Goal: Task Accomplishment & Management: Use online tool/utility

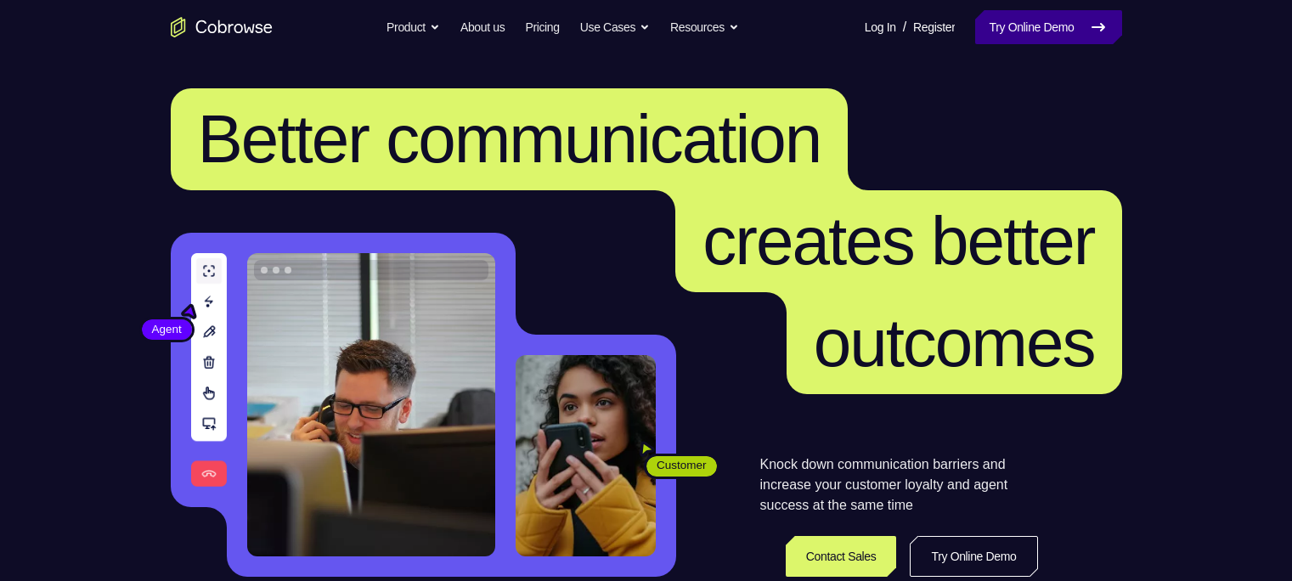
click at [993, 33] on link "Try Online Demo" at bounding box center [1048, 27] width 146 height 34
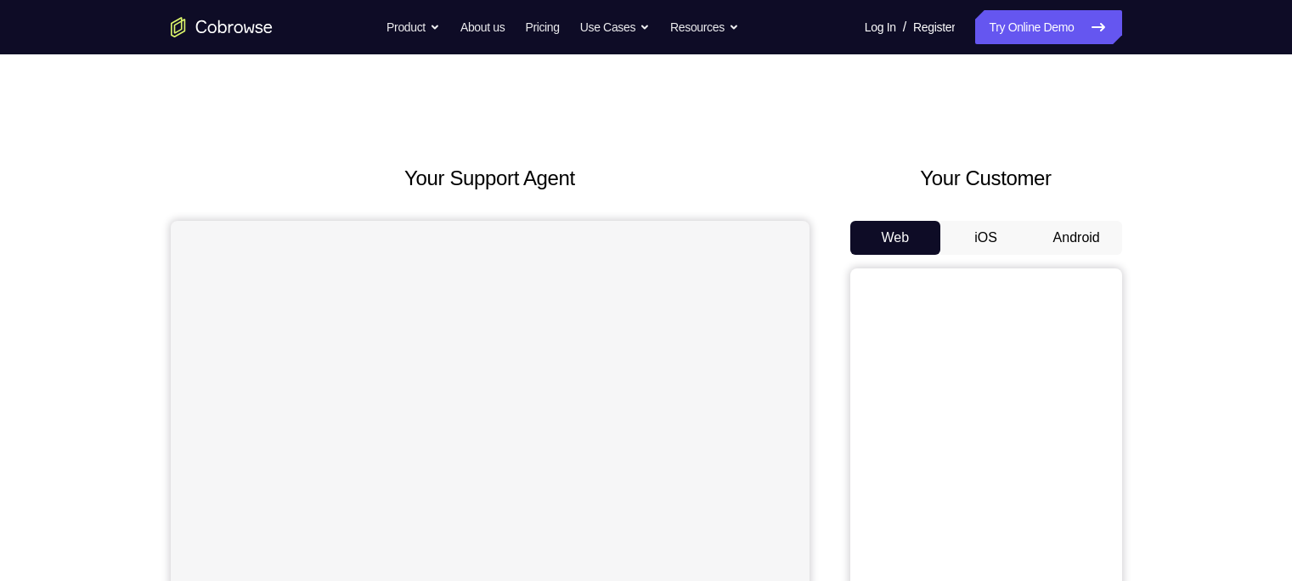
click at [1056, 205] on div "Your Customer Web iOS Android" at bounding box center [986, 477] width 272 height 628
click at [1070, 229] on button "Android" at bounding box center [1076, 238] width 91 height 34
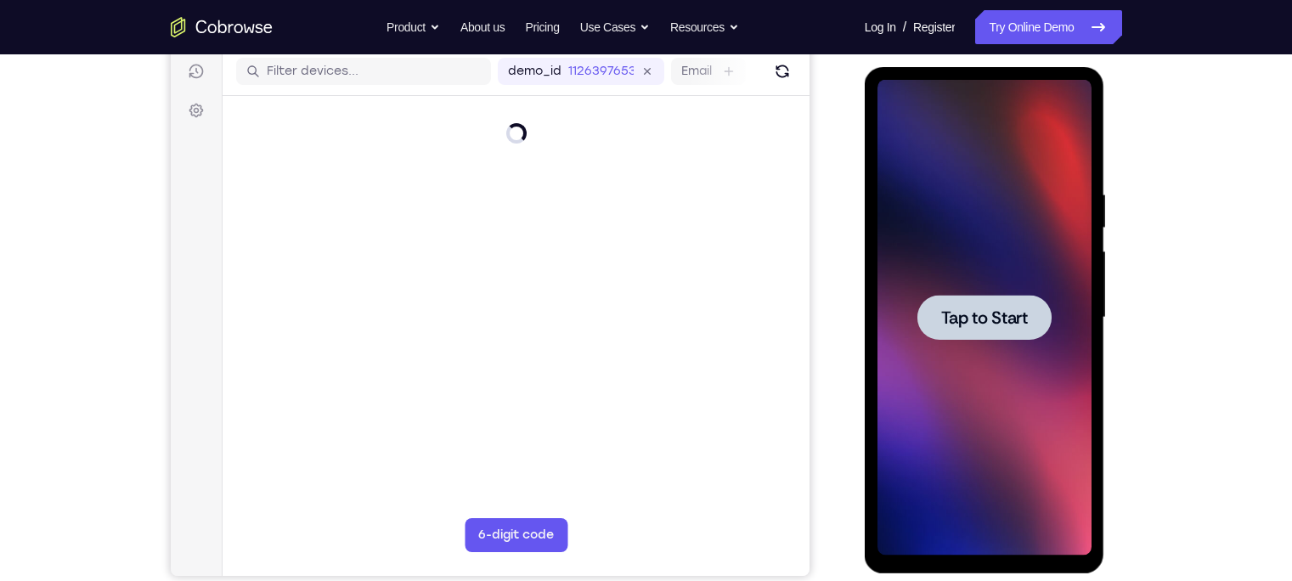
click at [1008, 317] on span "Tap to Start" at bounding box center [984, 317] width 87 height 17
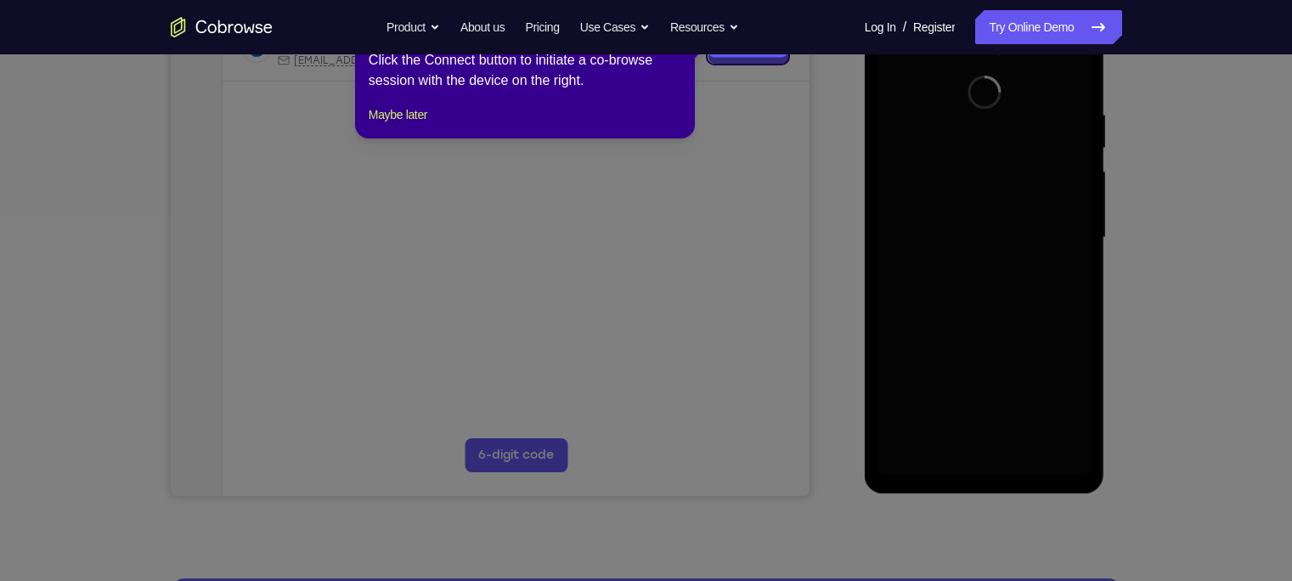
scroll to position [300, 0]
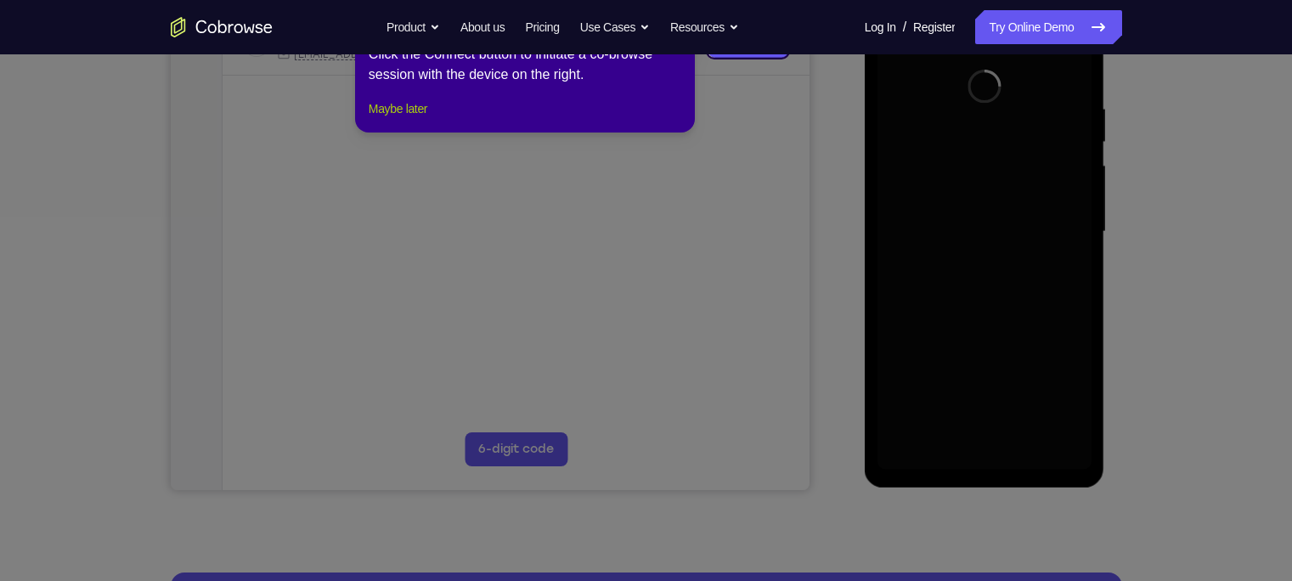
click at [420, 119] on button "Maybe later" at bounding box center [398, 108] width 59 height 20
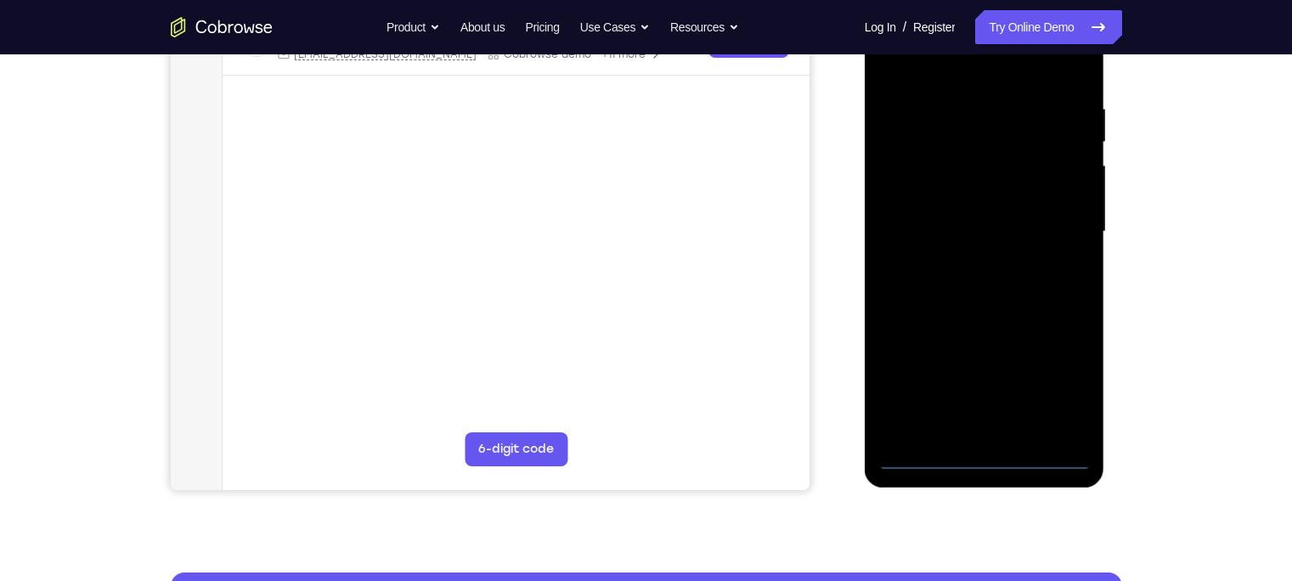
scroll to position [272, 0]
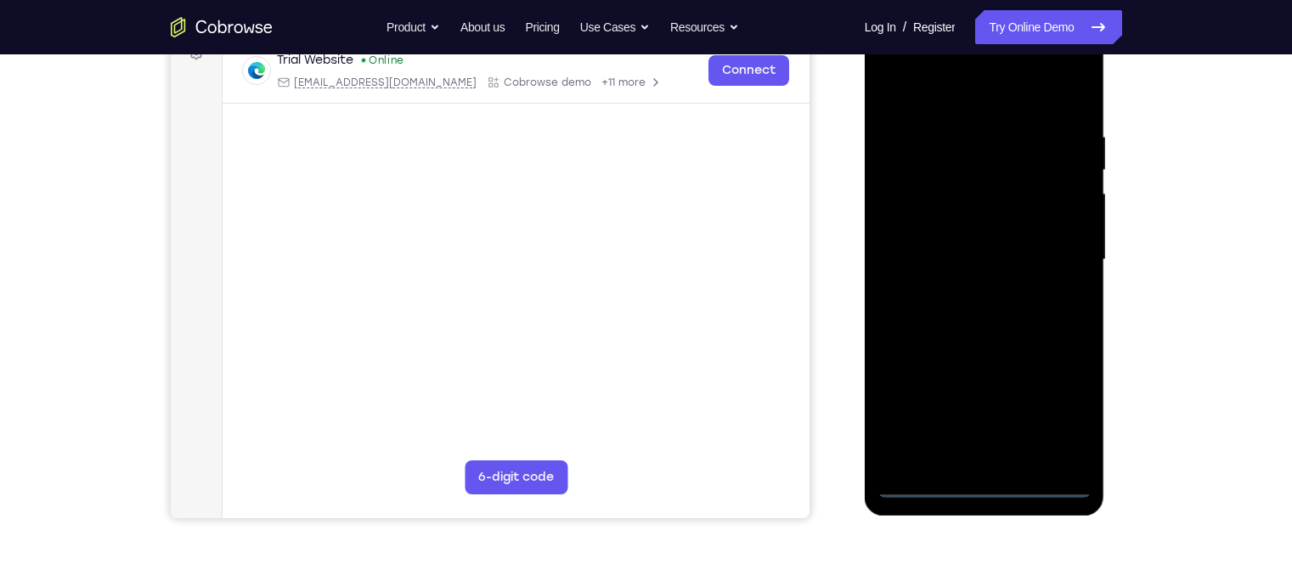
click at [983, 482] on div at bounding box center [984, 260] width 214 height 476
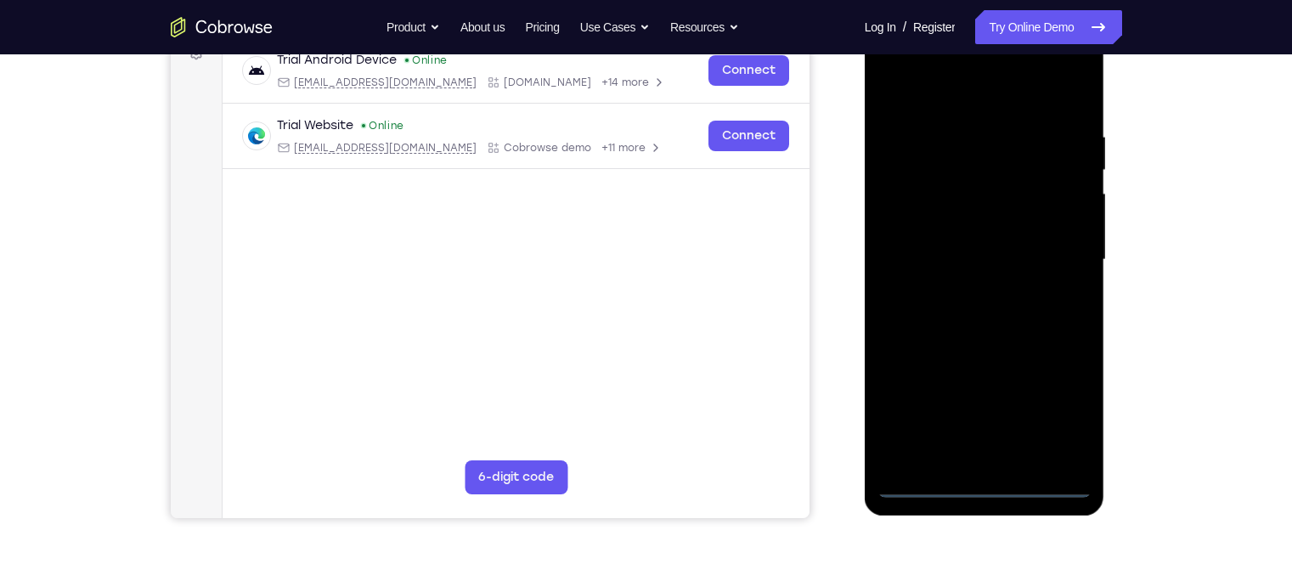
click at [1060, 419] on div at bounding box center [984, 260] width 214 height 476
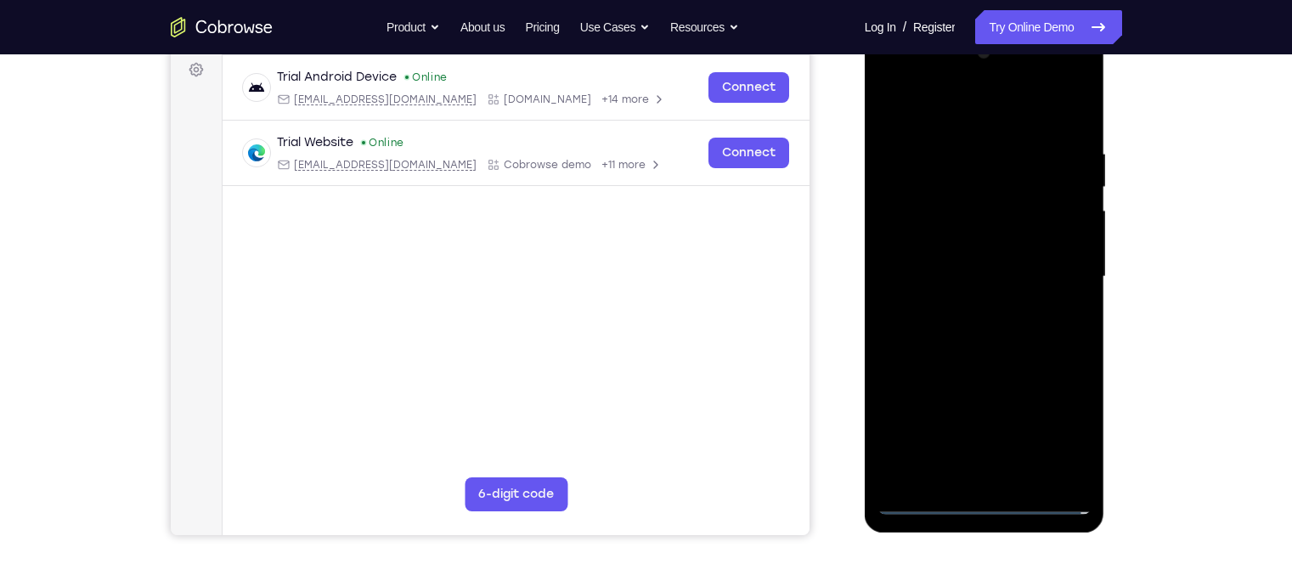
click at [888, 77] on div at bounding box center [984, 277] width 214 height 476
click at [1061, 271] on div at bounding box center [984, 277] width 214 height 476
click at [971, 310] on div at bounding box center [984, 277] width 214 height 476
click at [966, 262] on div at bounding box center [984, 277] width 214 height 476
click at [965, 241] on div at bounding box center [984, 277] width 214 height 476
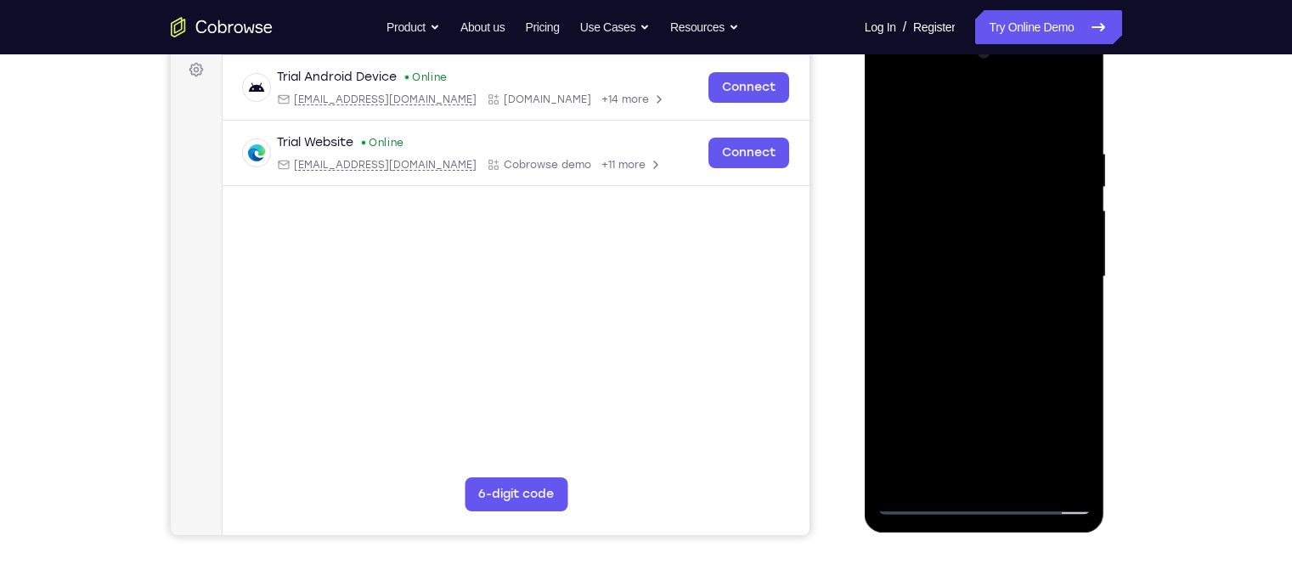
click at [950, 281] on div at bounding box center [984, 277] width 214 height 476
click at [971, 339] on div at bounding box center [984, 277] width 214 height 476
click at [979, 322] on div at bounding box center [984, 277] width 214 height 476
drag, startPoint x: 961, startPoint y: 129, endPoint x: 971, endPoint y: 70, distance: 60.2
click at [971, 70] on div at bounding box center [984, 277] width 214 height 476
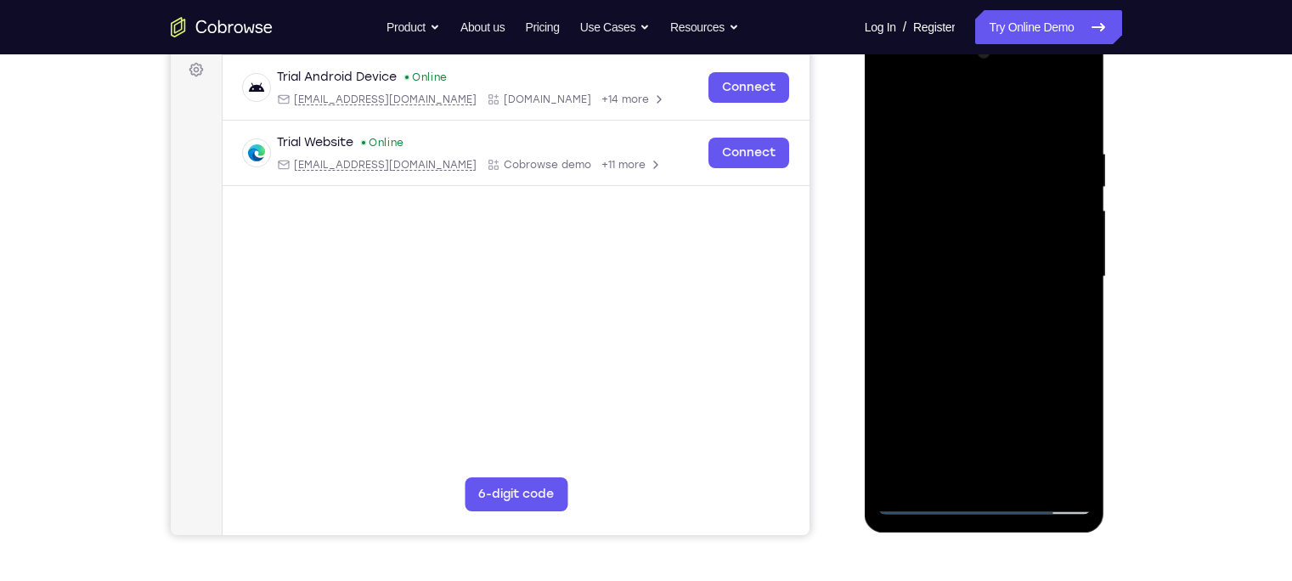
click at [972, 325] on div at bounding box center [984, 277] width 214 height 476
click at [1005, 353] on div at bounding box center [984, 277] width 214 height 476
click at [1021, 473] on div at bounding box center [984, 277] width 214 height 476
click at [998, 364] on div at bounding box center [984, 277] width 214 height 476
click at [980, 255] on div at bounding box center [984, 277] width 214 height 476
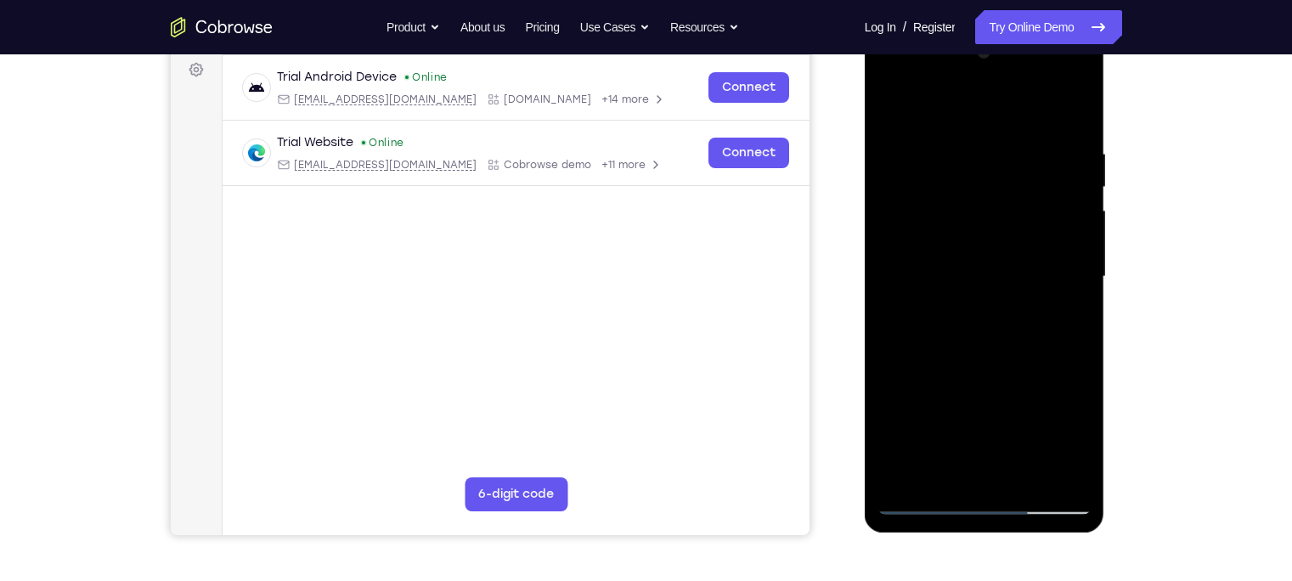
click at [969, 324] on div at bounding box center [984, 277] width 214 height 476
click at [1061, 314] on div at bounding box center [984, 277] width 214 height 476
click at [980, 318] on div at bounding box center [984, 277] width 214 height 476
click at [1001, 318] on div at bounding box center [984, 277] width 214 height 476
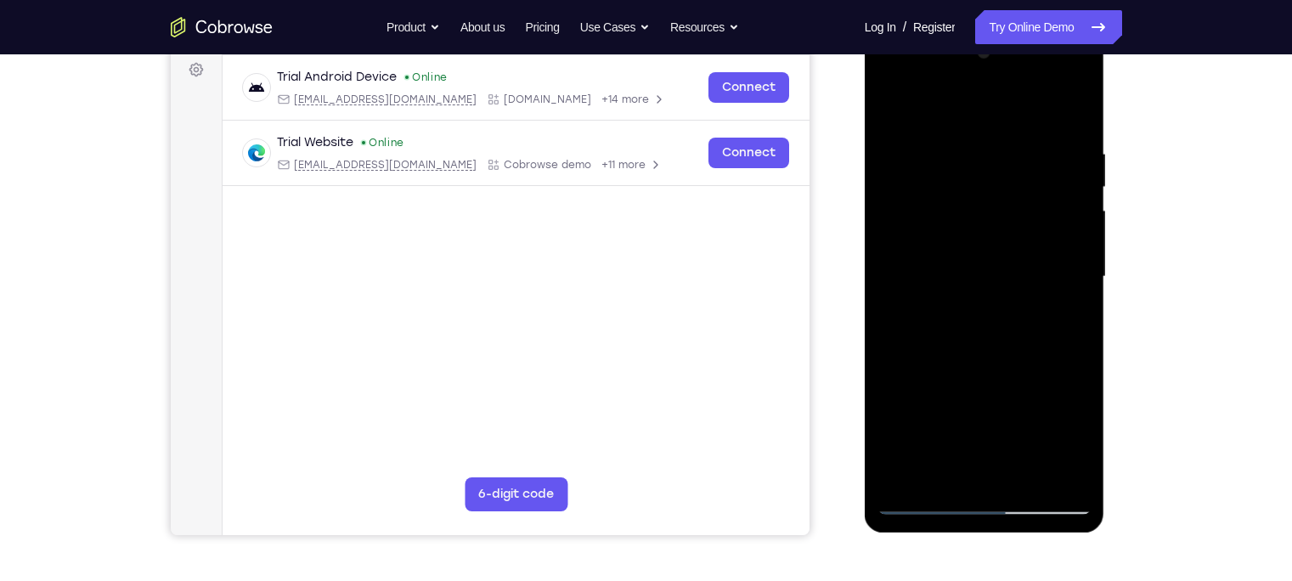
click at [942, 470] on div at bounding box center [984, 277] width 214 height 476
click at [983, 397] on div at bounding box center [984, 277] width 214 height 476
click at [1063, 305] on div at bounding box center [984, 277] width 214 height 476
click at [992, 314] on div at bounding box center [984, 277] width 214 height 476
drag, startPoint x: 1041, startPoint y: 217, endPoint x: 1036, endPoint y: 271, distance: 53.7
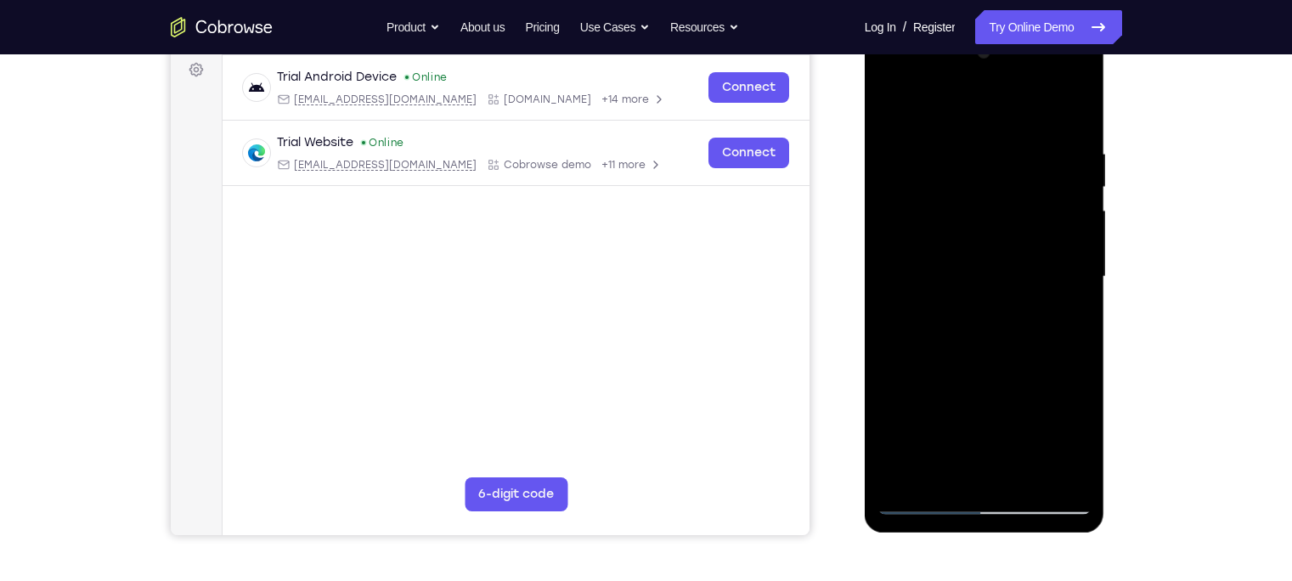
click at [1036, 271] on div at bounding box center [984, 277] width 214 height 476
click at [1026, 178] on div at bounding box center [984, 277] width 214 height 476
click at [1011, 264] on div at bounding box center [984, 277] width 214 height 476
click at [1024, 264] on div at bounding box center [984, 277] width 214 height 476
click at [945, 462] on div at bounding box center [984, 277] width 214 height 476
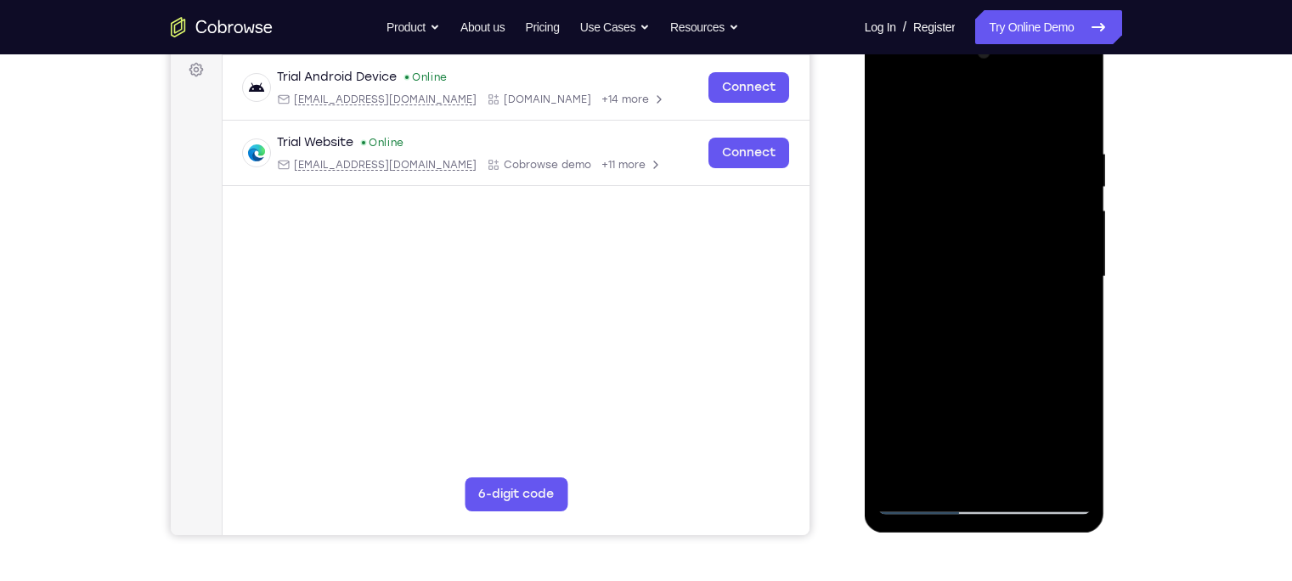
click at [1031, 406] on div at bounding box center [984, 277] width 214 height 476
click at [892, 371] on div at bounding box center [984, 277] width 214 height 476
click at [928, 235] on div at bounding box center [984, 277] width 214 height 476
click at [946, 134] on div at bounding box center [984, 277] width 214 height 476
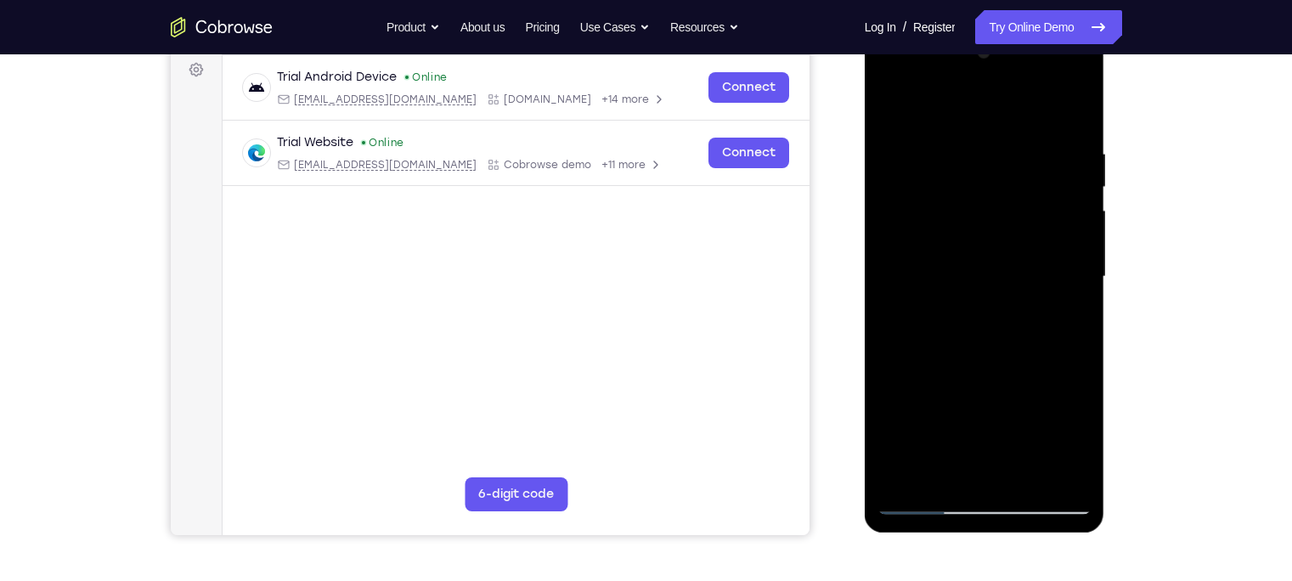
click at [971, 129] on div at bounding box center [984, 277] width 214 height 476
click at [940, 463] on div at bounding box center [984, 277] width 214 height 476
click at [1065, 312] on div at bounding box center [984, 277] width 214 height 476
click at [971, 319] on div at bounding box center [984, 277] width 214 height 476
drag, startPoint x: 946, startPoint y: 198, endPoint x: 948, endPoint y: 289, distance: 90.9
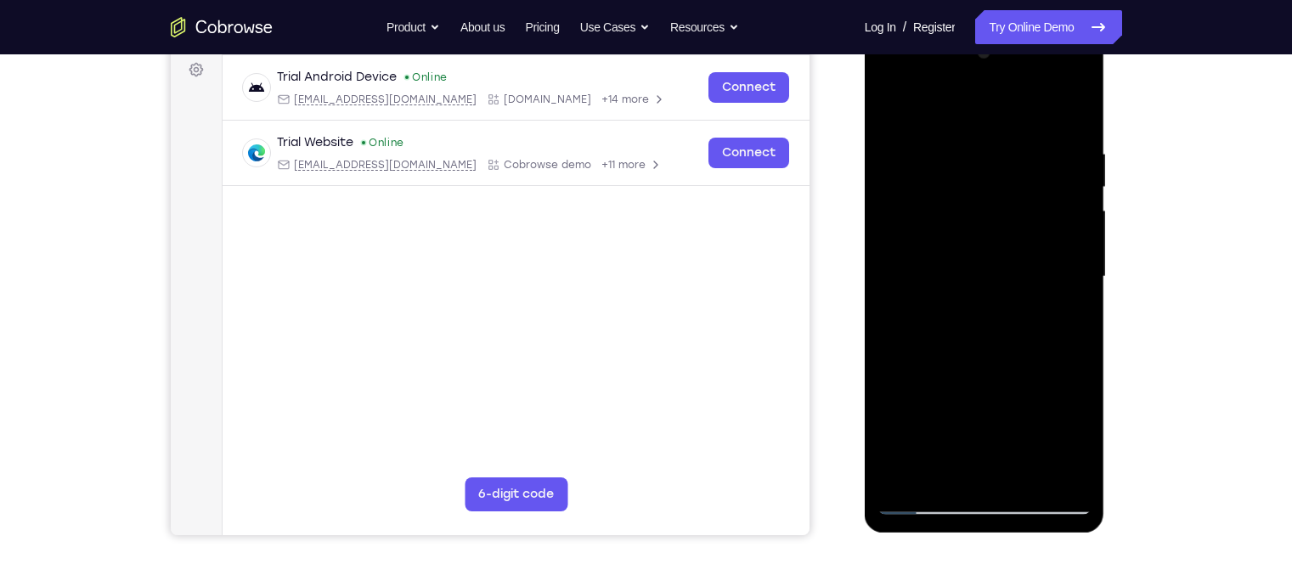
click at [948, 289] on div at bounding box center [984, 277] width 214 height 476
drag, startPoint x: 1036, startPoint y: 189, endPoint x: 998, endPoint y: 264, distance: 83.9
click at [998, 264] on div at bounding box center [984, 277] width 214 height 476
drag, startPoint x: 1062, startPoint y: 173, endPoint x: 1045, endPoint y: 259, distance: 87.4
click at [1045, 259] on div at bounding box center [984, 277] width 214 height 476
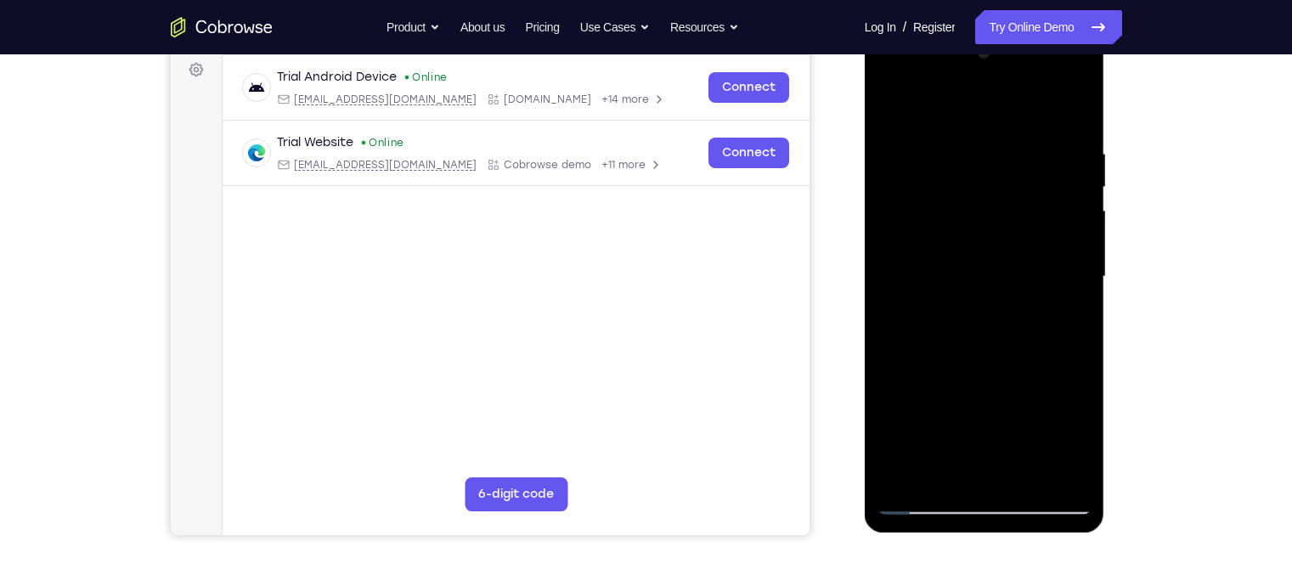
drag, startPoint x: 1035, startPoint y: 262, endPoint x: 1033, endPoint y: 172, distance: 90.9
click at [1033, 172] on div at bounding box center [984, 277] width 214 height 476
drag, startPoint x: 1033, startPoint y: 279, endPoint x: 1021, endPoint y: 139, distance: 140.7
click at [1021, 144] on div at bounding box center [984, 277] width 214 height 476
drag, startPoint x: 948, startPoint y: 255, endPoint x: 969, endPoint y: 183, distance: 74.2
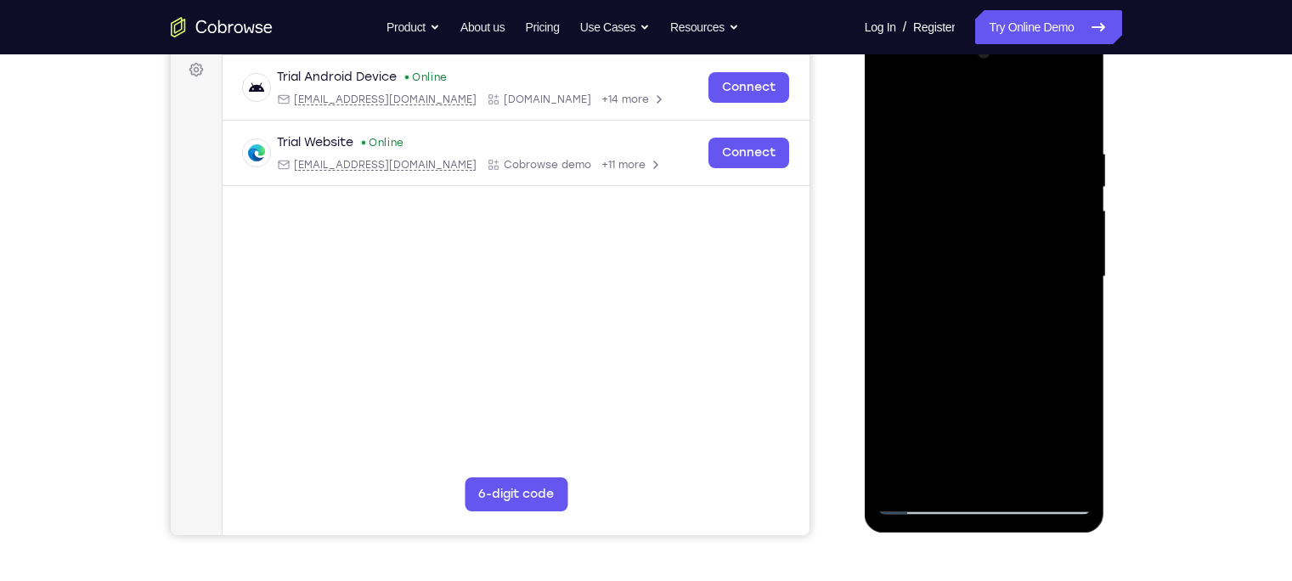
click at [969, 183] on div at bounding box center [984, 277] width 214 height 476
drag, startPoint x: 940, startPoint y: 237, endPoint x: 971, endPoint y: 107, distance: 133.7
click at [971, 107] on div at bounding box center [984, 277] width 214 height 476
click at [969, 312] on div at bounding box center [984, 277] width 214 height 476
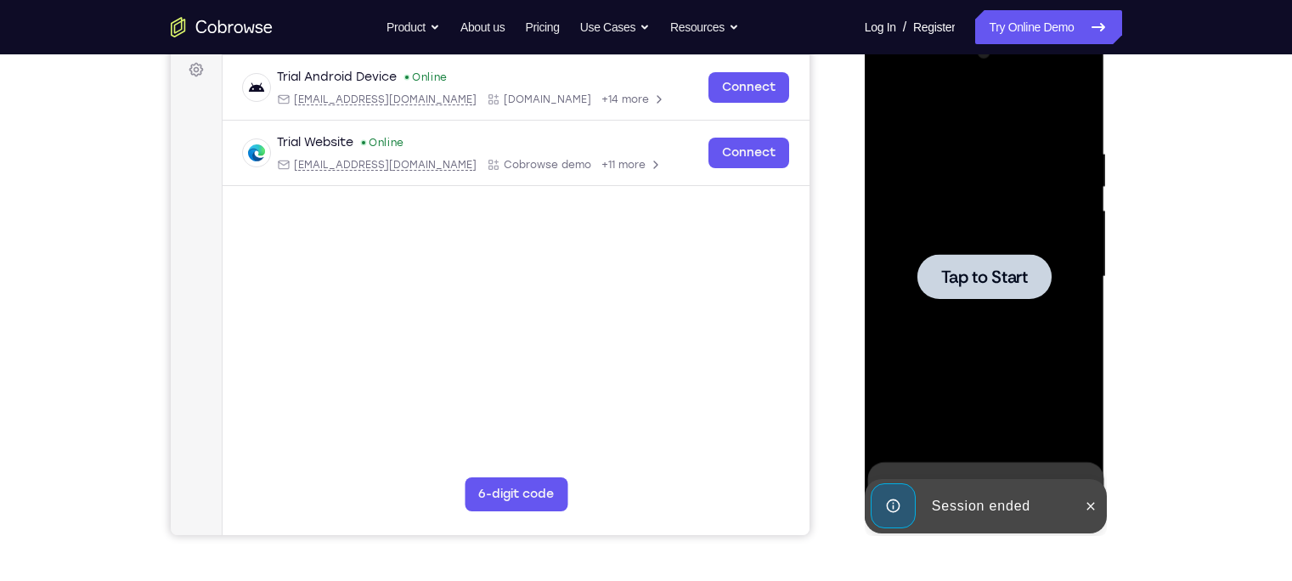
click at [969, 312] on div at bounding box center [984, 277] width 214 height 476
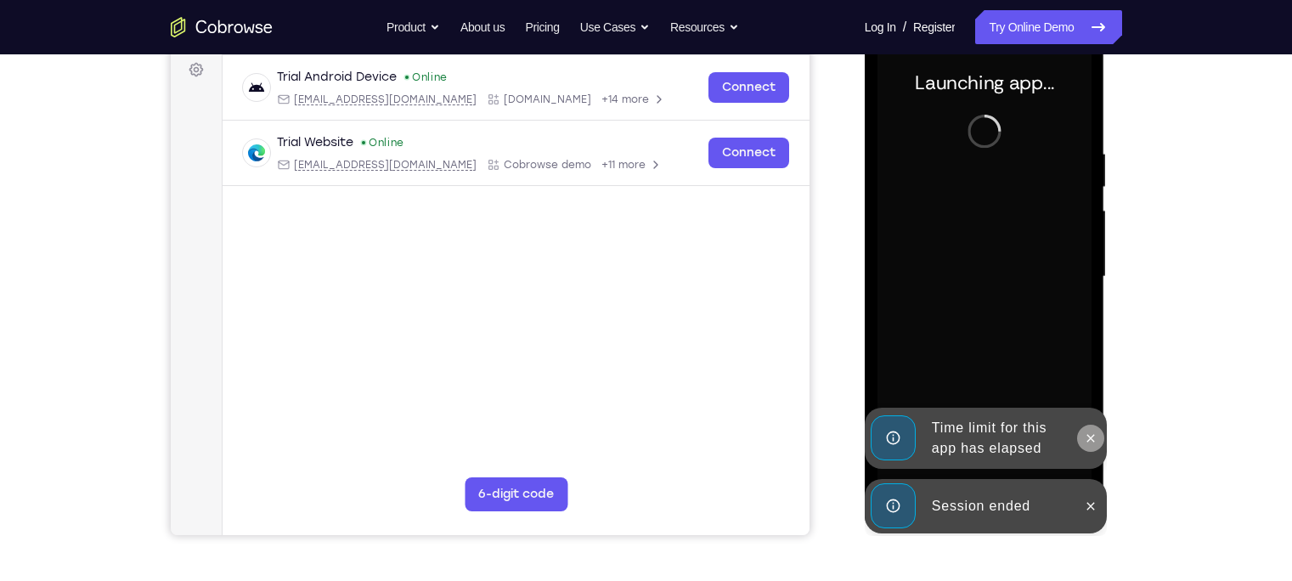
click at [1089, 434] on icon at bounding box center [1090, 438] width 14 height 14
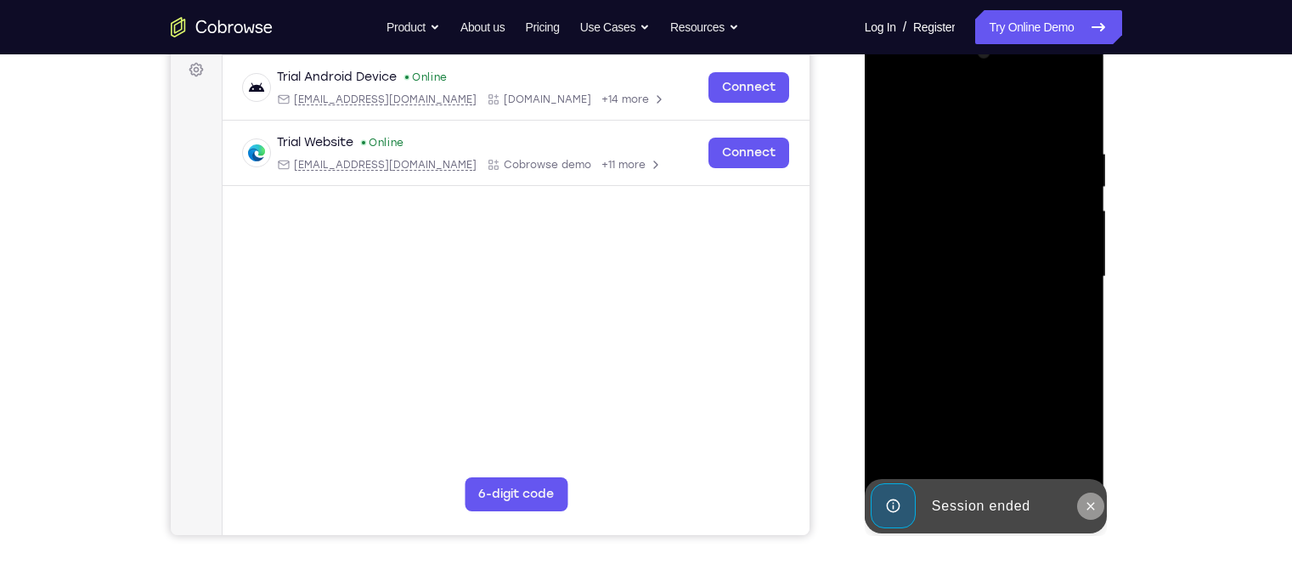
click at [1098, 500] on button at bounding box center [1090, 505] width 27 height 27
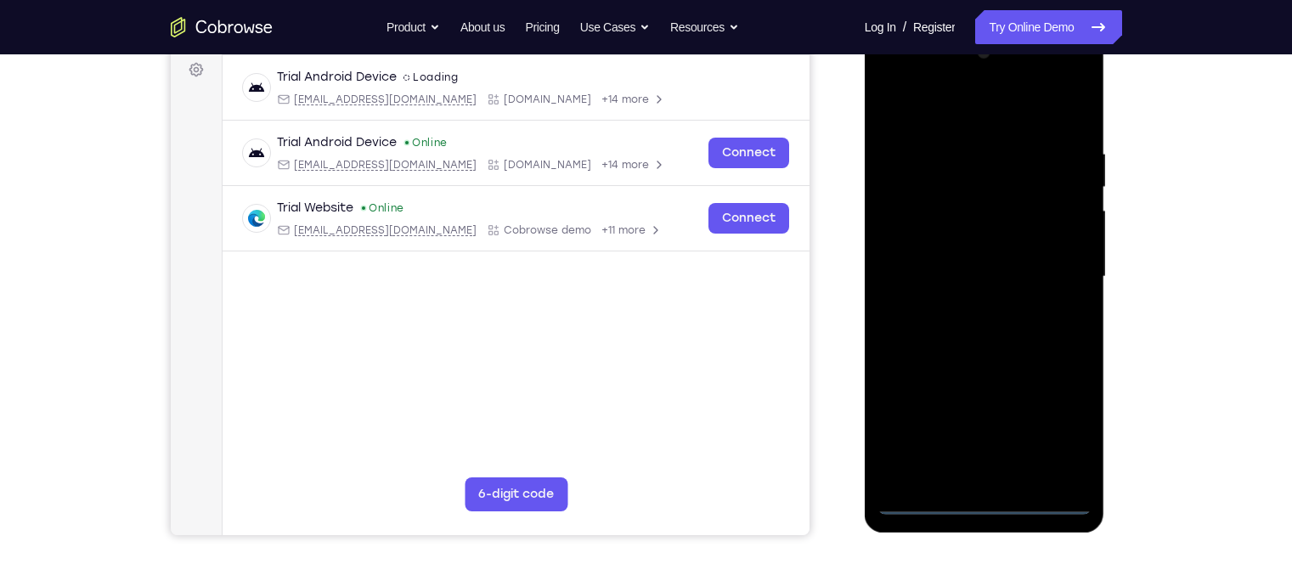
click at [981, 497] on div at bounding box center [984, 277] width 214 height 476
click at [1056, 431] on div at bounding box center [984, 277] width 214 height 476
click at [892, 82] on div at bounding box center [984, 277] width 214 height 476
click at [1053, 274] on div at bounding box center [984, 277] width 214 height 476
click at [970, 305] on div at bounding box center [984, 277] width 214 height 476
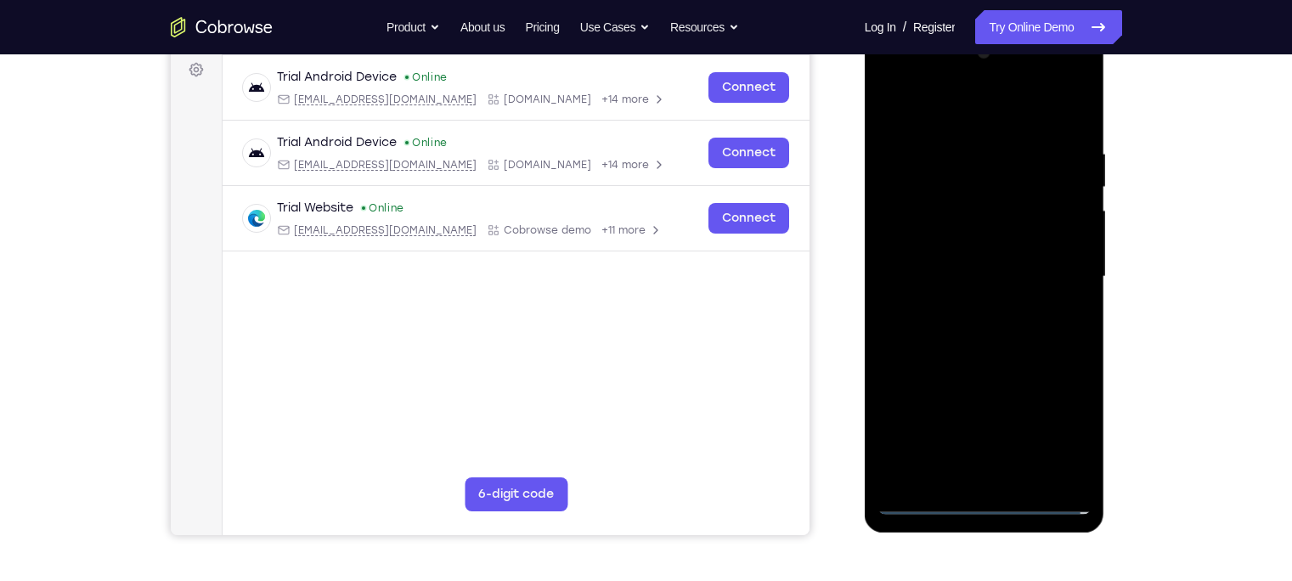
click at [968, 266] on div at bounding box center [984, 277] width 214 height 476
click at [974, 250] on div at bounding box center [984, 277] width 214 height 476
click at [971, 273] on div at bounding box center [984, 277] width 214 height 476
click at [964, 329] on div at bounding box center [984, 277] width 214 height 476
click at [992, 351] on div at bounding box center [984, 277] width 214 height 476
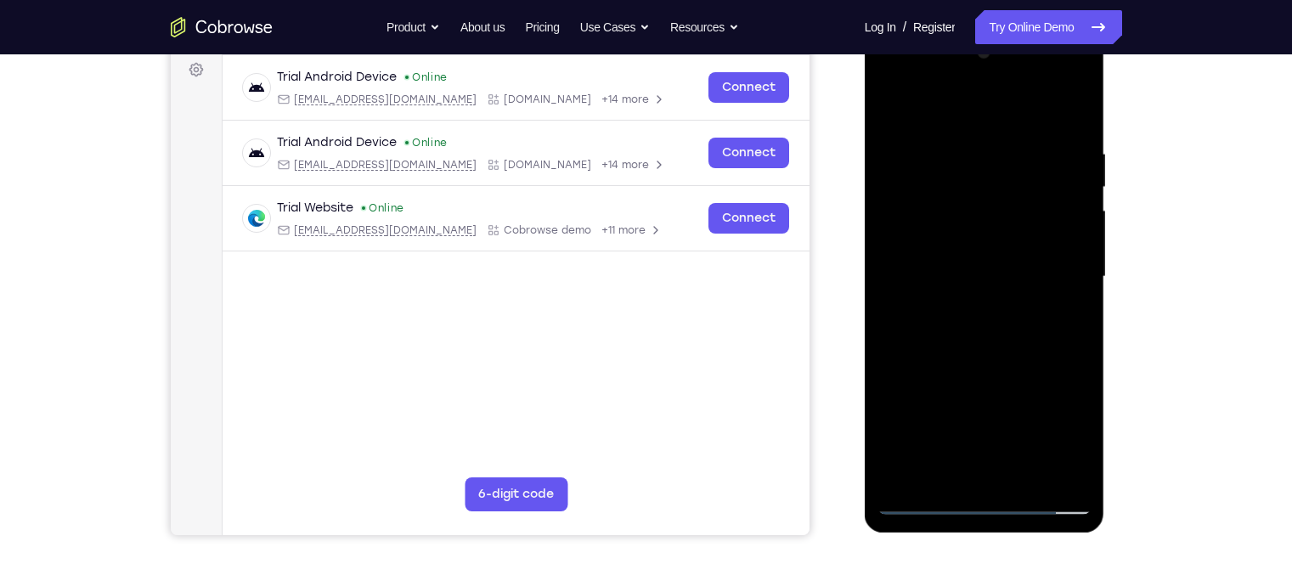
click at [1029, 480] on div at bounding box center [984, 277] width 214 height 476
click at [987, 359] on div at bounding box center [984, 277] width 214 height 476
click at [991, 239] on div at bounding box center [984, 277] width 214 height 476
click at [957, 466] on div at bounding box center [984, 277] width 214 height 476
click at [1001, 246] on div at bounding box center [984, 277] width 214 height 476
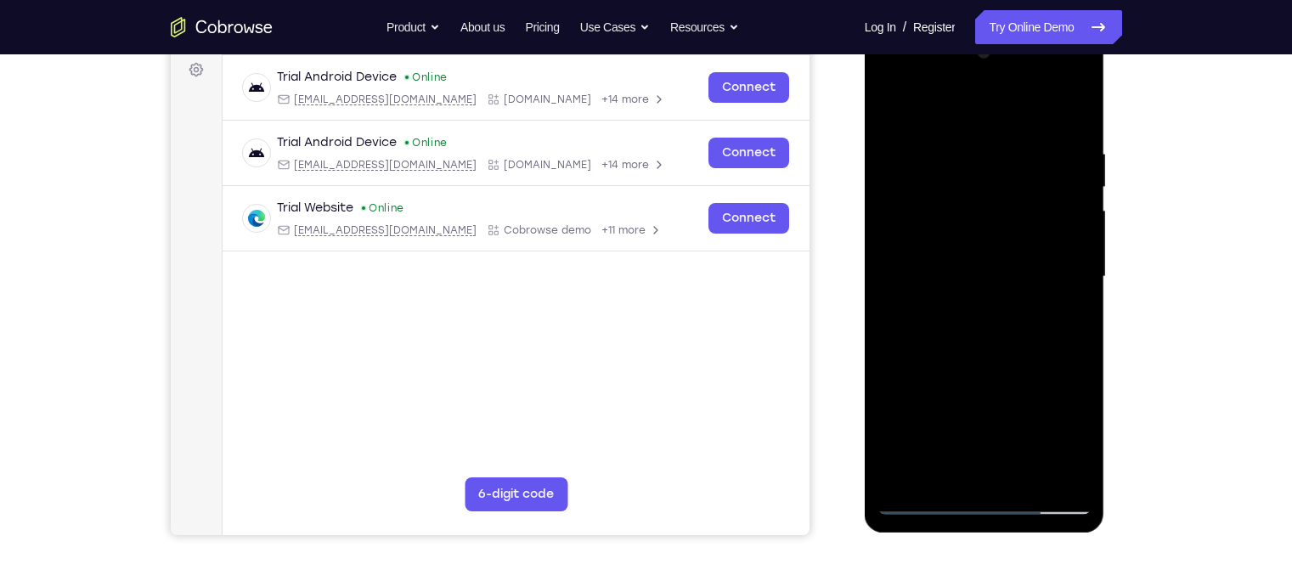
click at [1060, 435] on div at bounding box center [984, 277] width 214 height 476
click at [971, 316] on div at bounding box center [984, 277] width 214 height 476
click at [940, 252] on div at bounding box center [984, 277] width 214 height 476
click at [974, 401] on div at bounding box center [984, 277] width 214 height 476
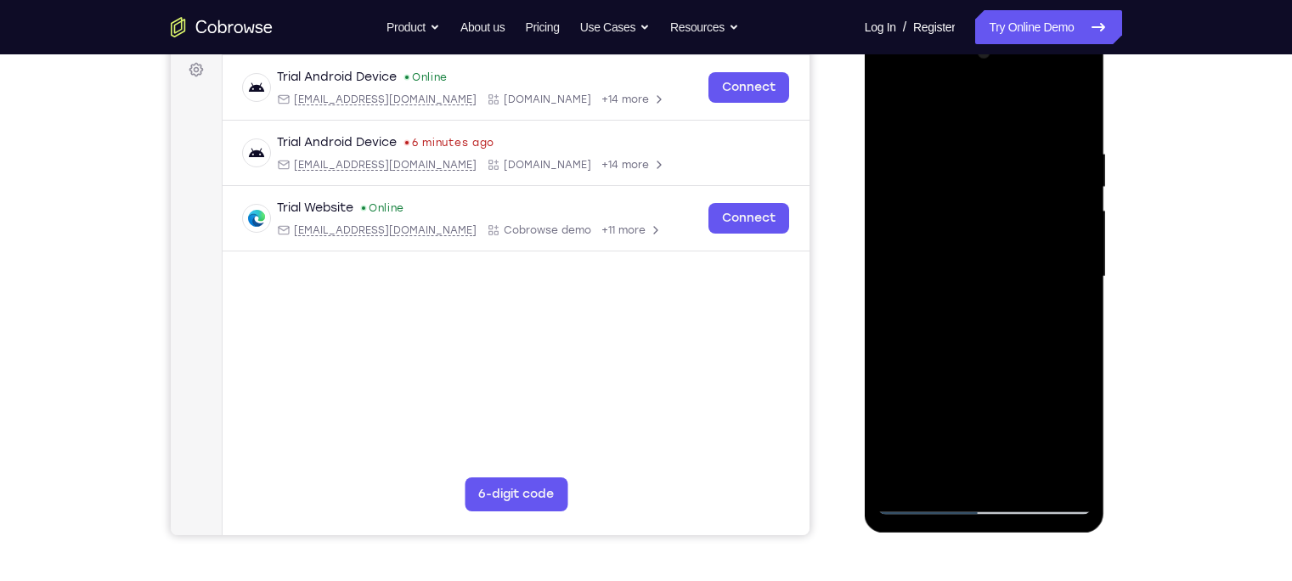
click at [1058, 394] on div at bounding box center [984, 277] width 214 height 476
click at [983, 272] on div at bounding box center [984, 277] width 214 height 476
click at [1054, 417] on div at bounding box center [984, 277] width 214 height 476
click at [960, 315] on div at bounding box center [984, 277] width 214 height 476
click at [945, 467] on div at bounding box center [984, 277] width 214 height 476
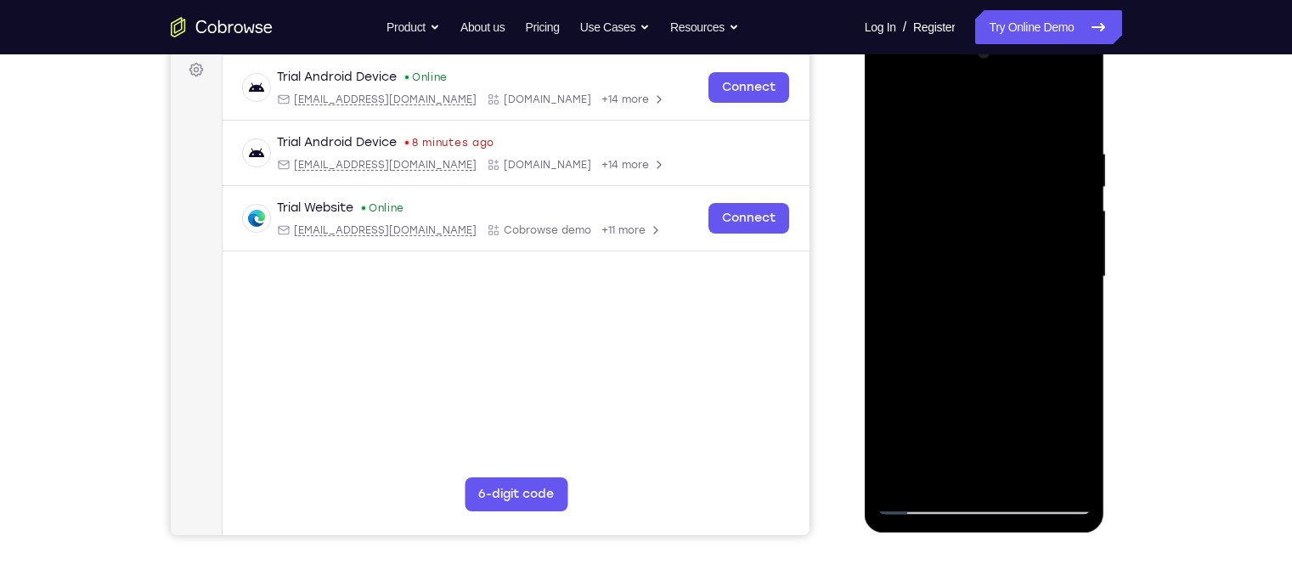
click at [940, 420] on div at bounding box center [984, 277] width 214 height 476
click at [953, 209] on div at bounding box center [984, 277] width 214 height 476
click at [1008, 346] on div at bounding box center [984, 277] width 214 height 476
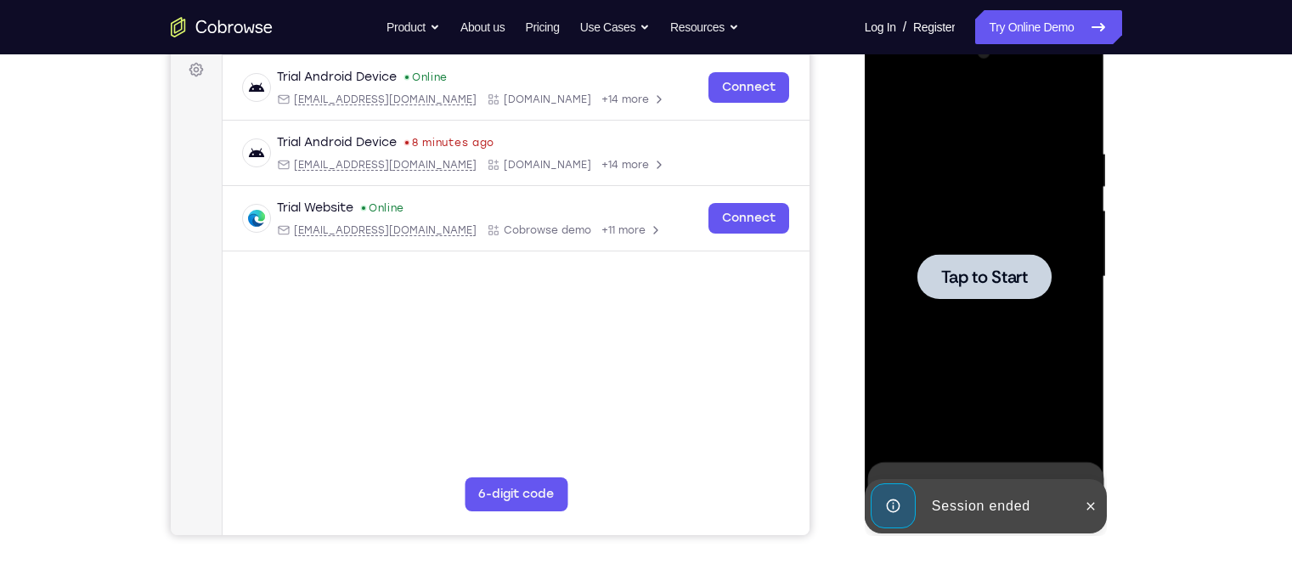
click at [977, 262] on div at bounding box center [984, 276] width 134 height 45
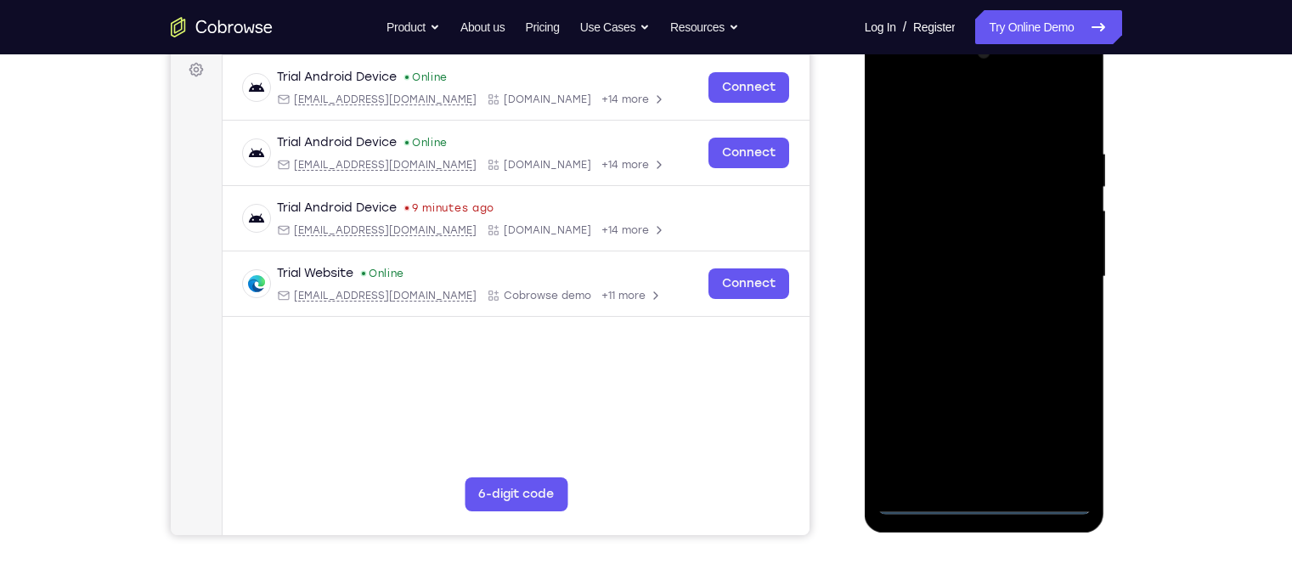
click at [987, 504] on div at bounding box center [984, 277] width 214 height 476
click at [1059, 419] on div at bounding box center [984, 277] width 214 height 476
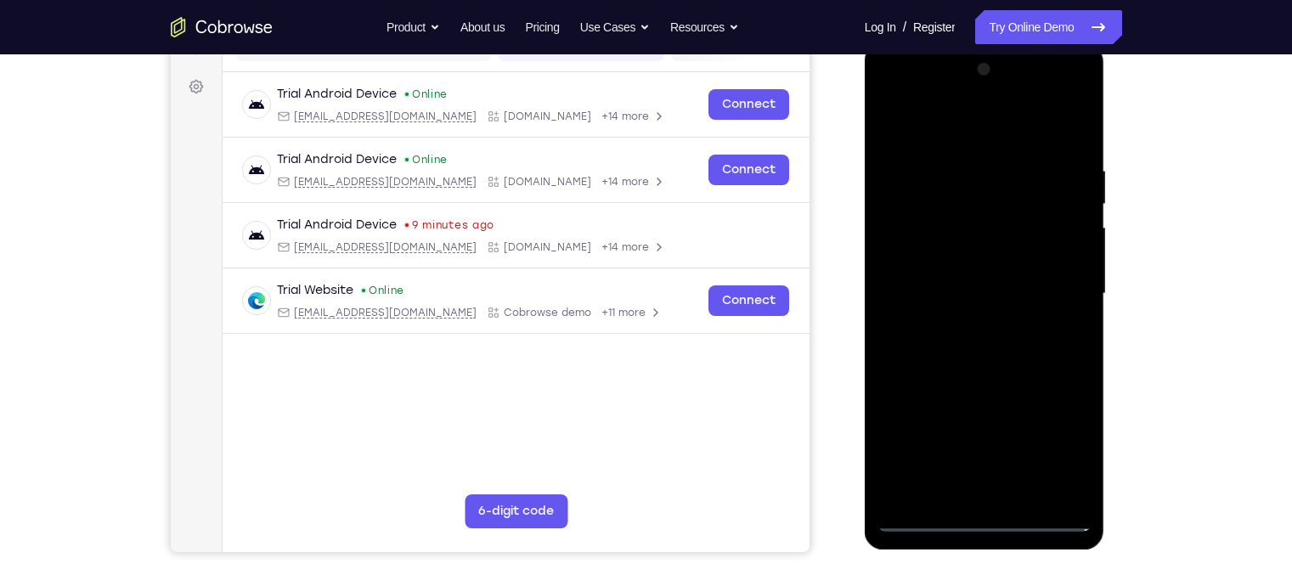
scroll to position [236, 0]
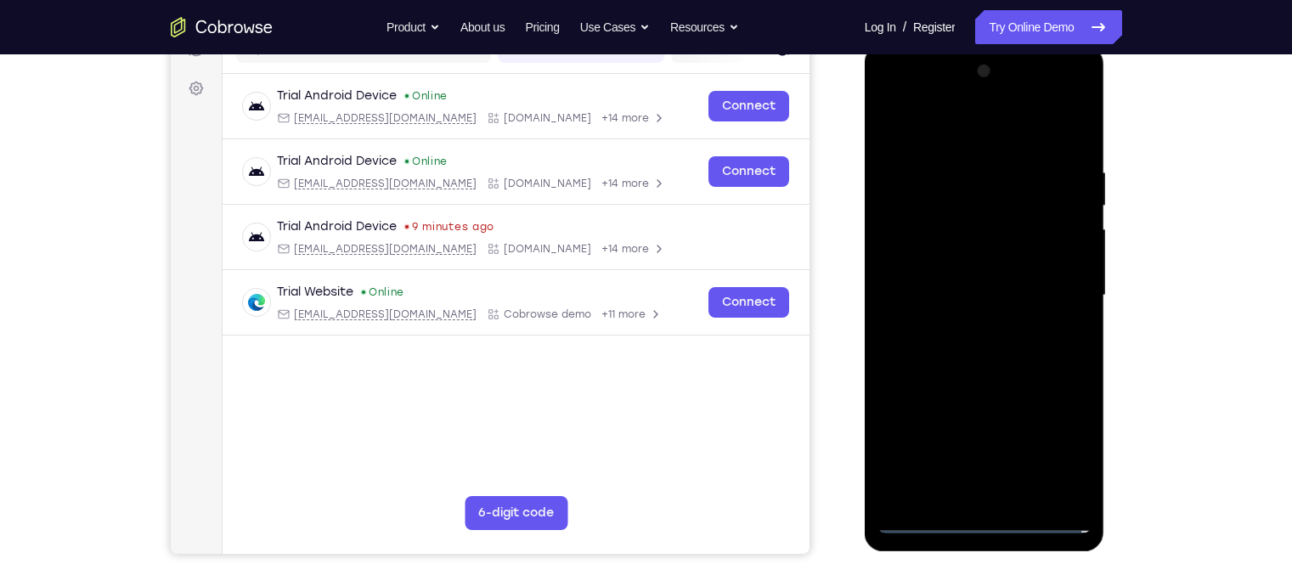
click at [916, 103] on div at bounding box center [984, 296] width 214 height 476
click at [1052, 295] on div at bounding box center [984, 296] width 214 height 476
click at [971, 325] on div at bounding box center [984, 296] width 214 height 476
click at [966, 276] on div at bounding box center [984, 296] width 214 height 476
click at [1027, 262] on div at bounding box center [984, 296] width 214 height 476
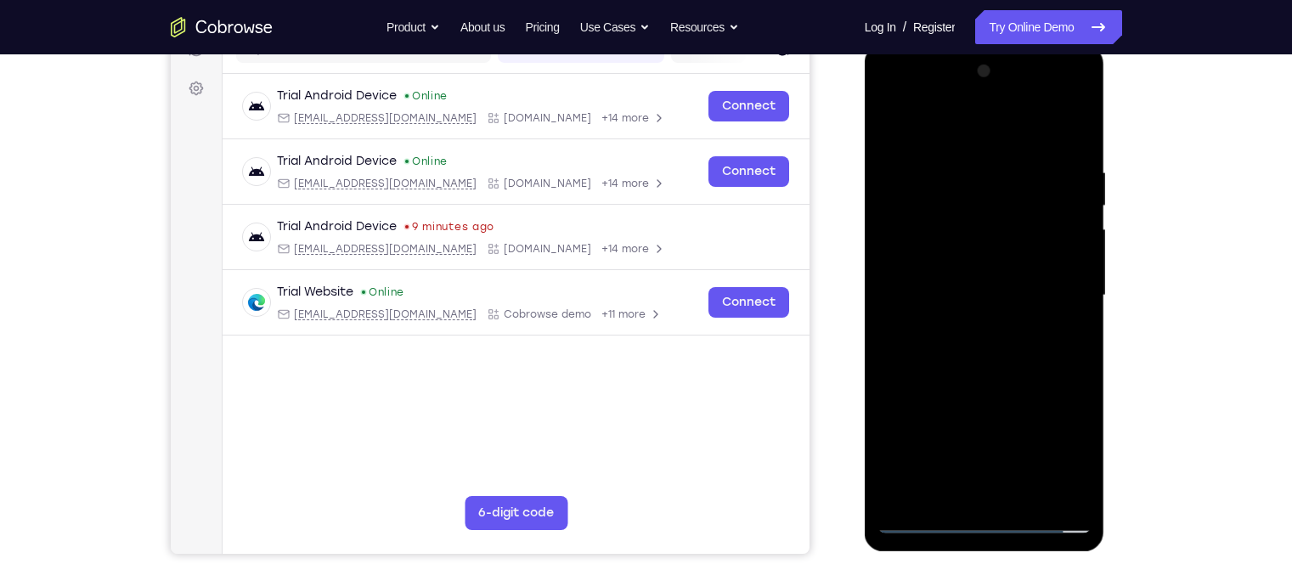
click at [1003, 286] on div at bounding box center [984, 296] width 214 height 476
click at [1007, 341] on div at bounding box center [984, 296] width 214 height 476
click at [996, 348] on div at bounding box center [984, 296] width 214 height 476
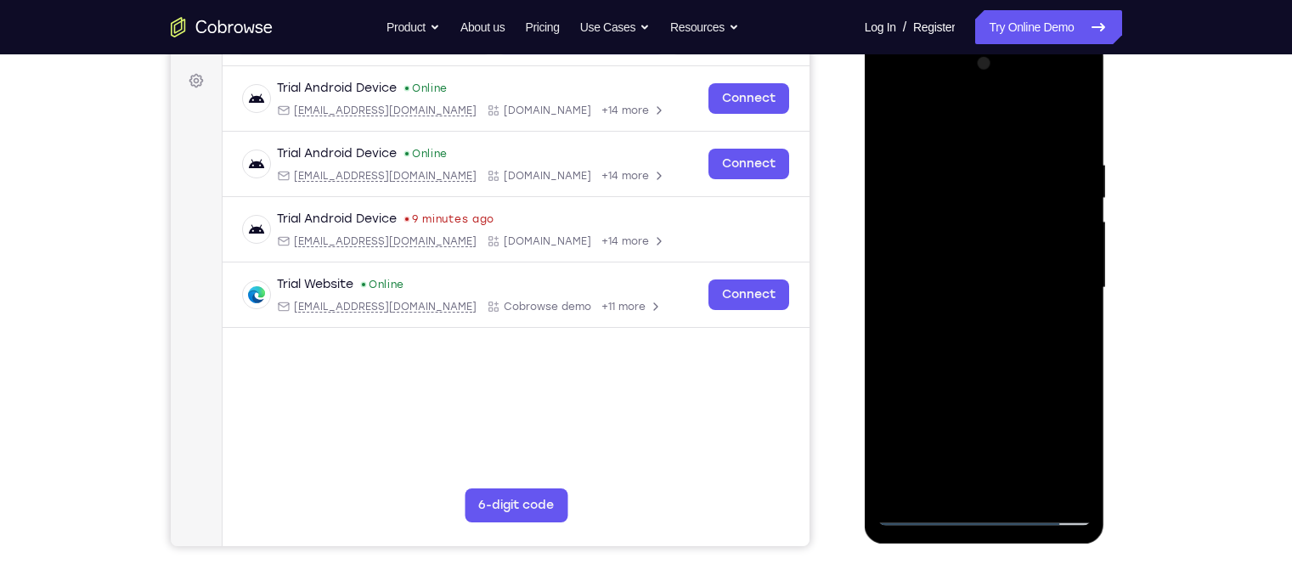
scroll to position [248, 0]
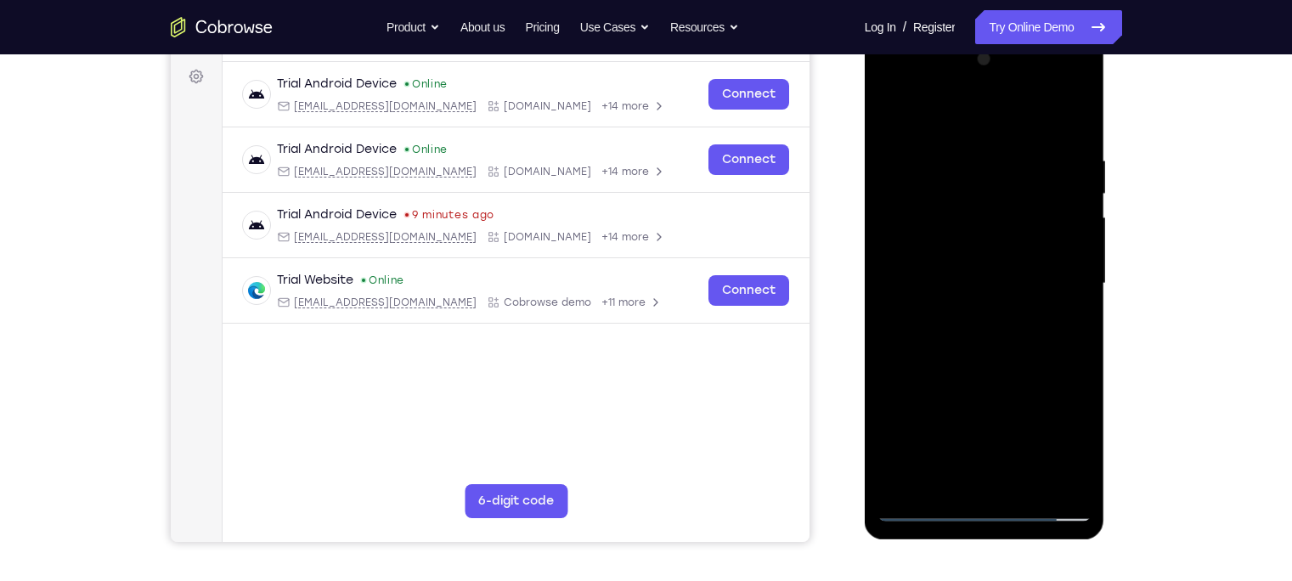
click at [1006, 359] on div at bounding box center [984, 284] width 214 height 476
click at [1026, 481] on div at bounding box center [984, 284] width 214 height 476
click at [1016, 373] on div at bounding box center [984, 284] width 214 height 476
click at [1032, 260] on div at bounding box center [984, 284] width 214 height 476
click at [948, 473] on div at bounding box center [984, 284] width 214 height 476
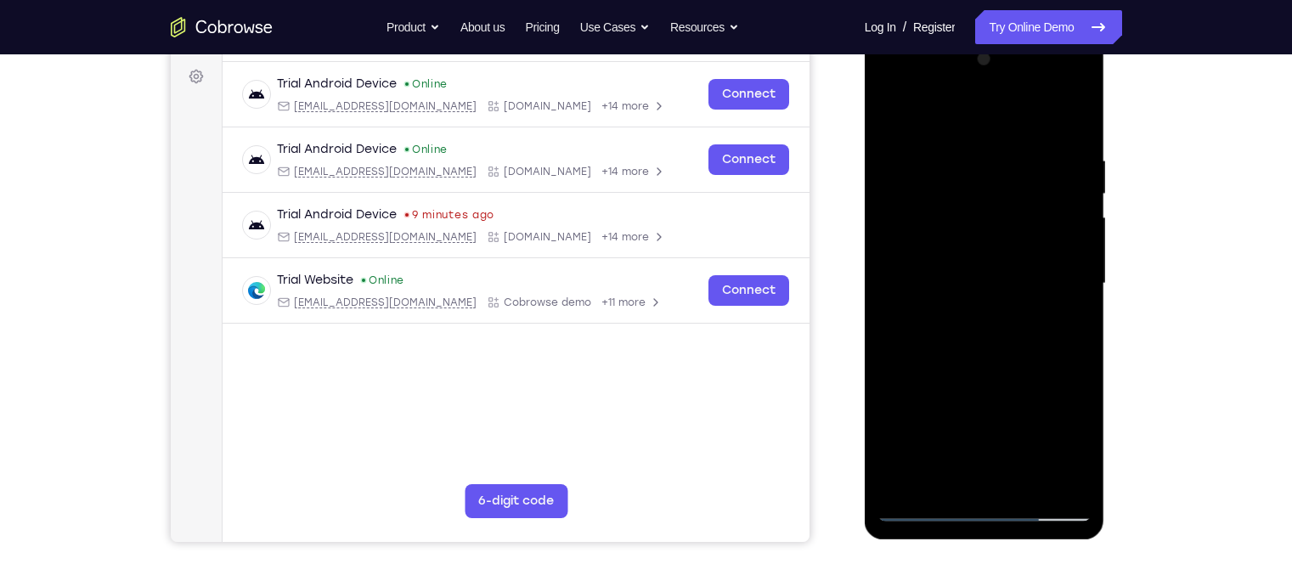
click at [1026, 191] on div at bounding box center [984, 284] width 214 height 476
click at [1063, 345] on div at bounding box center [984, 284] width 214 height 476
drag, startPoint x: 999, startPoint y: 275, endPoint x: 996, endPoint y: 324, distance: 48.5
click at [996, 324] on div at bounding box center [984, 284] width 214 height 476
drag, startPoint x: 951, startPoint y: 239, endPoint x: 961, endPoint y: 180, distance: 59.5
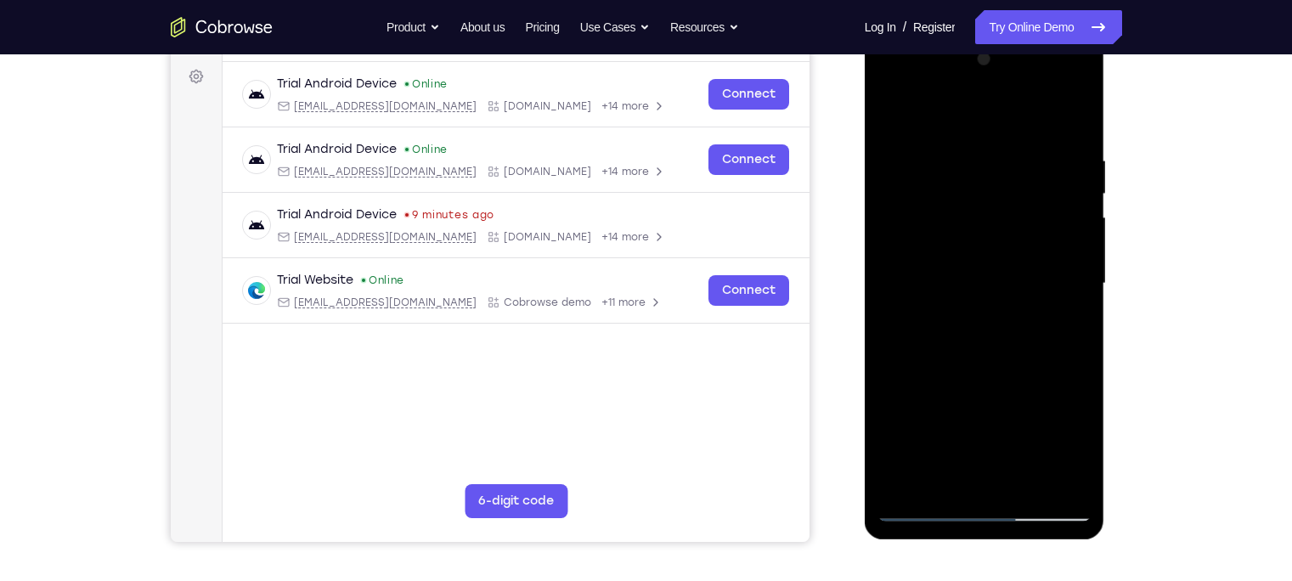
click at [961, 180] on div at bounding box center [984, 284] width 214 height 476
click at [989, 155] on div at bounding box center [984, 284] width 214 height 476
click at [1045, 315] on div at bounding box center [984, 284] width 214 height 476
click at [931, 173] on div at bounding box center [984, 284] width 214 height 476
click at [1061, 307] on div at bounding box center [984, 284] width 214 height 476
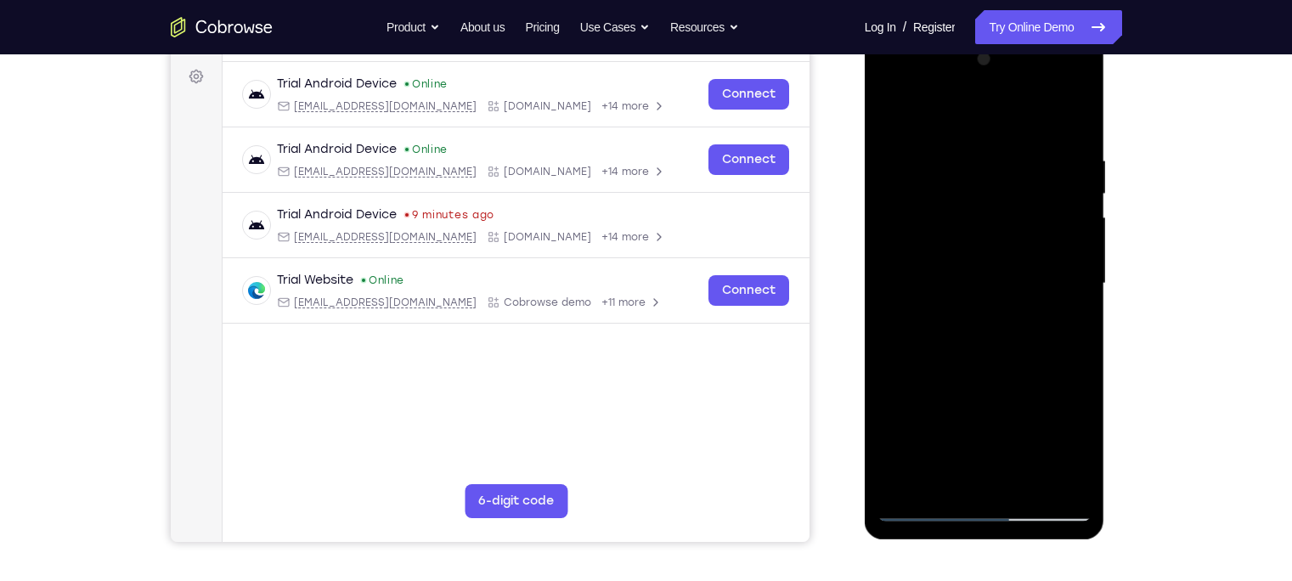
scroll to position [254, 0]
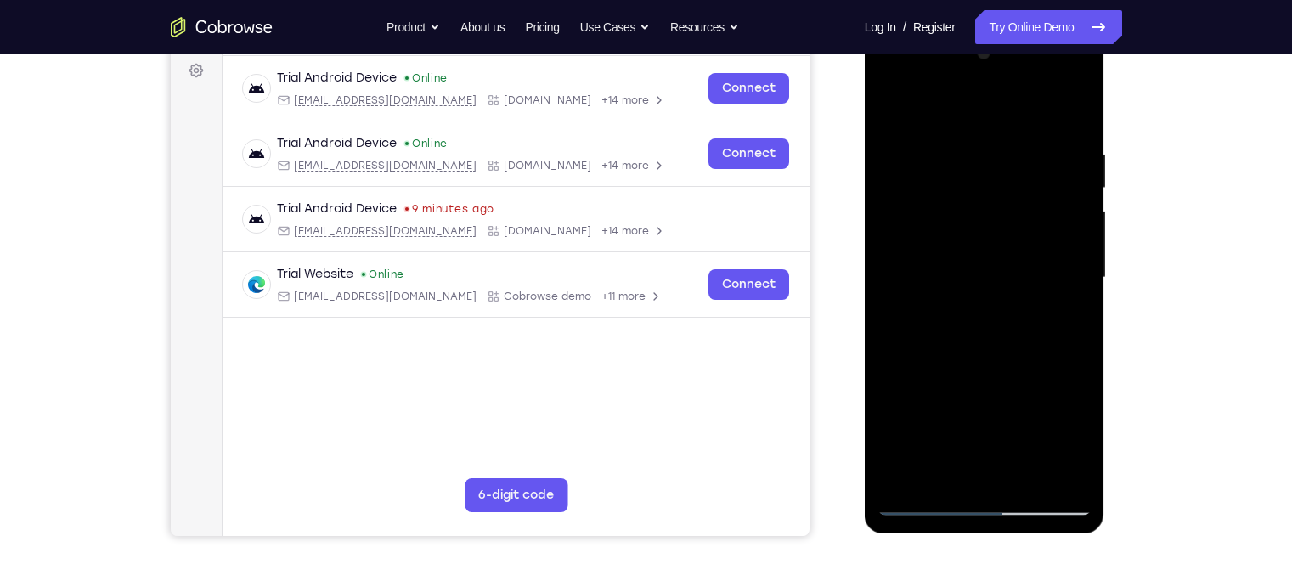
click at [940, 471] on div at bounding box center [984, 278] width 214 height 476
click at [1031, 370] on div at bounding box center [984, 278] width 214 height 476
click at [1029, 189] on div at bounding box center [984, 278] width 214 height 476
click at [1060, 352] on div at bounding box center [984, 278] width 214 height 476
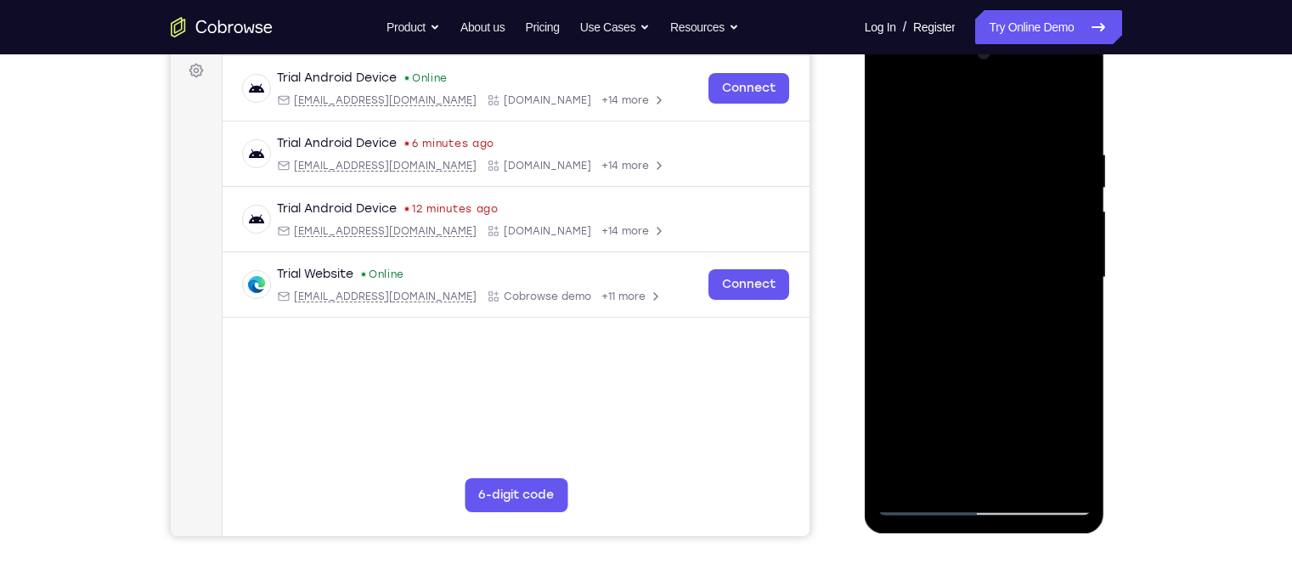
click at [944, 470] on div at bounding box center [984, 278] width 214 height 476
drag, startPoint x: 967, startPoint y: 442, endPoint x: 969, endPoint y: 406, distance: 35.7
click at [969, 406] on div at bounding box center [984, 278] width 214 height 476
click at [988, 301] on div at bounding box center [984, 278] width 214 height 476
click at [1007, 196] on div at bounding box center [984, 278] width 214 height 476
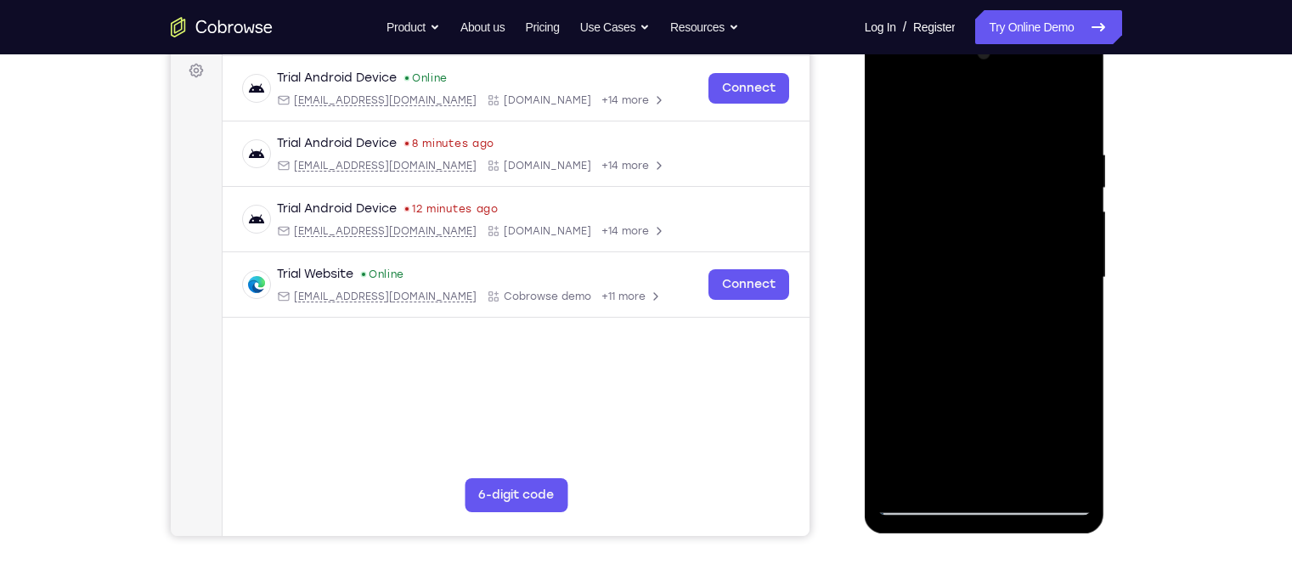
click at [1052, 341] on div at bounding box center [984, 278] width 214 height 476
click at [926, 198] on div at bounding box center [984, 278] width 214 height 476
click at [1060, 331] on div at bounding box center [984, 278] width 214 height 476
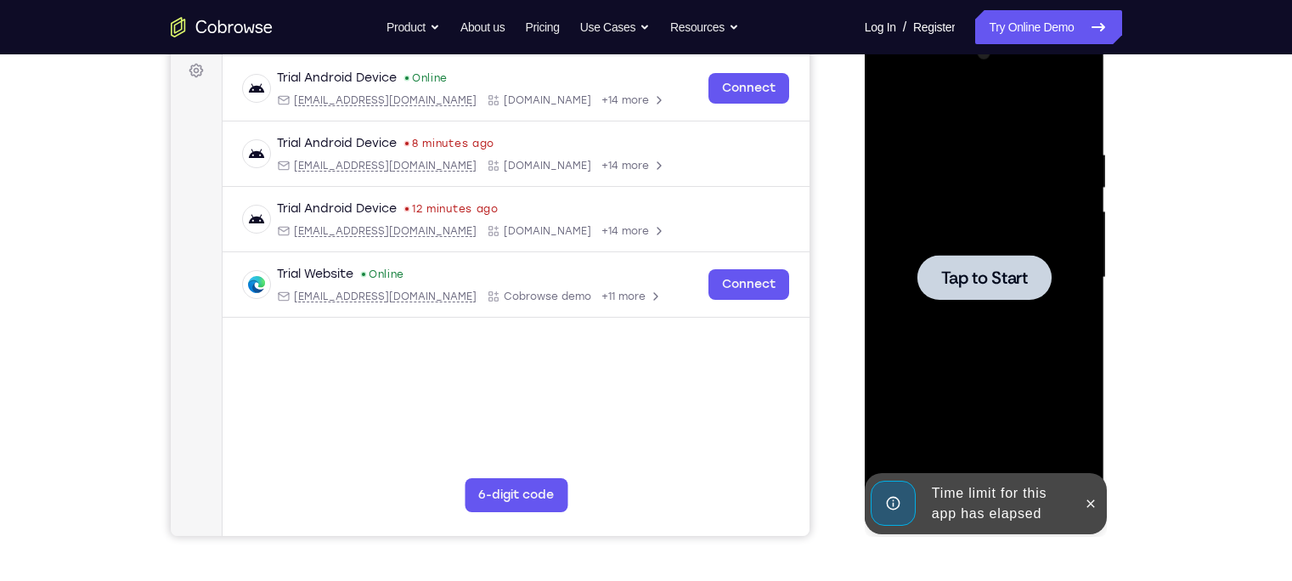
click at [993, 255] on div at bounding box center [984, 277] width 134 height 45
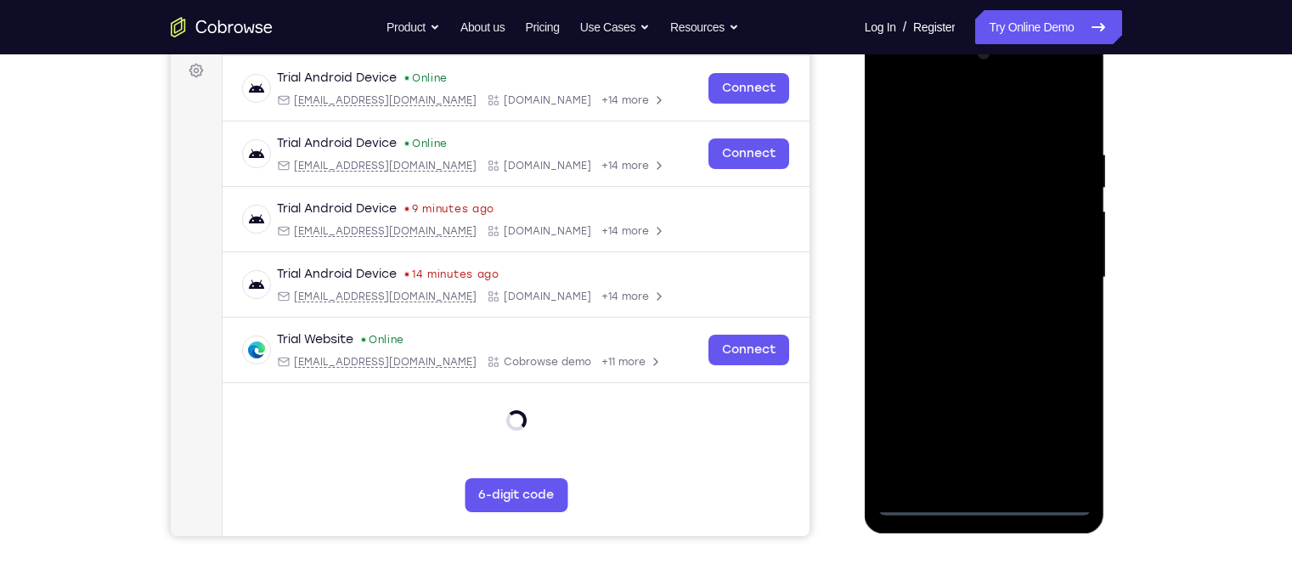
click at [987, 504] on div at bounding box center [984, 278] width 214 height 476
click at [1065, 433] on div at bounding box center [984, 278] width 214 height 476
click at [889, 80] on div at bounding box center [984, 278] width 214 height 476
click at [1064, 276] on div at bounding box center [984, 278] width 214 height 476
click at [969, 307] on div at bounding box center [984, 278] width 214 height 476
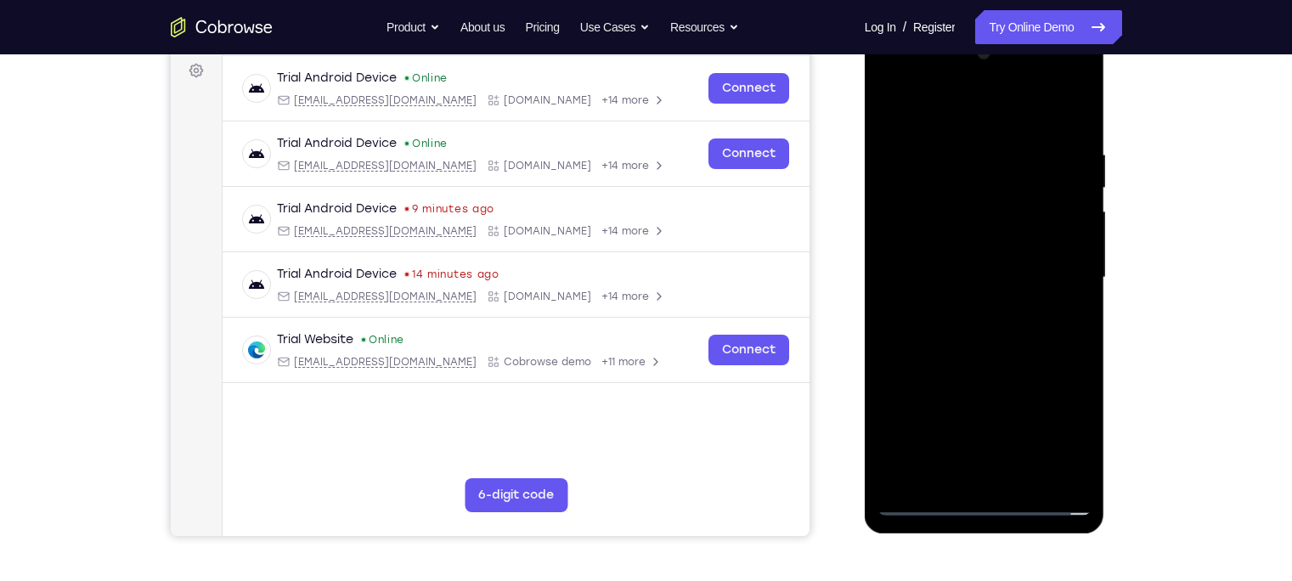
click at [948, 260] on div at bounding box center [984, 278] width 214 height 476
click at [958, 240] on div at bounding box center [984, 278] width 214 height 476
click at [940, 281] on div at bounding box center [984, 278] width 214 height 476
click at [954, 342] on div at bounding box center [984, 278] width 214 height 476
click at [1031, 357] on div at bounding box center [984, 278] width 214 height 476
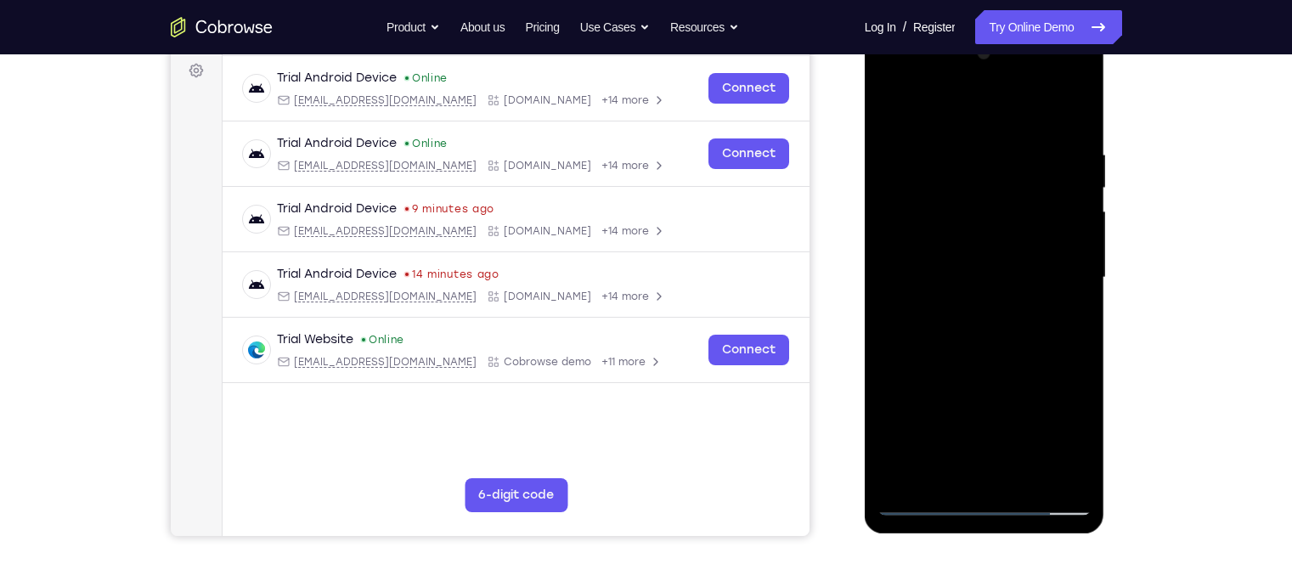
click at [1025, 479] on div at bounding box center [984, 278] width 214 height 476
click at [991, 367] on div at bounding box center [984, 278] width 214 height 476
click at [993, 257] on div at bounding box center [984, 278] width 214 height 476
click at [960, 464] on div at bounding box center [984, 278] width 214 height 476
click at [1021, 164] on div at bounding box center [984, 278] width 214 height 476
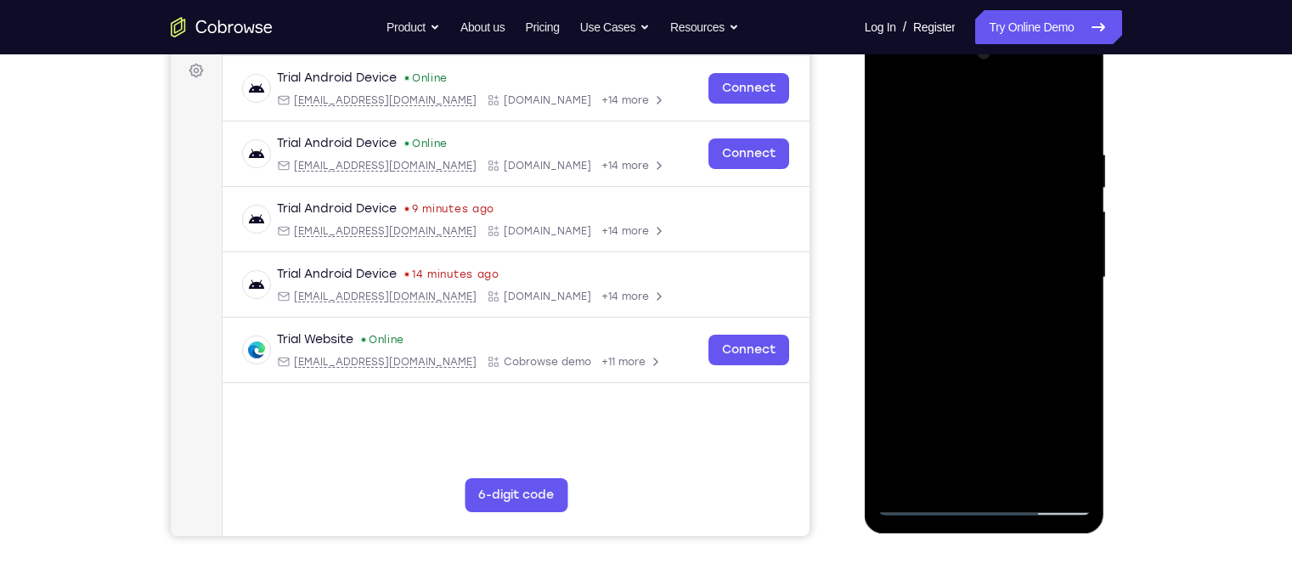
click at [958, 476] on div at bounding box center [984, 278] width 214 height 476
click at [993, 311] on div at bounding box center [984, 278] width 214 height 476
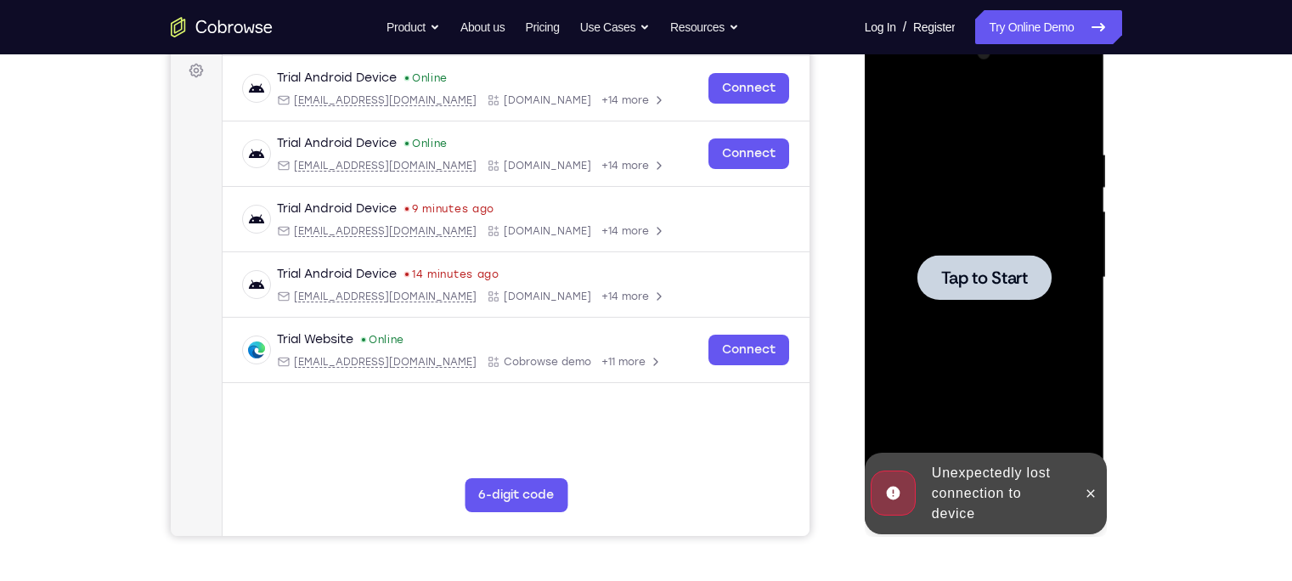
click at [1040, 256] on div at bounding box center [984, 277] width 134 height 45
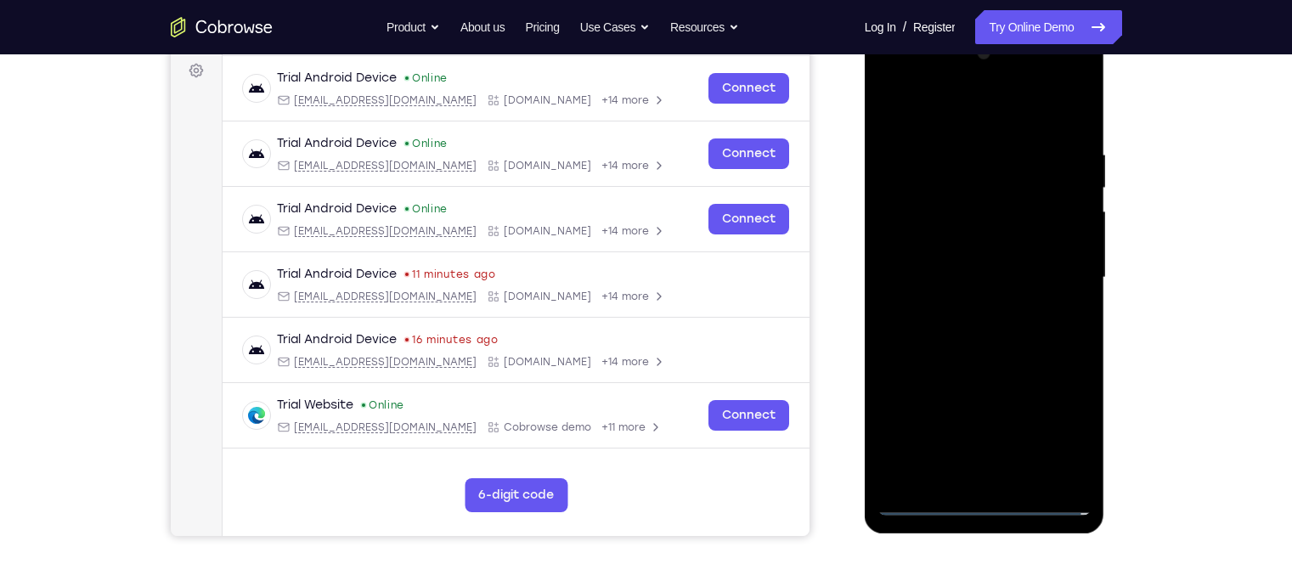
click at [989, 503] on div at bounding box center [984, 278] width 214 height 476
click at [1061, 431] on div at bounding box center [984, 278] width 214 height 476
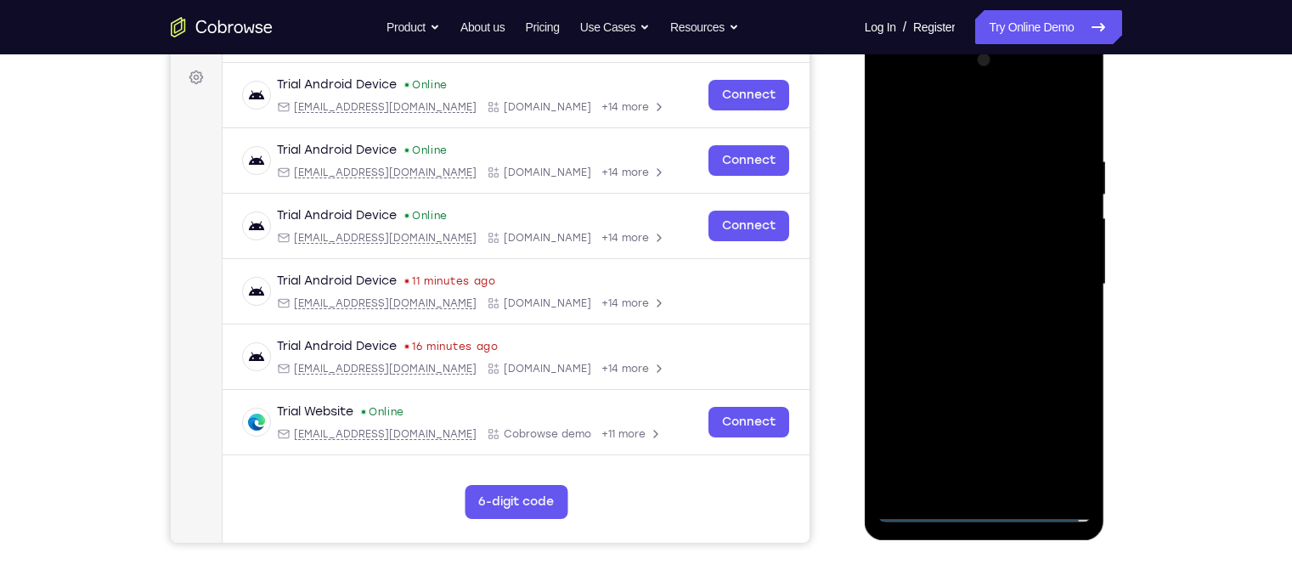
scroll to position [242, 0]
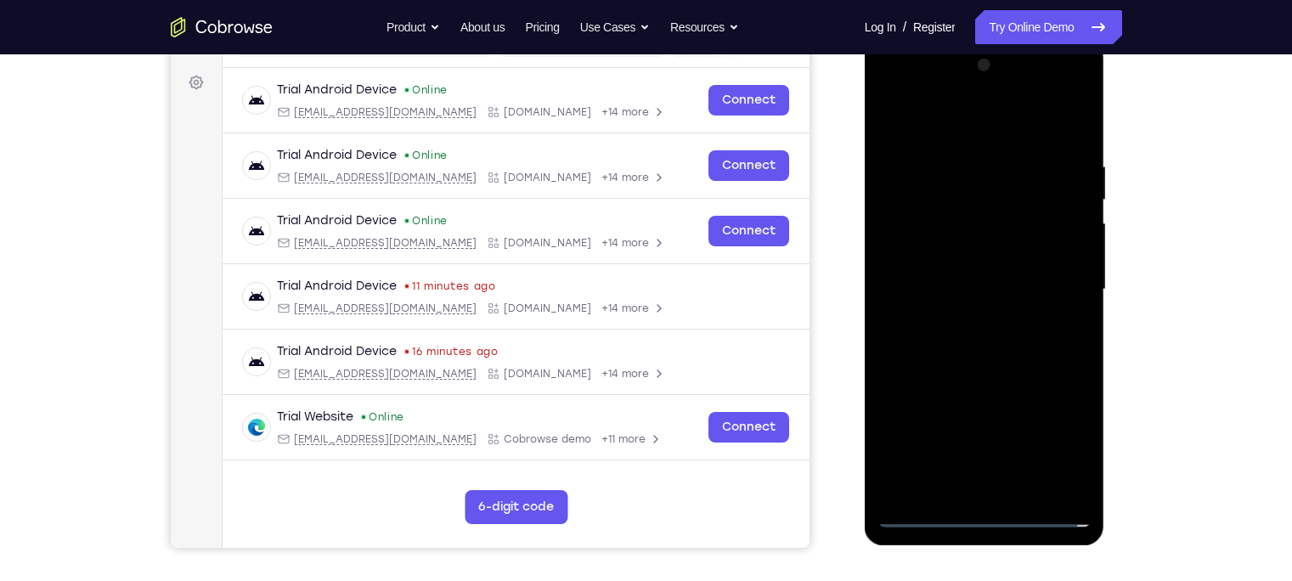
click at [900, 85] on div at bounding box center [984, 290] width 214 height 476
click at [1050, 295] on div at bounding box center [984, 290] width 214 height 476
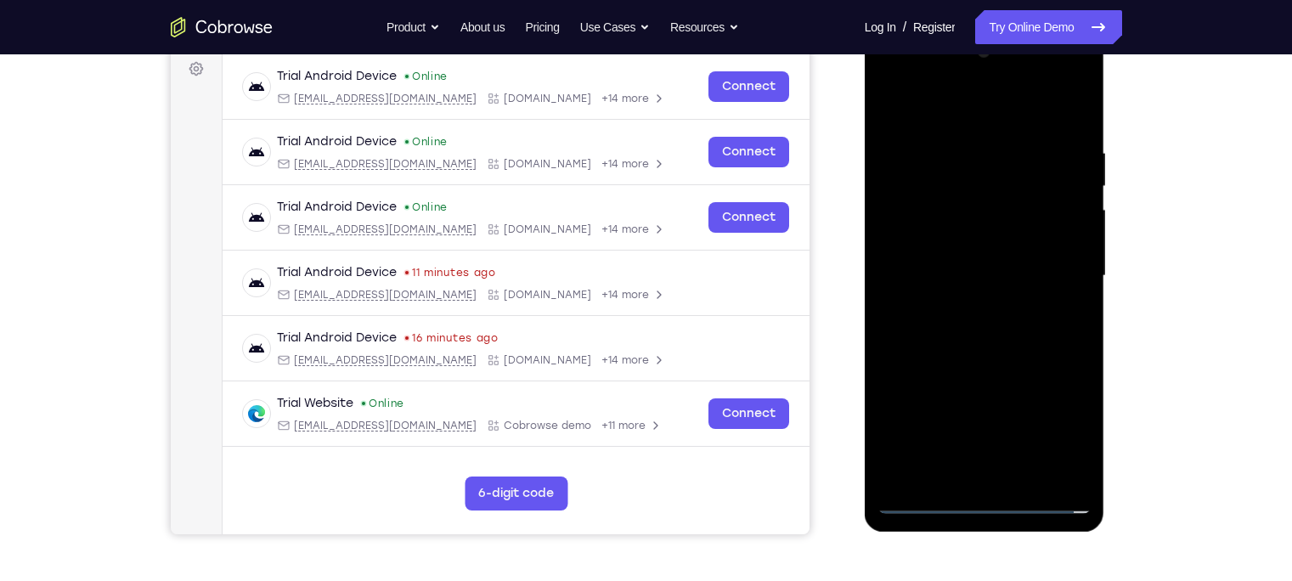
click at [967, 306] on div at bounding box center [984, 276] width 214 height 476
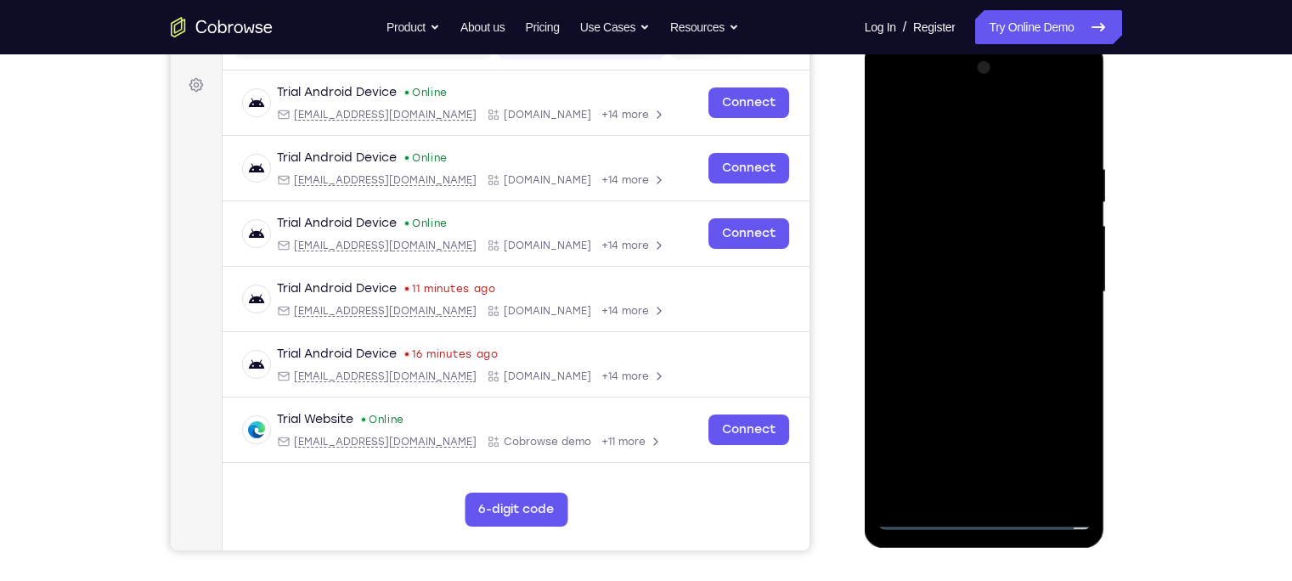
scroll to position [238, 0]
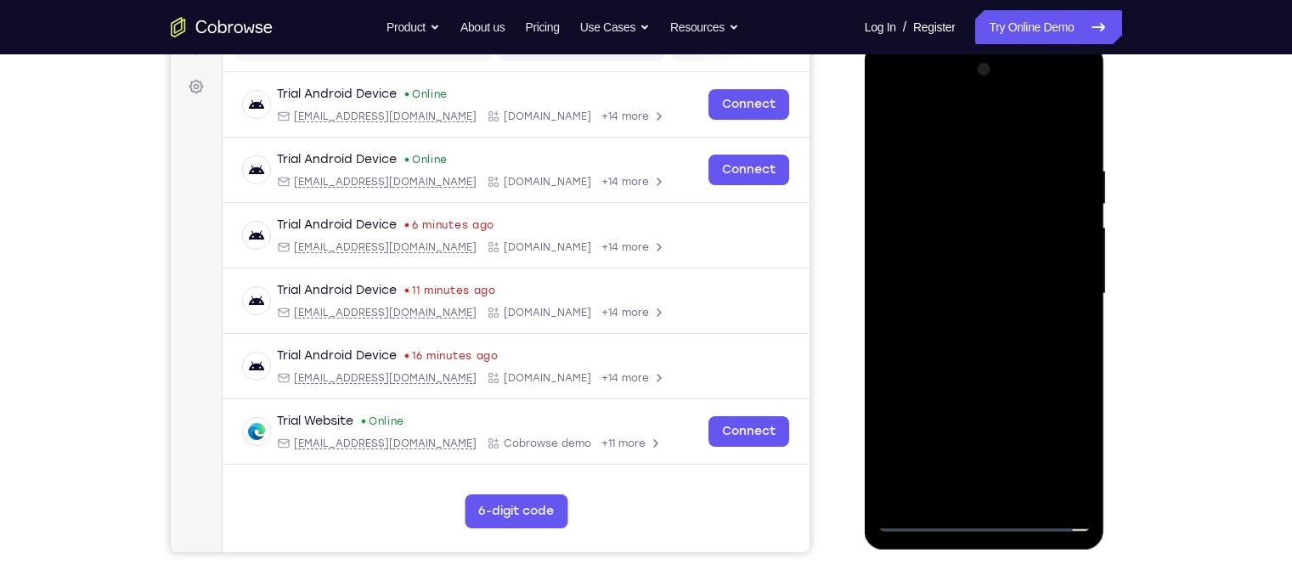
click at [999, 276] on div at bounding box center [984, 294] width 214 height 476
click at [990, 258] on div at bounding box center [984, 294] width 214 height 476
click at [974, 290] on div at bounding box center [984, 294] width 214 height 476
click at [987, 346] on div at bounding box center [984, 294] width 214 height 476
click at [1023, 370] on div at bounding box center [984, 294] width 214 height 476
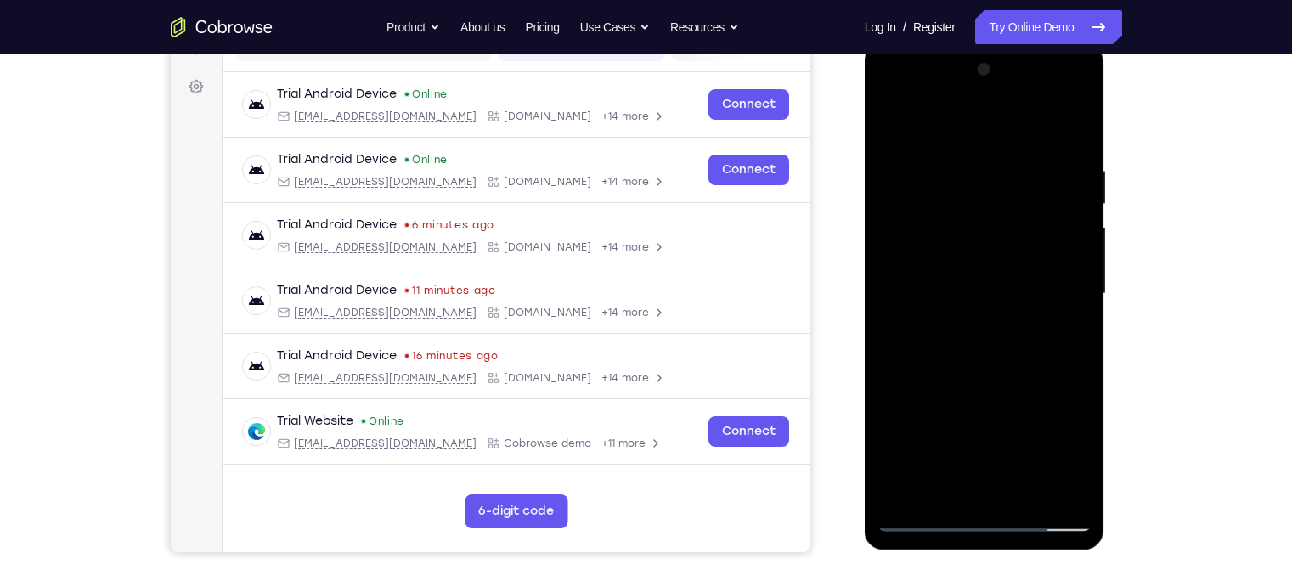
click at [1028, 495] on div at bounding box center [984, 294] width 214 height 476
click at [1010, 383] on div at bounding box center [984, 294] width 214 height 476
click at [1004, 276] on div at bounding box center [984, 294] width 214 height 476
click at [1066, 477] on div at bounding box center [984, 294] width 214 height 476
click at [893, 120] on div at bounding box center [984, 294] width 214 height 476
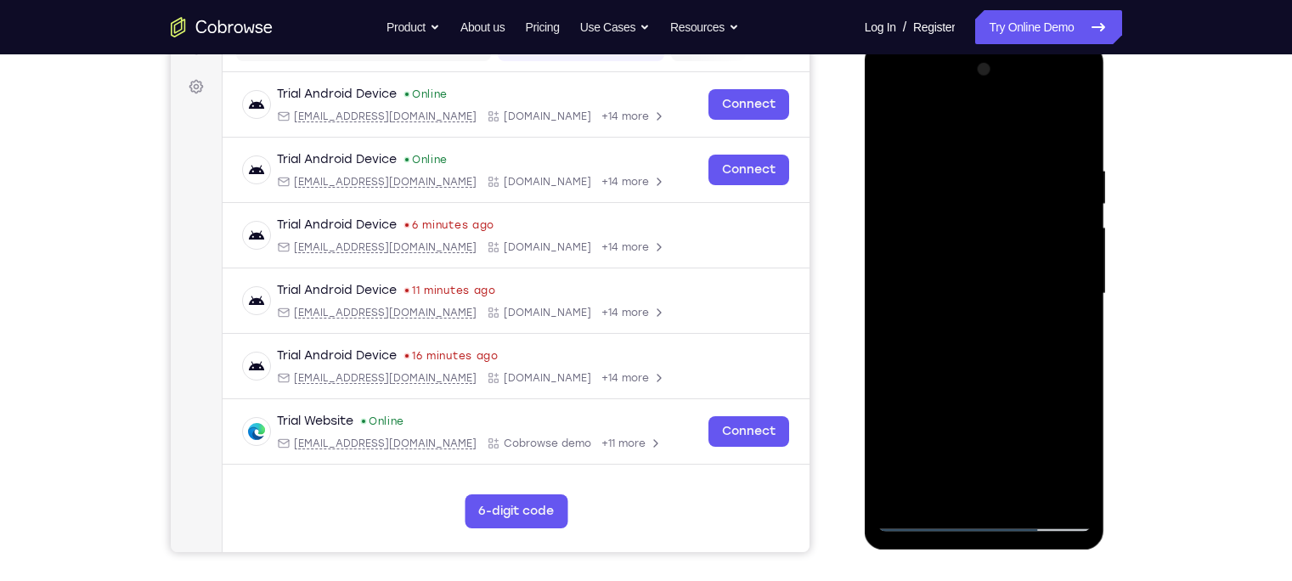
click at [958, 307] on div at bounding box center [984, 294] width 214 height 476
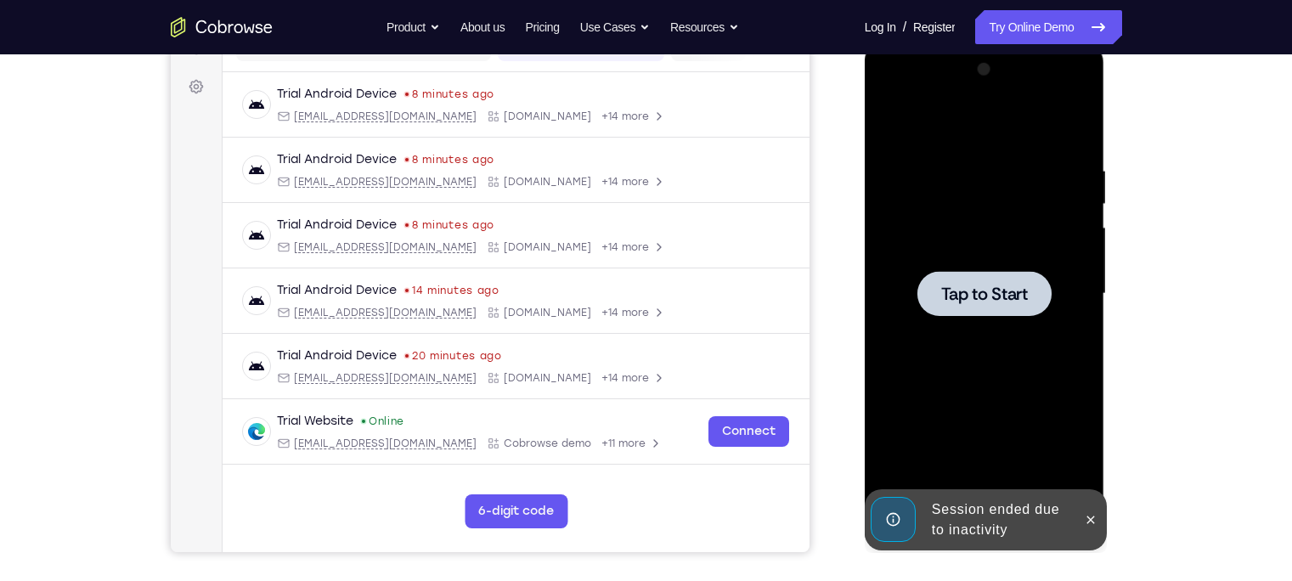
click at [925, 295] on div at bounding box center [984, 293] width 134 height 45
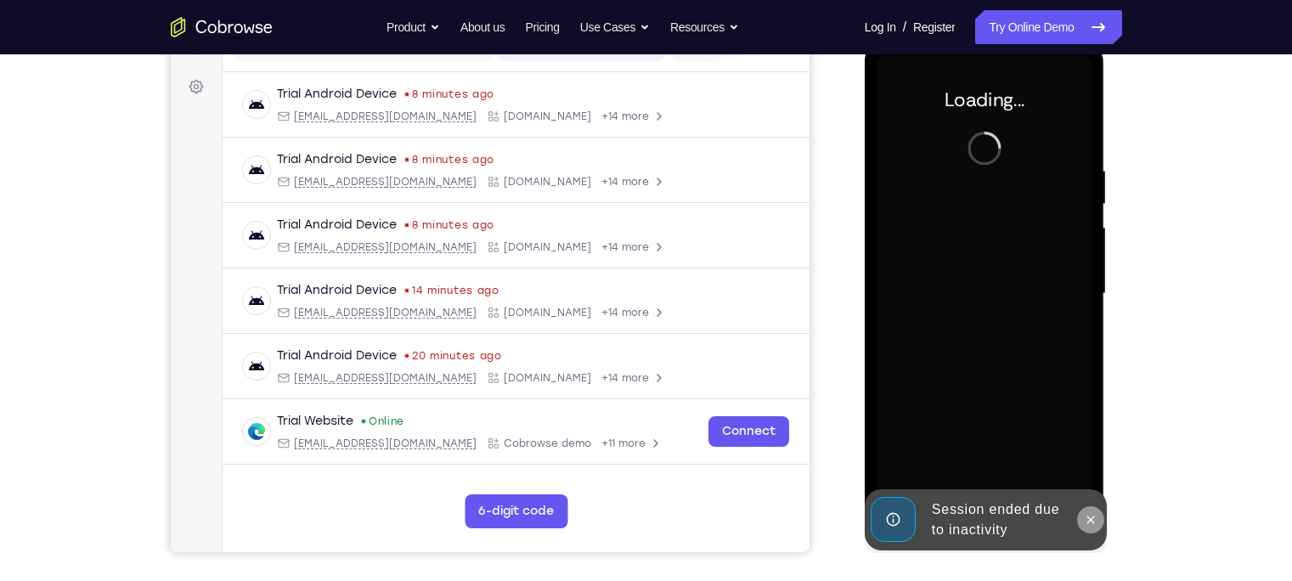
click at [1088, 522] on icon at bounding box center [1091, 519] width 8 height 8
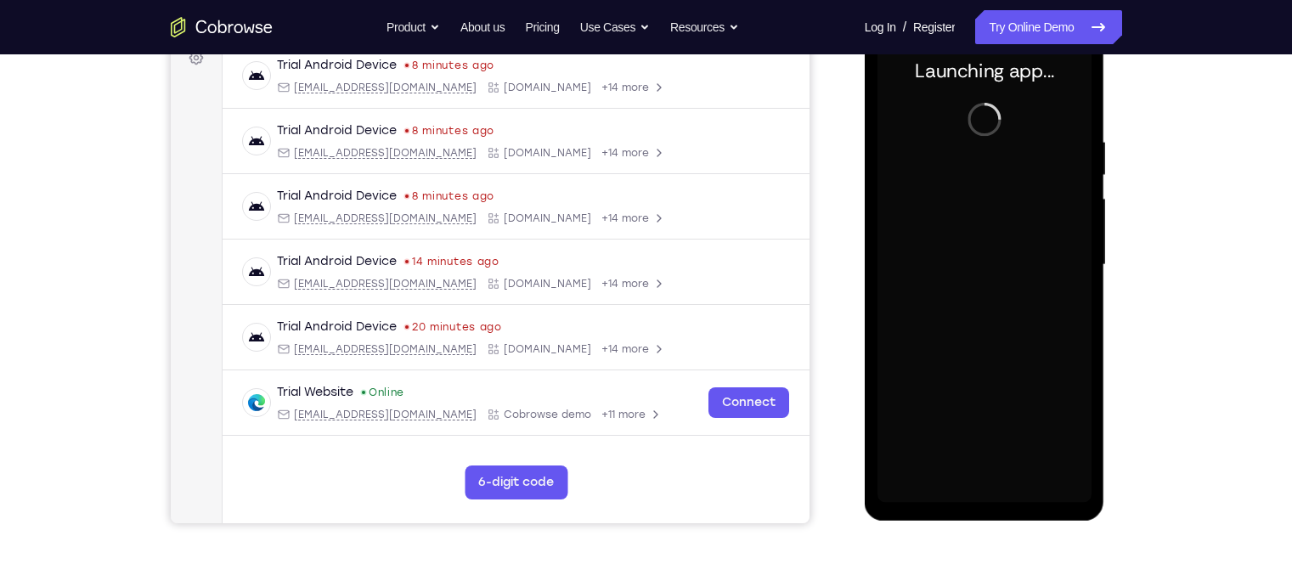
scroll to position [265, 0]
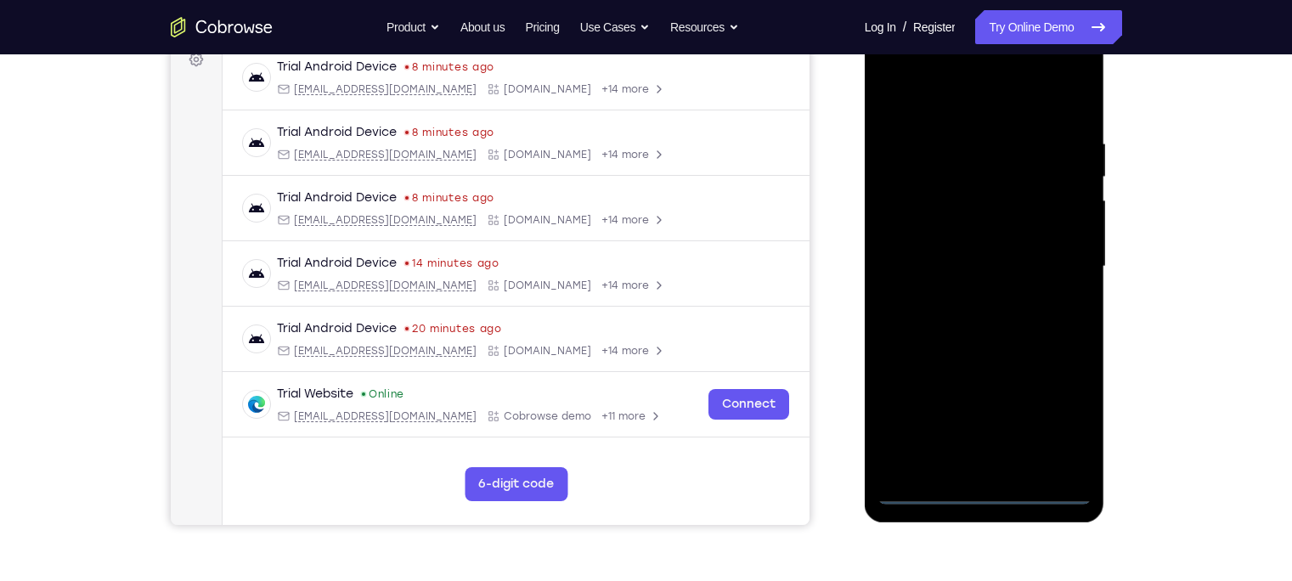
click at [988, 489] on div at bounding box center [984, 267] width 214 height 476
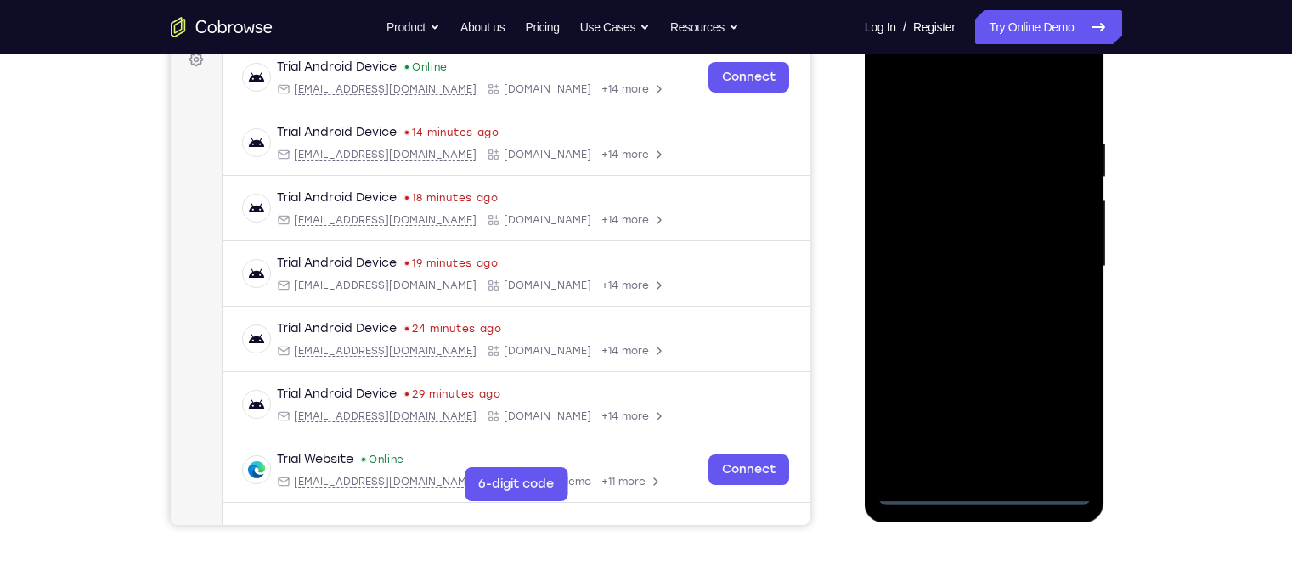
click at [1055, 423] on div at bounding box center [984, 267] width 214 height 476
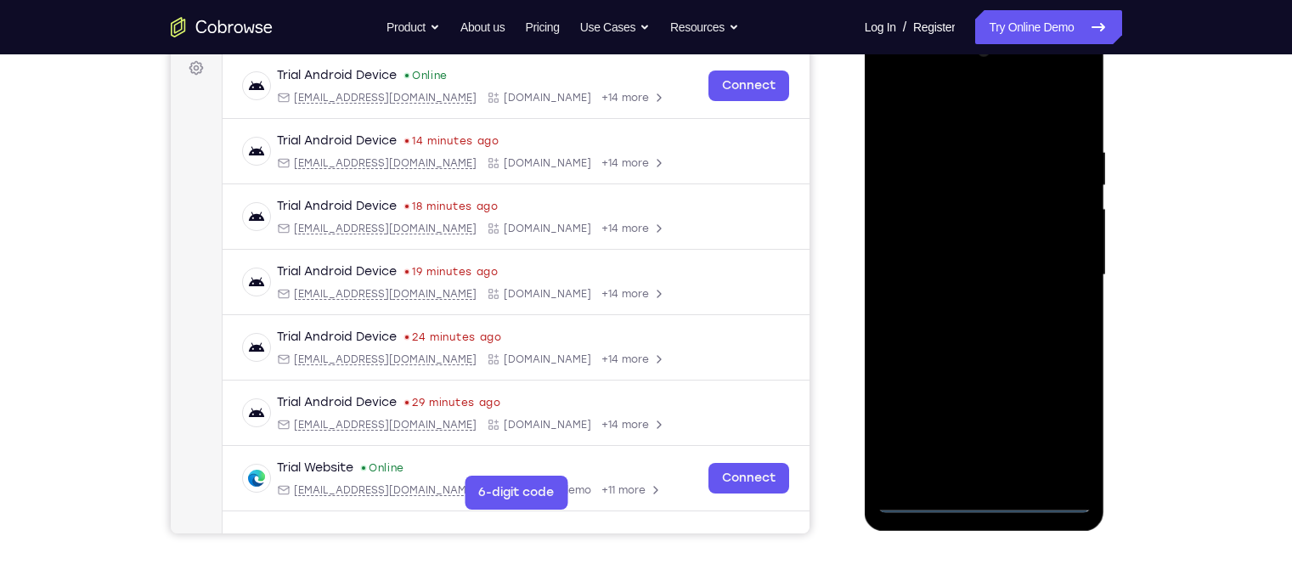
click at [899, 77] on div at bounding box center [984, 275] width 214 height 476
click at [1056, 281] on div at bounding box center [984, 275] width 214 height 476
click at [1002, 474] on div at bounding box center [984, 275] width 214 height 476
click at [1021, 226] on div at bounding box center [984, 275] width 214 height 476
click at [1000, 260] on div at bounding box center [984, 275] width 214 height 476
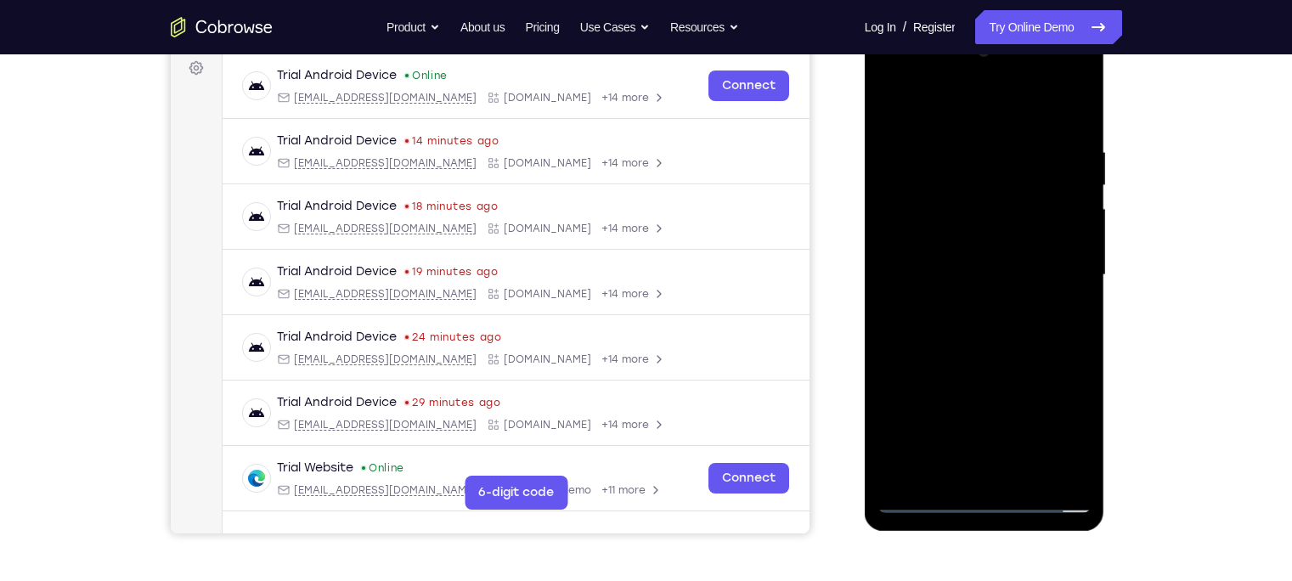
click at [1000, 260] on div at bounding box center [984, 275] width 214 height 476
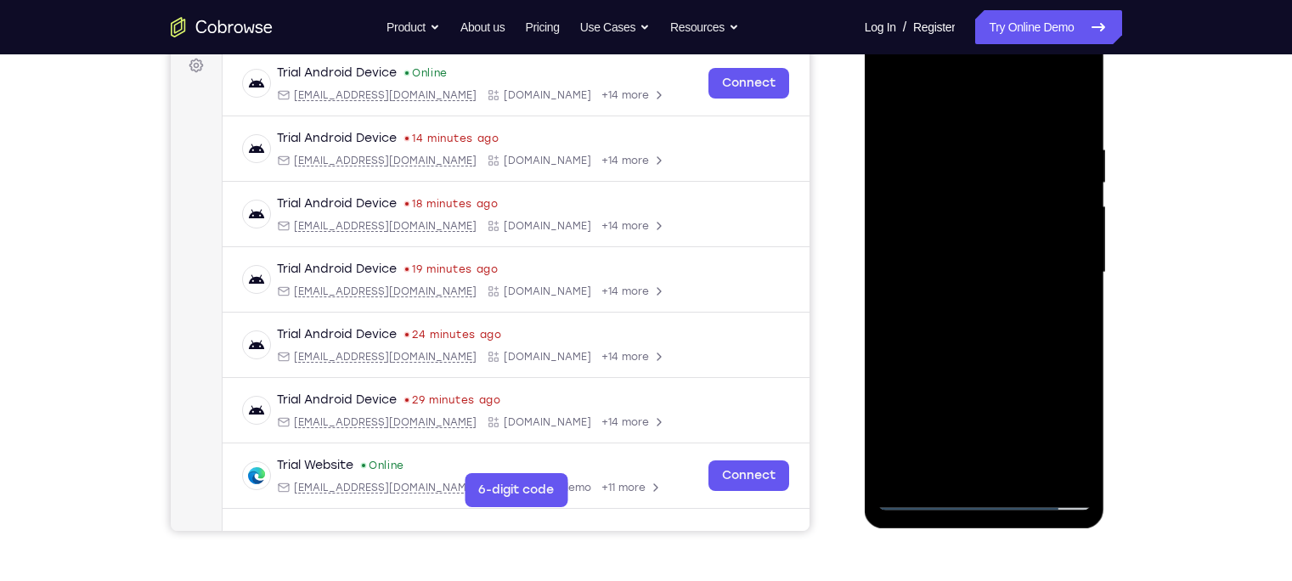
click at [946, 297] on div at bounding box center [984, 273] width 214 height 476
click at [931, 302] on div at bounding box center [984, 273] width 214 height 476
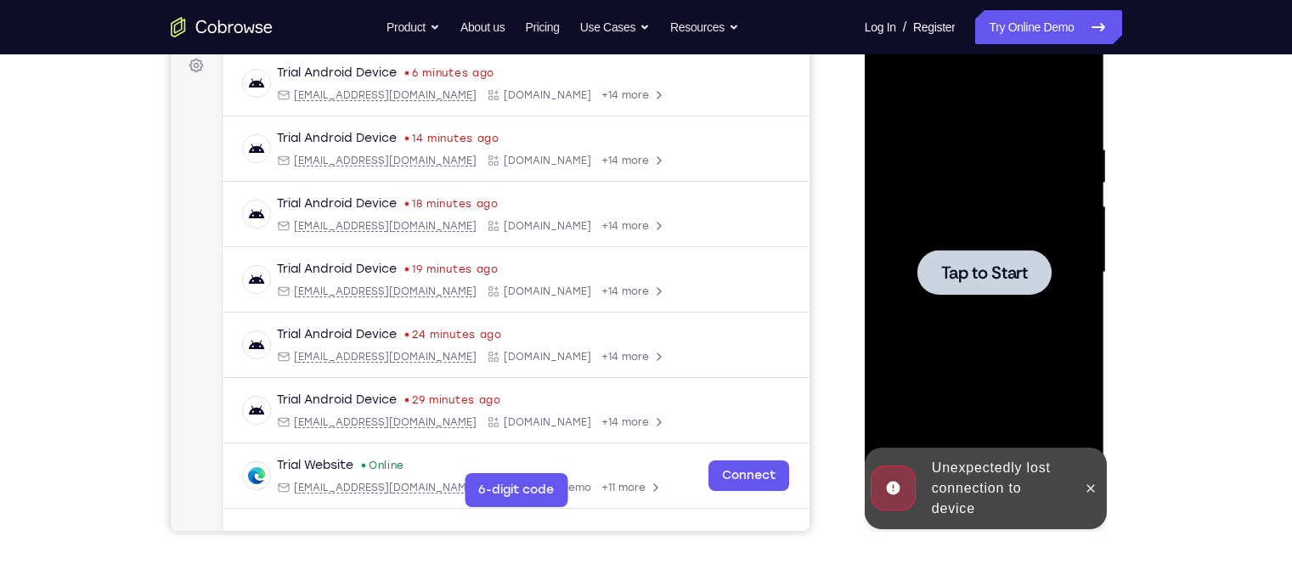
click at [985, 190] on div at bounding box center [984, 273] width 214 height 476
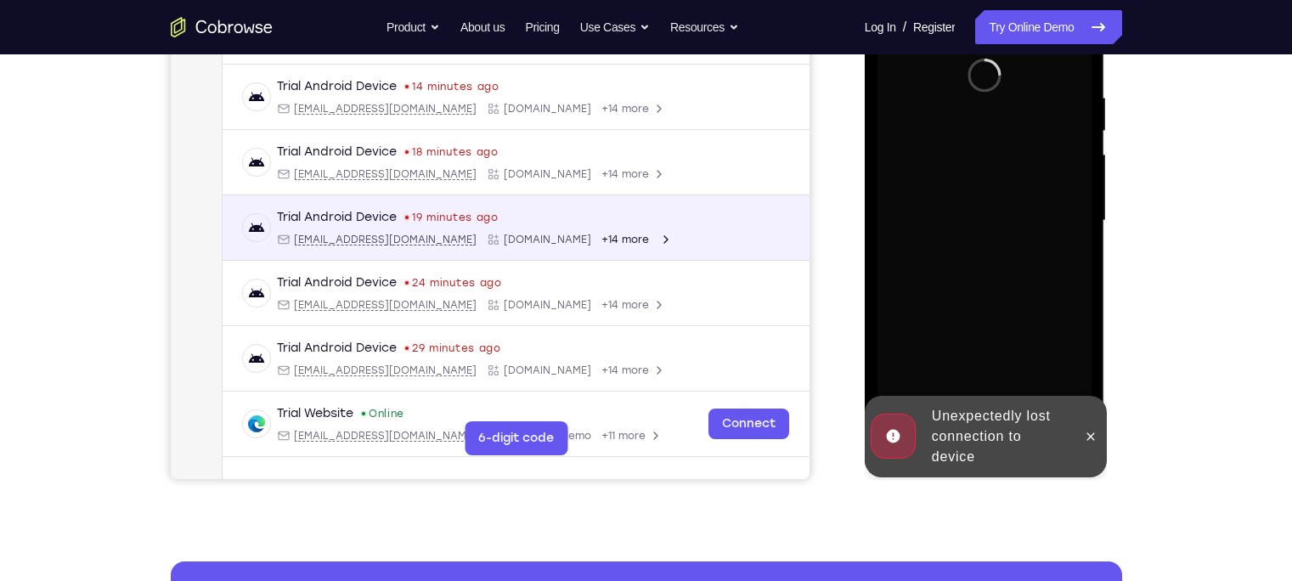
scroll to position [310, 0]
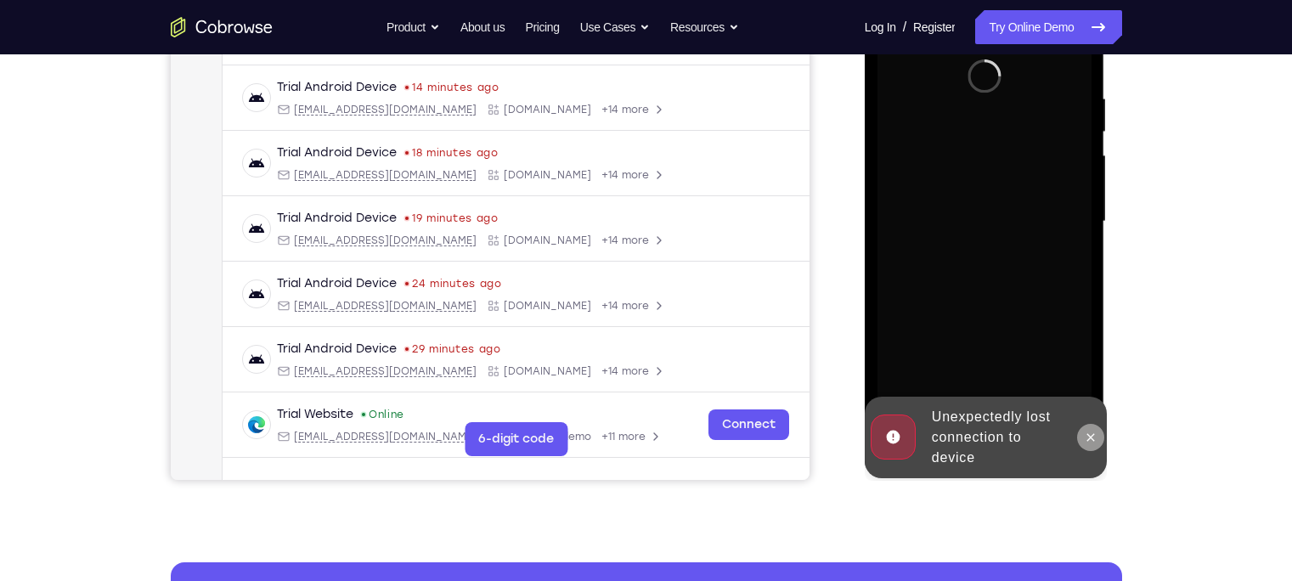
click at [1095, 443] on icon at bounding box center [1090, 438] width 14 height 14
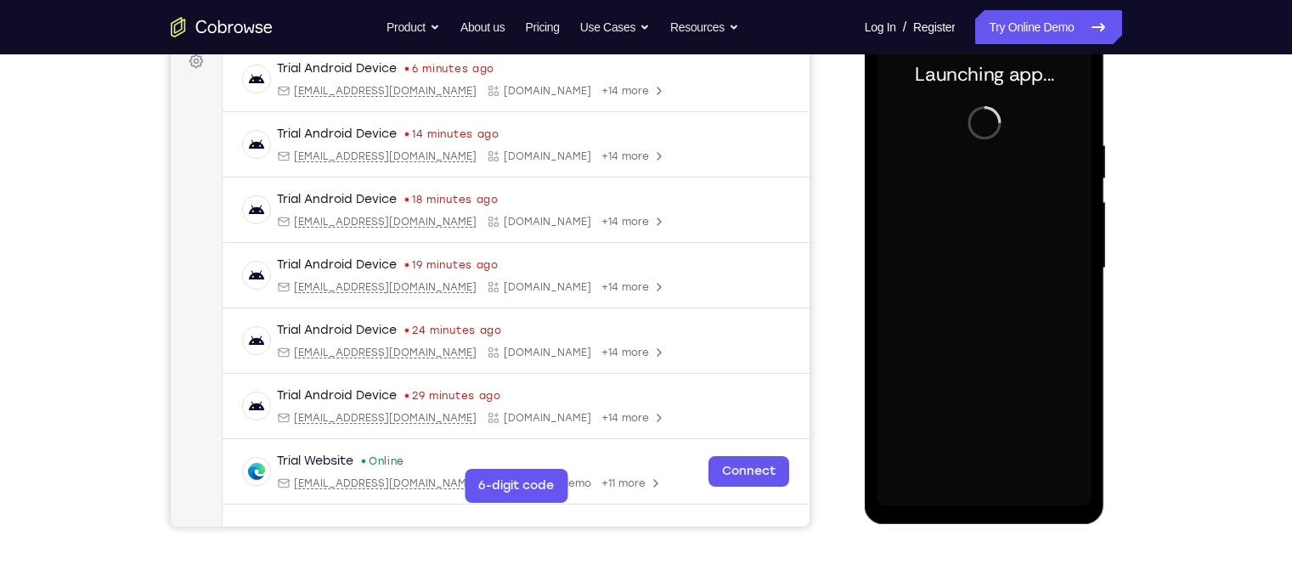
scroll to position [254, 0]
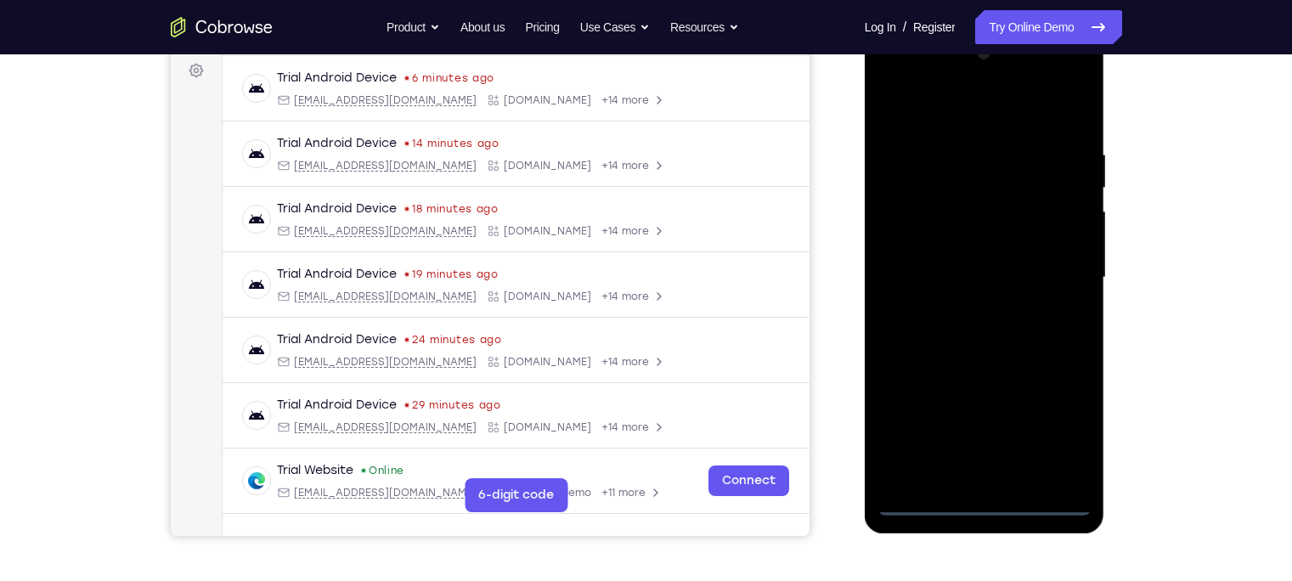
click at [983, 506] on div at bounding box center [984, 278] width 214 height 476
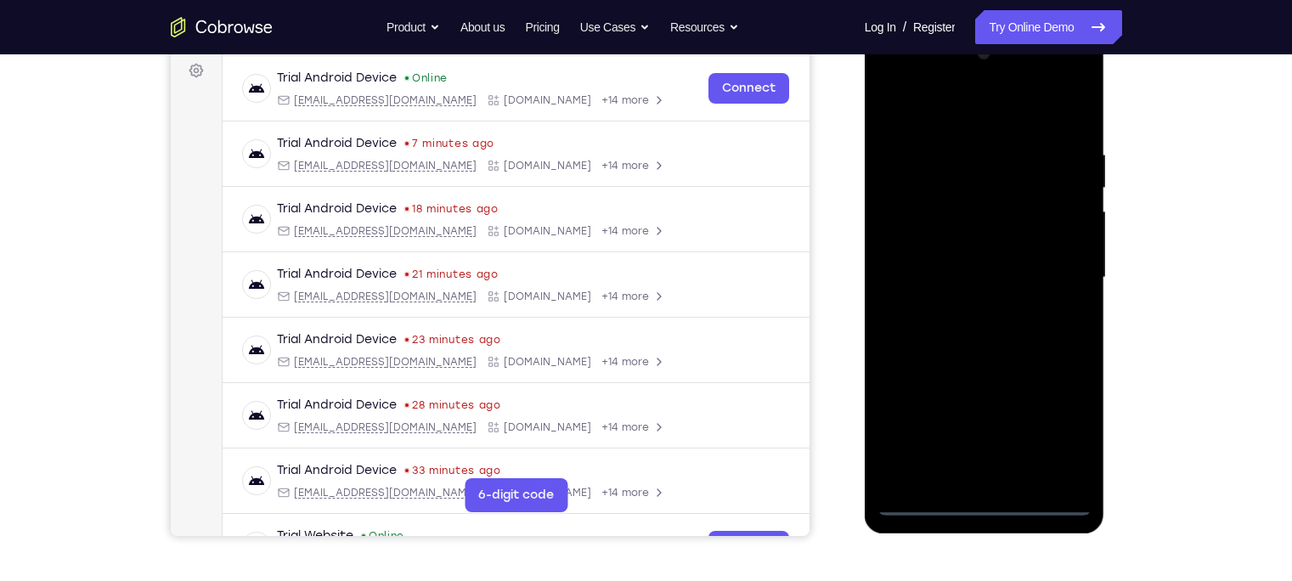
click at [1060, 434] on div at bounding box center [984, 278] width 214 height 476
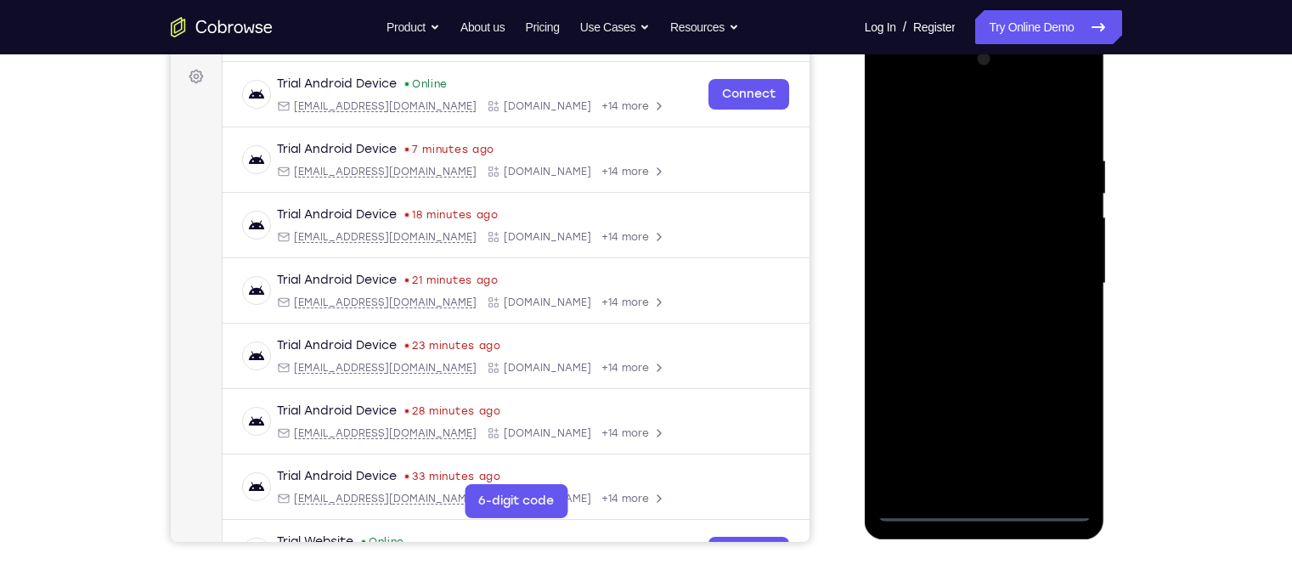
scroll to position [247, 0]
click at [887, 90] on div at bounding box center [984, 285] width 214 height 476
click at [1055, 275] on div at bounding box center [984, 285] width 214 height 476
click at [971, 314] on div at bounding box center [984, 285] width 214 height 476
click at [981, 269] on div at bounding box center [984, 285] width 214 height 476
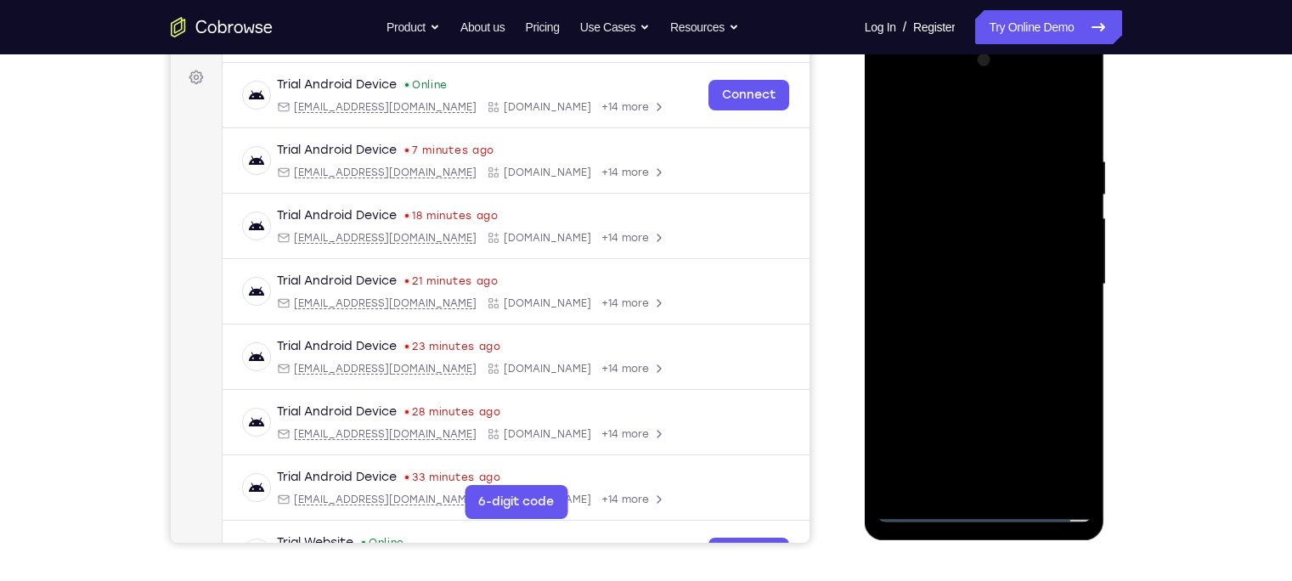
click at [980, 253] on div at bounding box center [984, 285] width 214 height 476
click at [965, 271] on div at bounding box center [984, 285] width 214 height 476
click at [981, 274] on div at bounding box center [984, 285] width 214 height 476
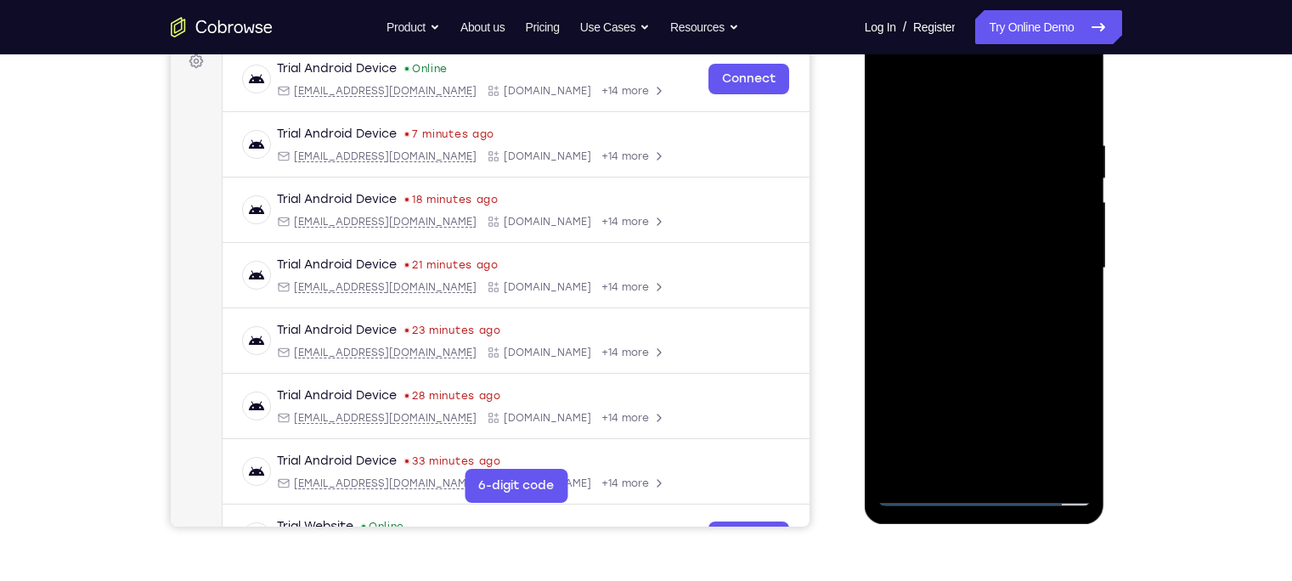
scroll to position [264, 0]
click at [1010, 329] on div at bounding box center [984, 268] width 214 height 476
click at [985, 345] on div at bounding box center [984, 268] width 214 height 476
click at [1024, 463] on div at bounding box center [984, 268] width 214 height 476
click at [1058, 352] on div at bounding box center [984, 268] width 214 height 476
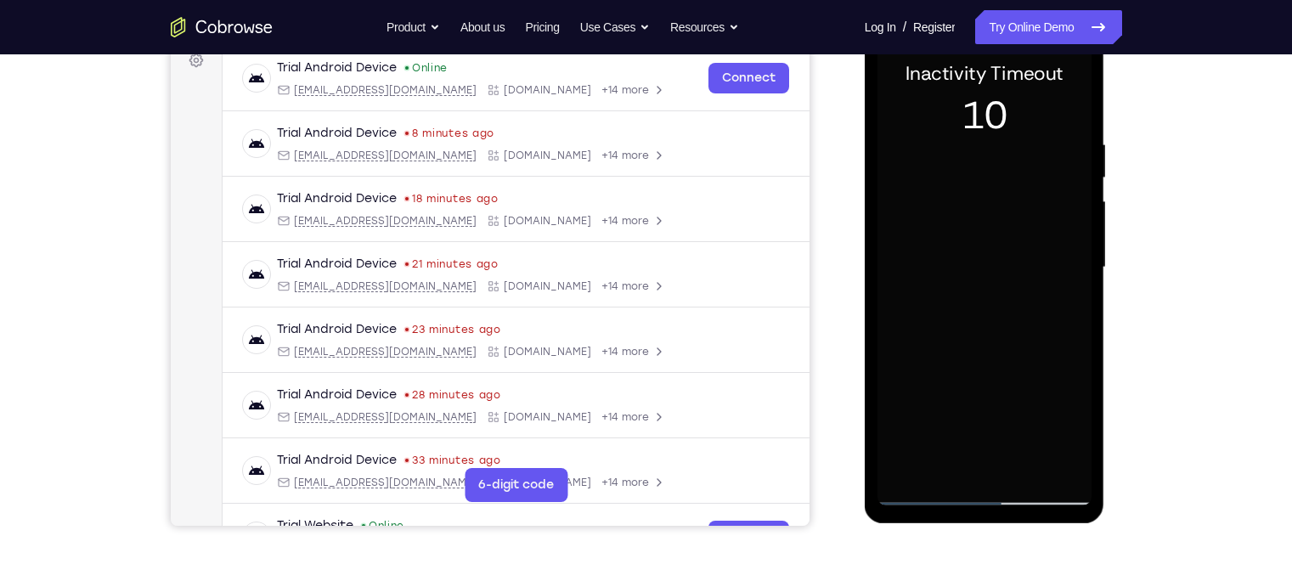
click at [965, 253] on div at bounding box center [984, 268] width 214 height 476
click at [968, 273] on div at bounding box center [984, 268] width 214 height 476
click at [954, 453] on div at bounding box center [984, 268] width 214 height 476
click at [1000, 269] on div at bounding box center [984, 268] width 214 height 476
click at [1046, 411] on div at bounding box center [984, 268] width 214 height 476
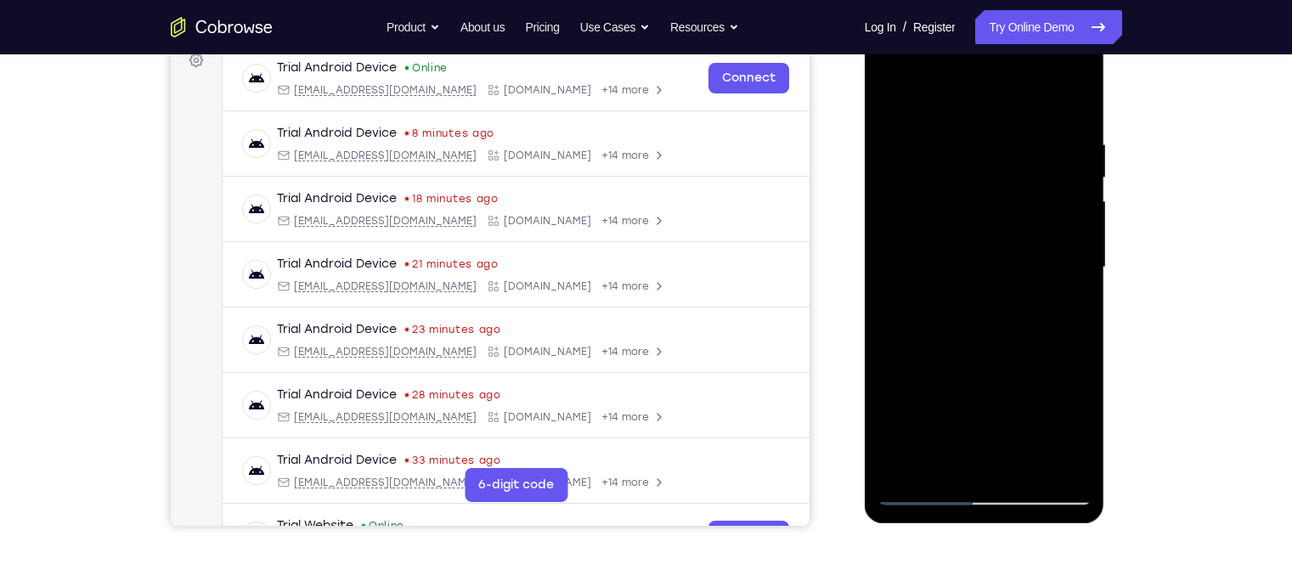
click at [928, 267] on div at bounding box center [984, 268] width 214 height 476
click at [927, 267] on div at bounding box center [984, 268] width 214 height 476
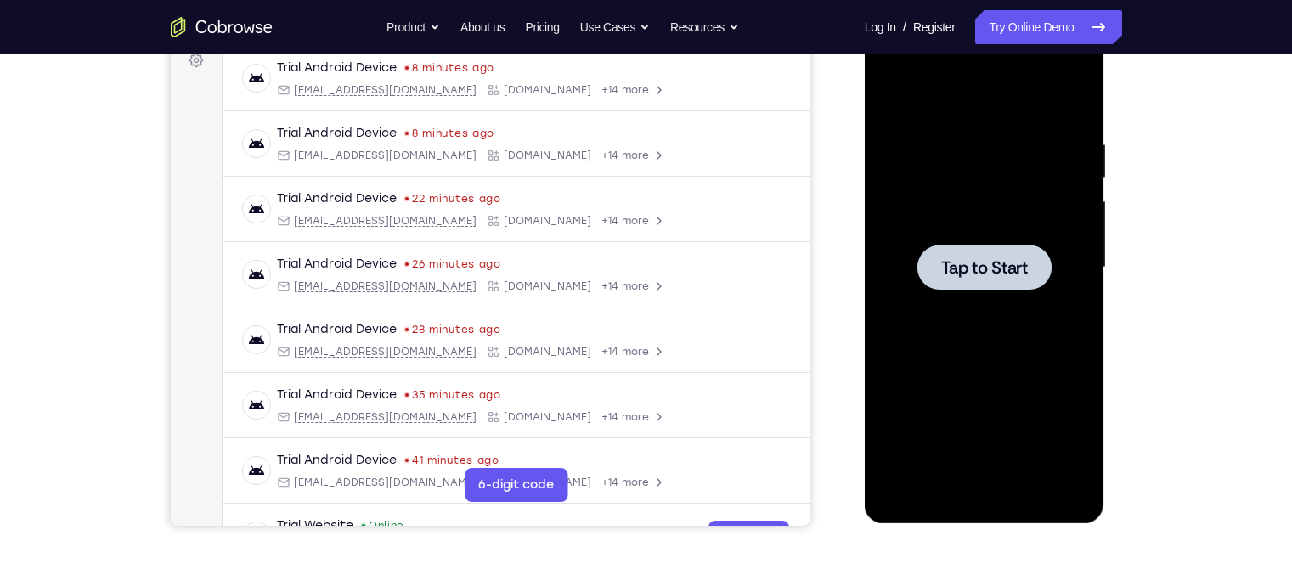
click at [953, 301] on div at bounding box center [984, 268] width 214 height 476
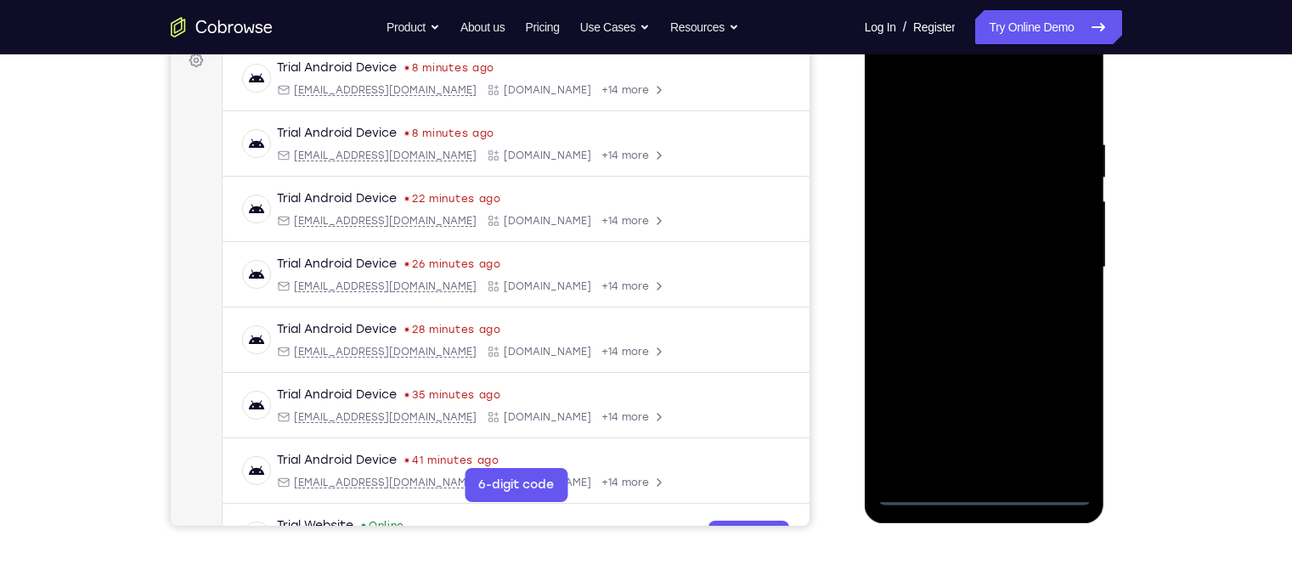
click at [991, 495] on div at bounding box center [984, 268] width 214 height 476
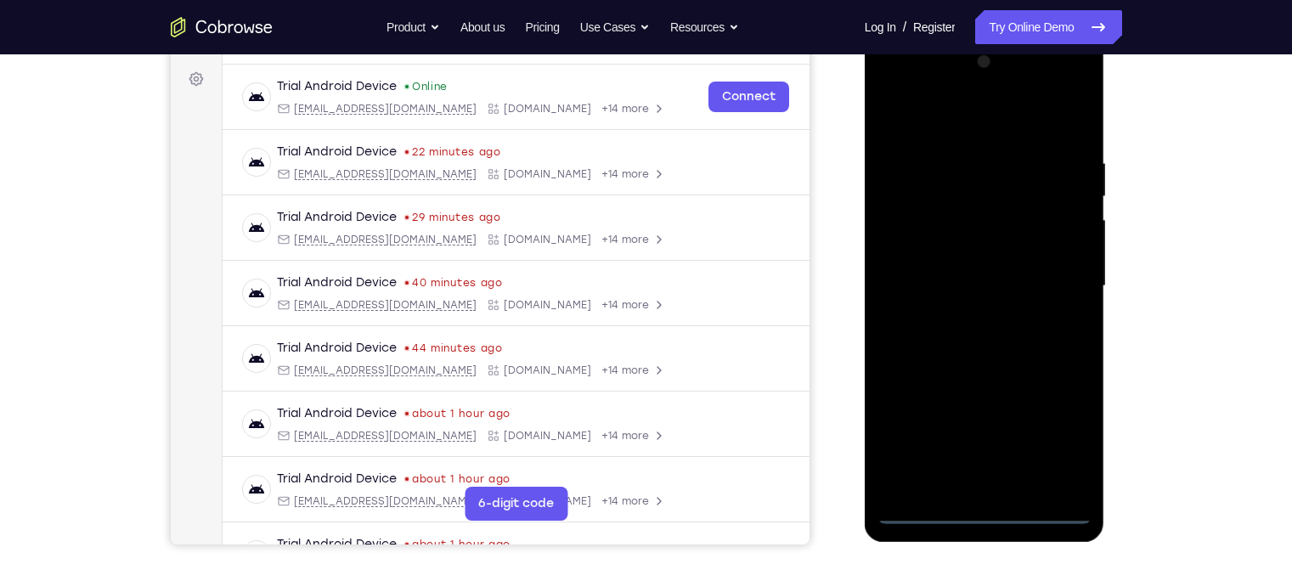
click at [1060, 435] on div at bounding box center [984, 286] width 214 height 476
click at [886, 82] on div at bounding box center [984, 286] width 214 height 476
click at [990, 188] on div at bounding box center [984, 286] width 214 height 476
click at [992, 194] on div at bounding box center [984, 286] width 214 height 476
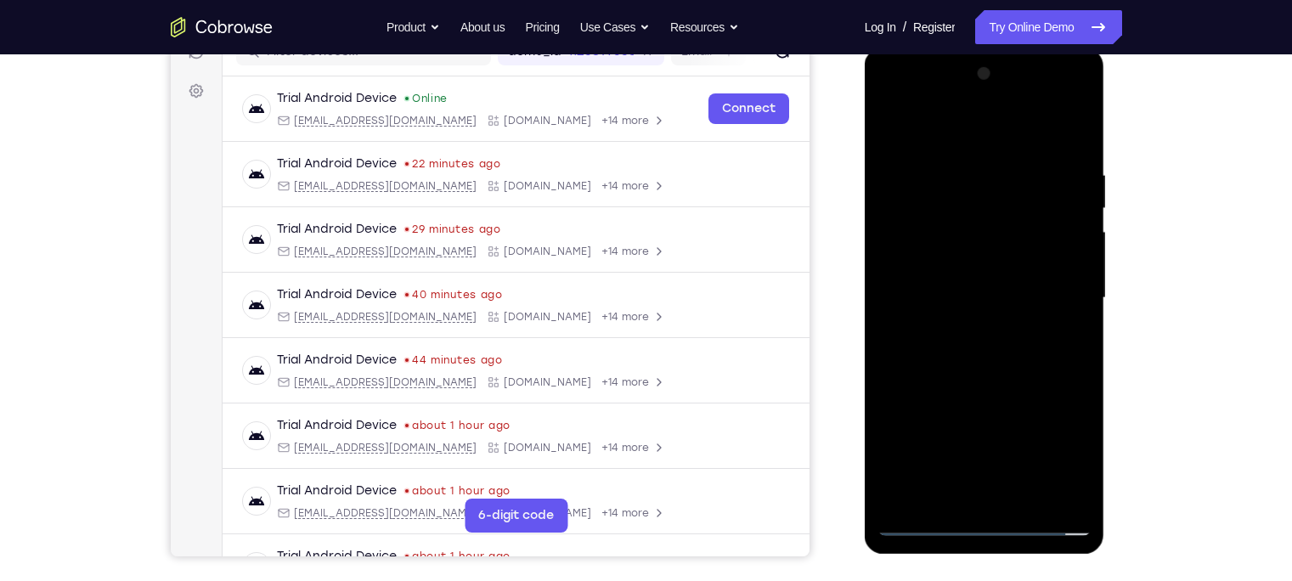
scroll to position [234, 0]
click at [928, 159] on div at bounding box center [984, 298] width 214 height 476
click at [925, 128] on div at bounding box center [984, 298] width 214 height 476
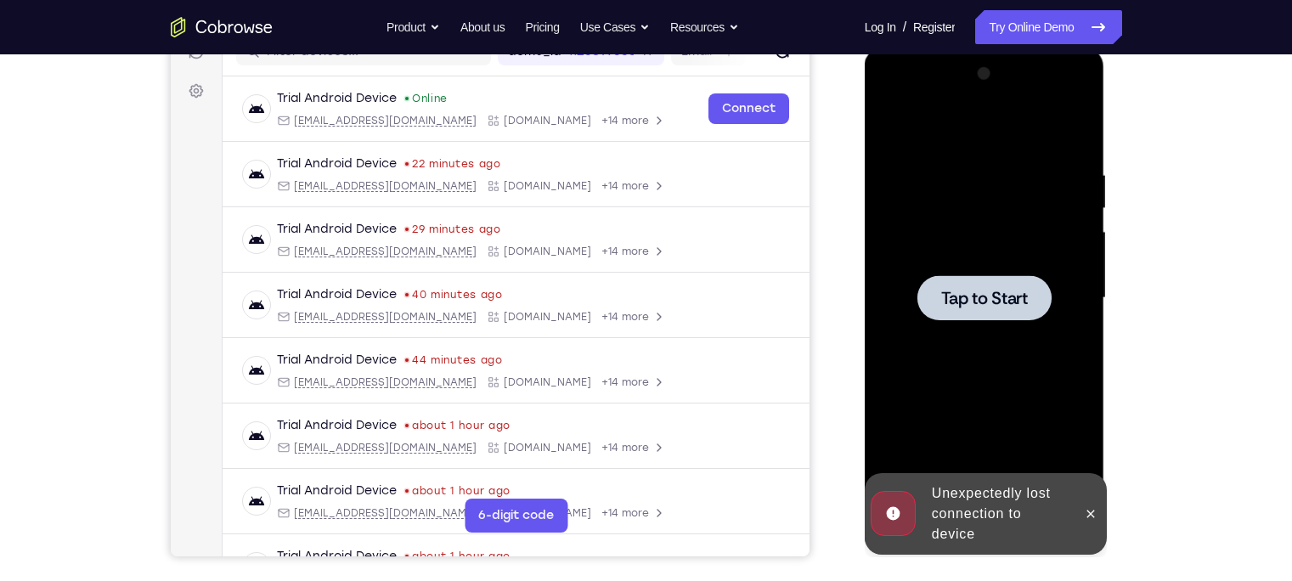
click at [946, 158] on div at bounding box center [984, 298] width 214 height 476
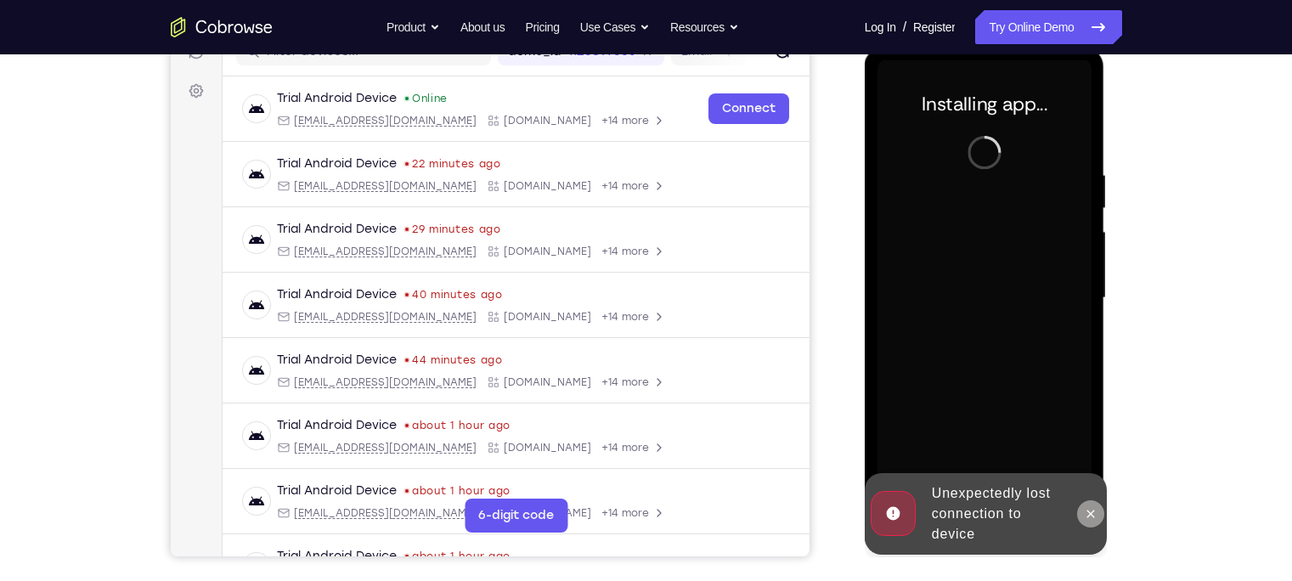
click at [1084, 509] on icon at bounding box center [1090, 514] width 14 height 14
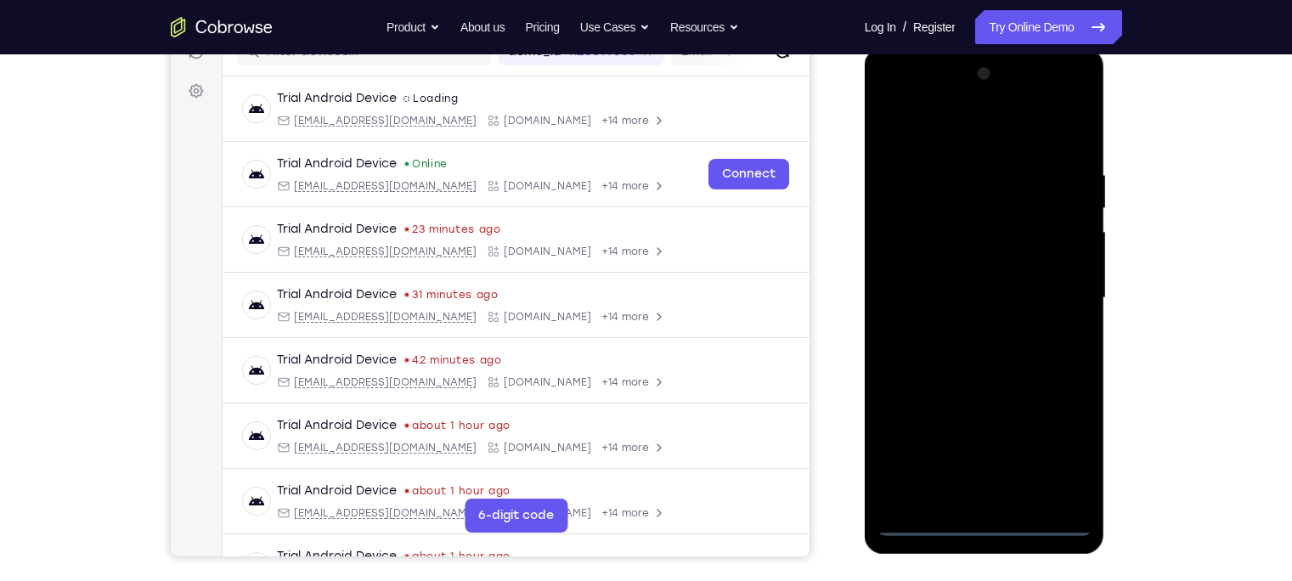
click at [995, 516] on div at bounding box center [984, 298] width 214 height 476
click at [983, 513] on div at bounding box center [984, 298] width 214 height 476
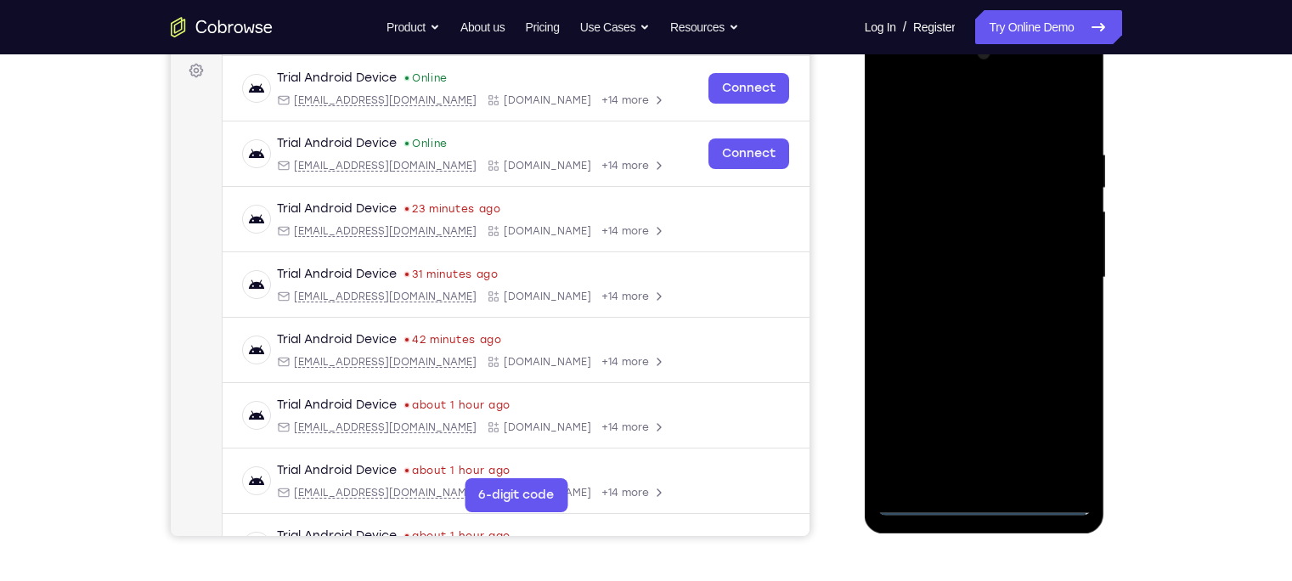
click at [977, 503] on div at bounding box center [984, 278] width 214 height 476
click at [1060, 421] on div at bounding box center [984, 278] width 214 height 476
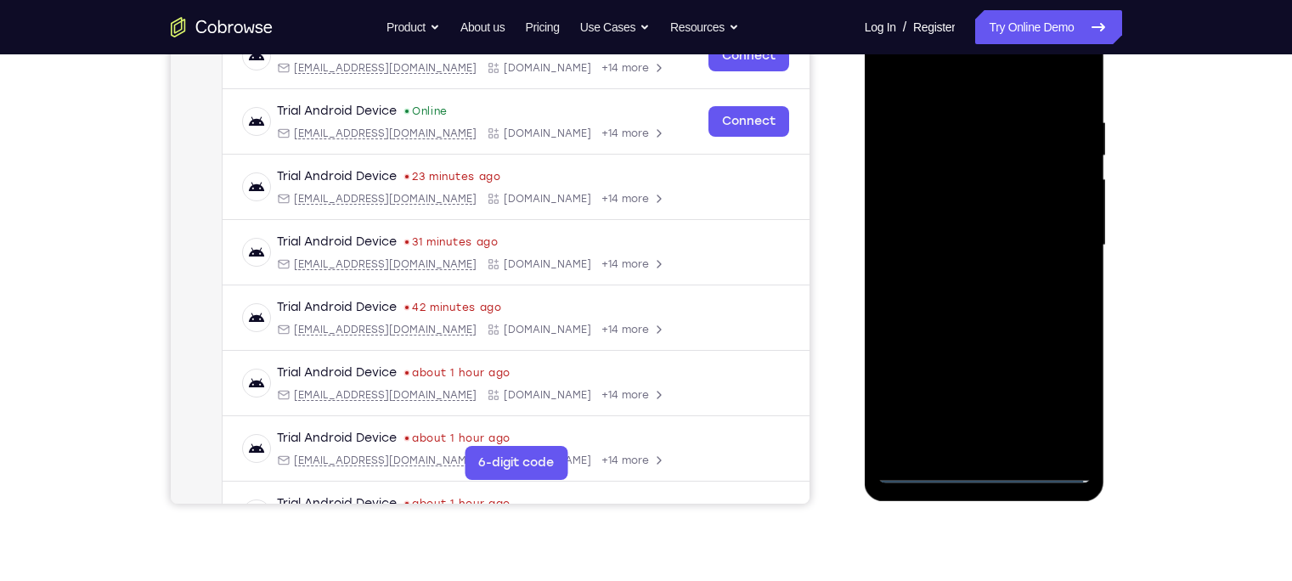
scroll to position [259, 0]
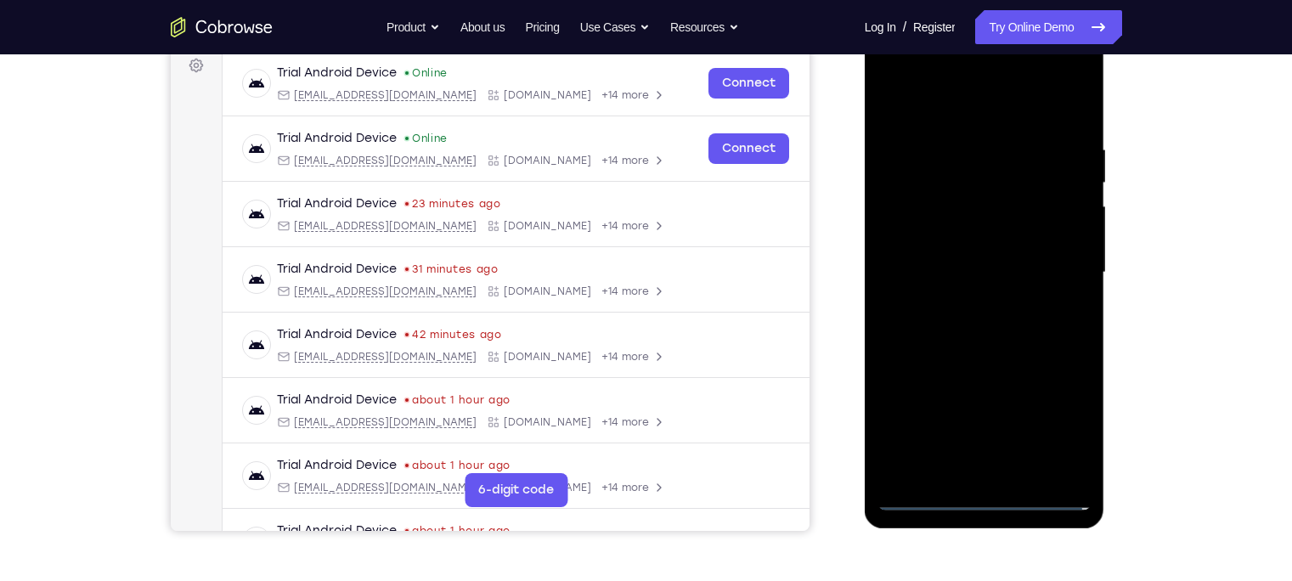
click at [925, 76] on div at bounding box center [984, 273] width 214 height 476
click at [931, 180] on div at bounding box center [984, 273] width 214 height 476
click at [1055, 75] on div at bounding box center [984, 273] width 214 height 476
click at [896, 76] on div at bounding box center [984, 273] width 214 height 476
click at [1060, 263] on div at bounding box center [984, 273] width 214 height 476
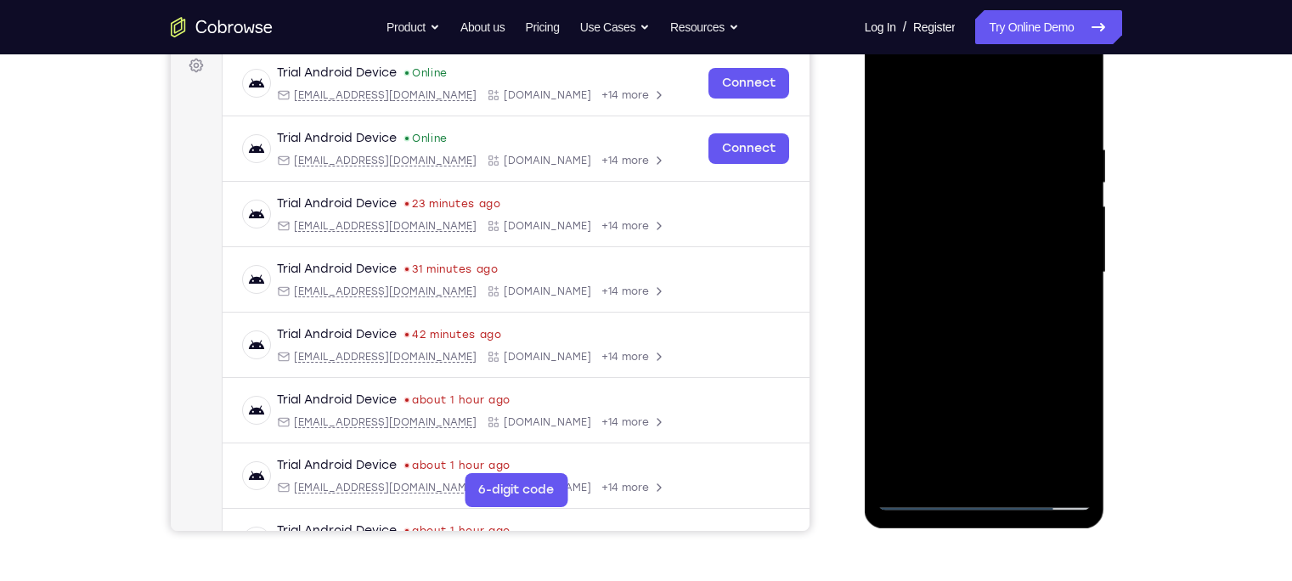
click at [966, 301] on div at bounding box center [984, 273] width 214 height 476
click at [986, 264] on div at bounding box center [984, 273] width 214 height 476
click at [987, 237] on div at bounding box center [984, 273] width 214 height 476
click at [982, 272] on div at bounding box center [984, 273] width 214 height 476
click at [960, 327] on div at bounding box center [984, 273] width 214 height 476
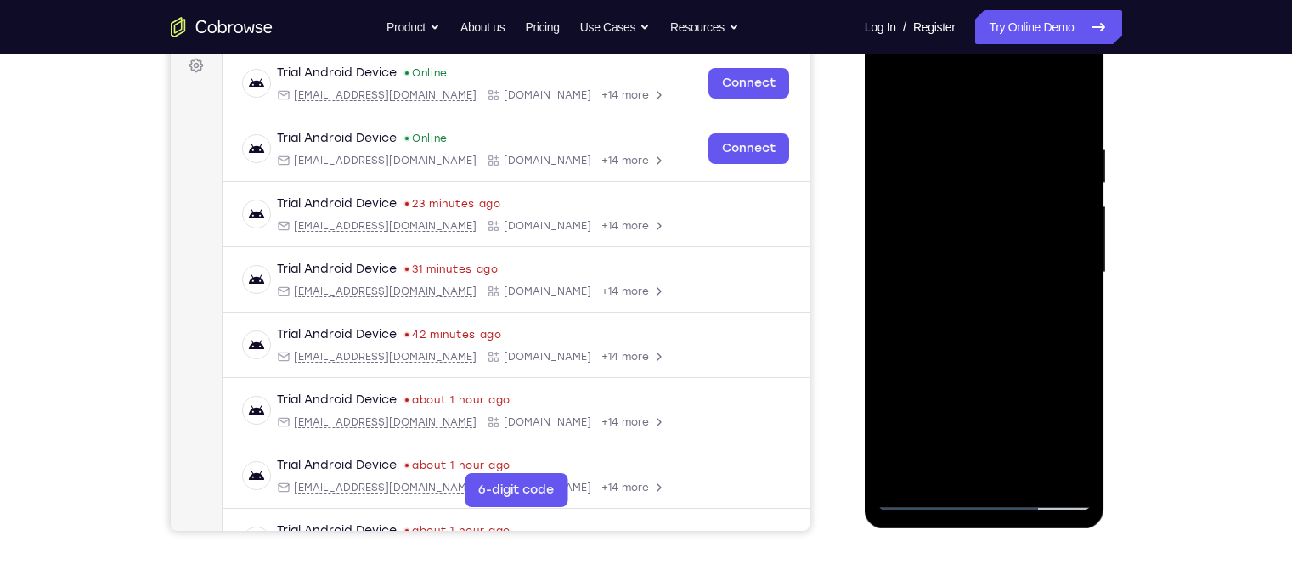
click at [954, 318] on div at bounding box center [984, 273] width 214 height 476
drag, startPoint x: 970, startPoint y: 116, endPoint x: 976, endPoint y: 70, distance: 47.2
click at [976, 70] on div at bounding box center [984, 273] width 214 height 476
click at [940, 464] on div at bounding box center [984, 273] width 214 height 476
click at [1035, 350] on div at bounding box center [984, 273] width 214 height 476
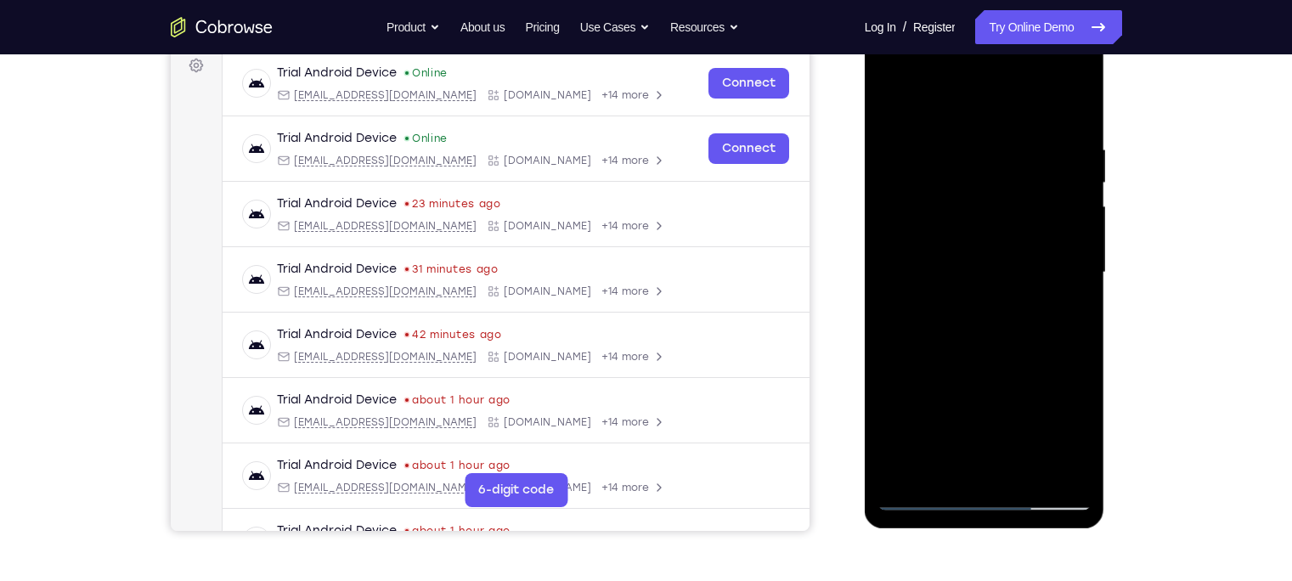
click at [937, 476] on div at bounding box center [984, 273] width 214 height 476
click at [990, 104] on div at bounding box center [984, 273] width 214 height 476
click at [943, 130] on div at bounding box center [984, 273] width 214 height 476
click at [923, 359] on div at bounding box center [984, 273] width 214 height 476
click at [891, 101] on div at bounding box center [984, 273] width 214 height 476
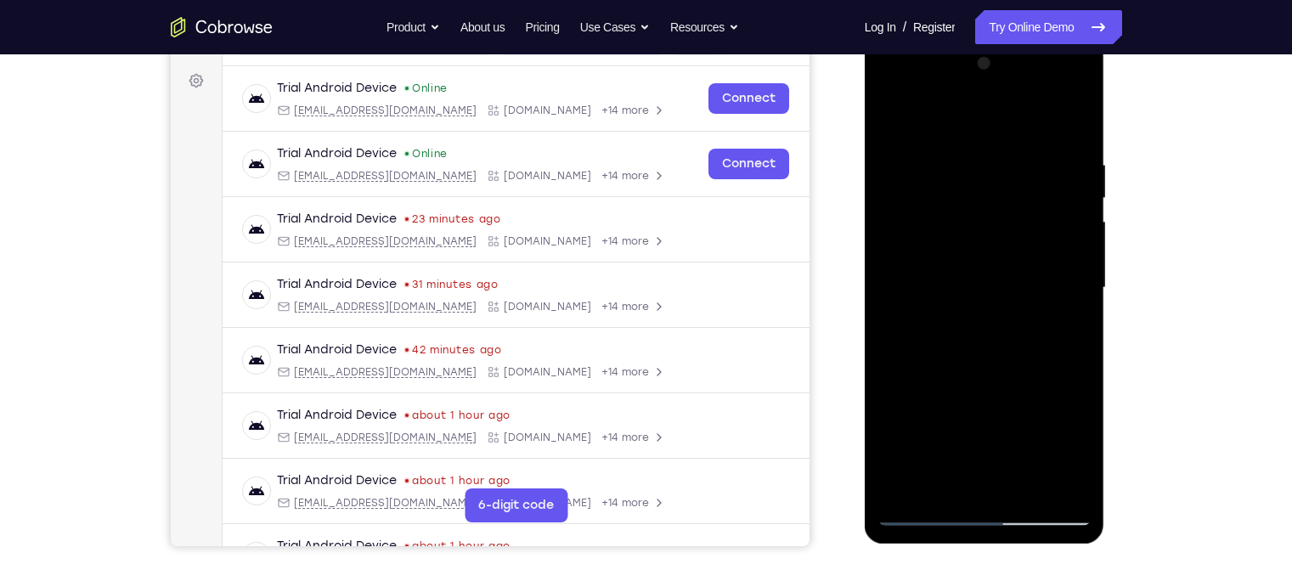
scroll to position [240, 0]
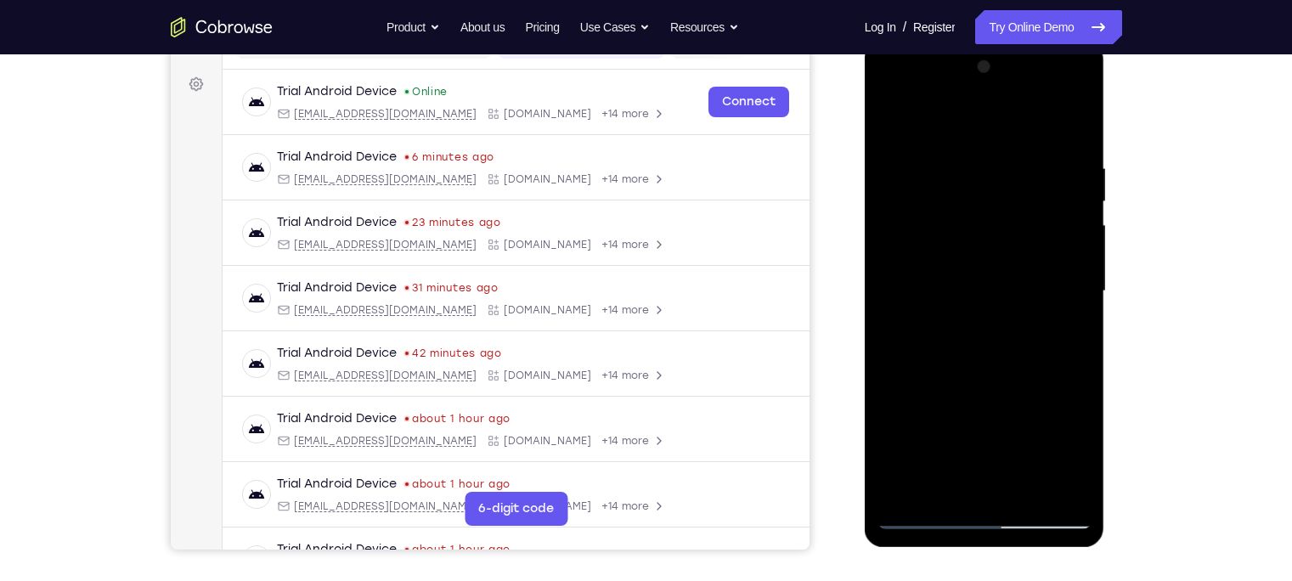
click at [976, 351] on div at bounding box center [984, 291] width 214 height 476
click at [932, 380] on div at bounding box center [984, 291] width 214 height 476
click at [991, 140] on div at bounding box center [984, 291] width 214 height 476
click at [986, 148] on div at bounding box center [984, 291] width 214 height 476
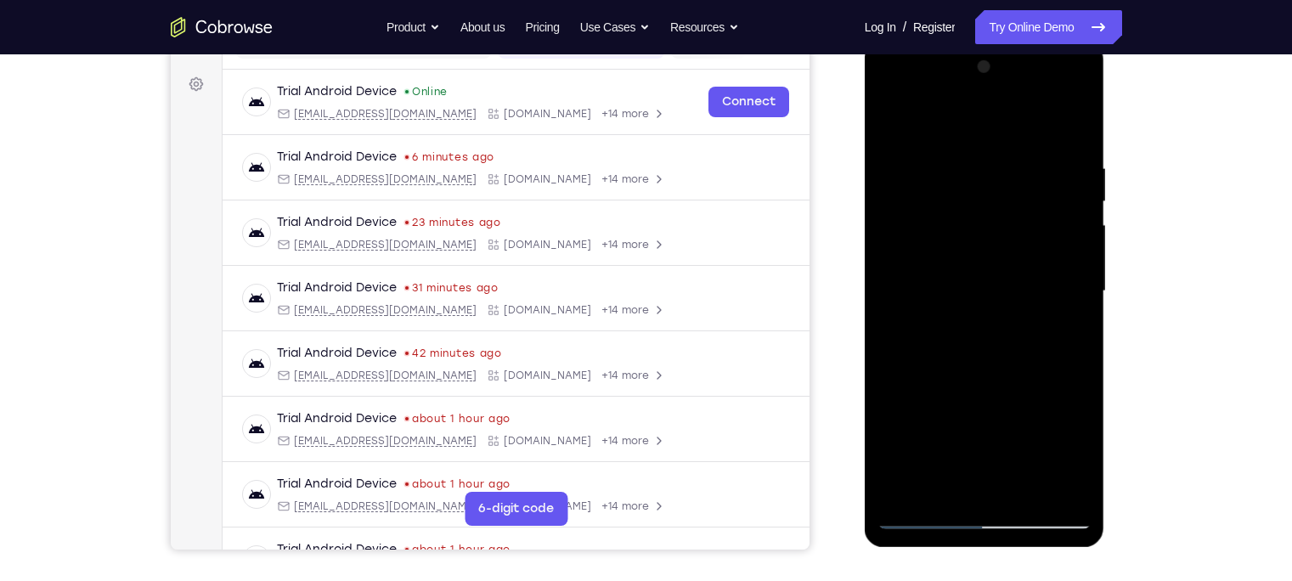
click at [965, 157] on div at bounding box center [984, 291] width 214 height 476
drag, startPoint x: 965, startPoint y: 157, endPoint x: 981, endPoint y: 155, distance: 16.3
click at [981, 155] on div at bounding box center [984, 291] width 214 height 476
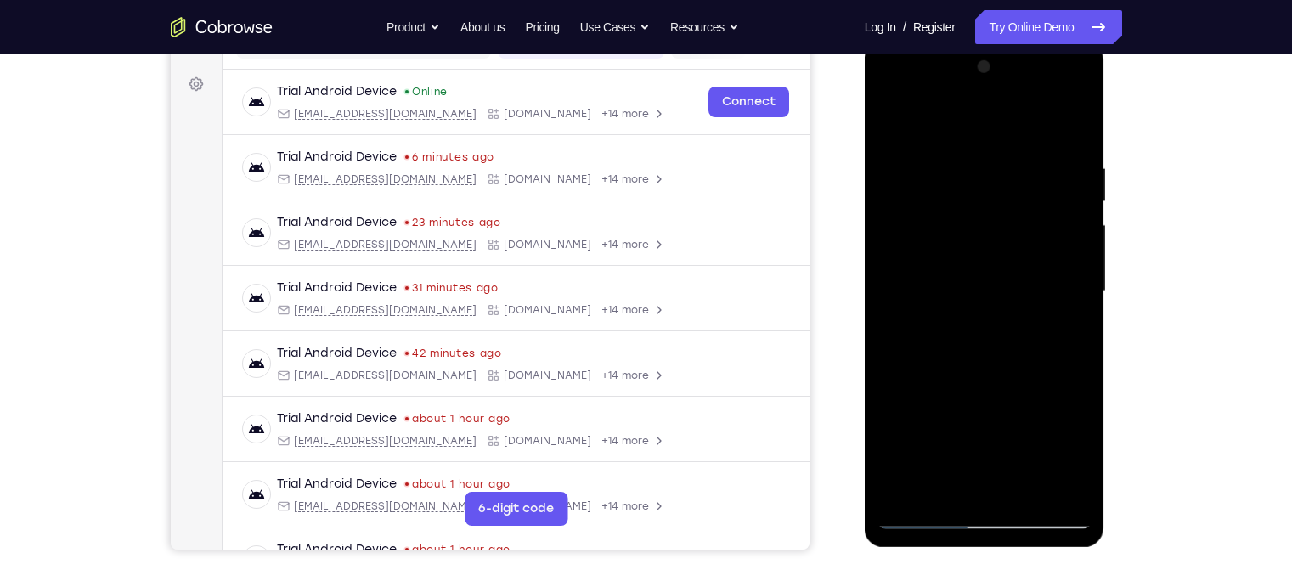
click at [950, 158] on div at bounding box center [984, 291] width 214 height 476
click at [954, 150] on div at bounding box center [984, 291] width 214 height 476
click at [932, 149] on div at bounding box center [984, 291] width 214 height 476
click at [889, 130] on div at bounding box center [984, 291] width 214 height 476
click at [892, 121] on div at bounding box center [984, 291] width 214 height 476
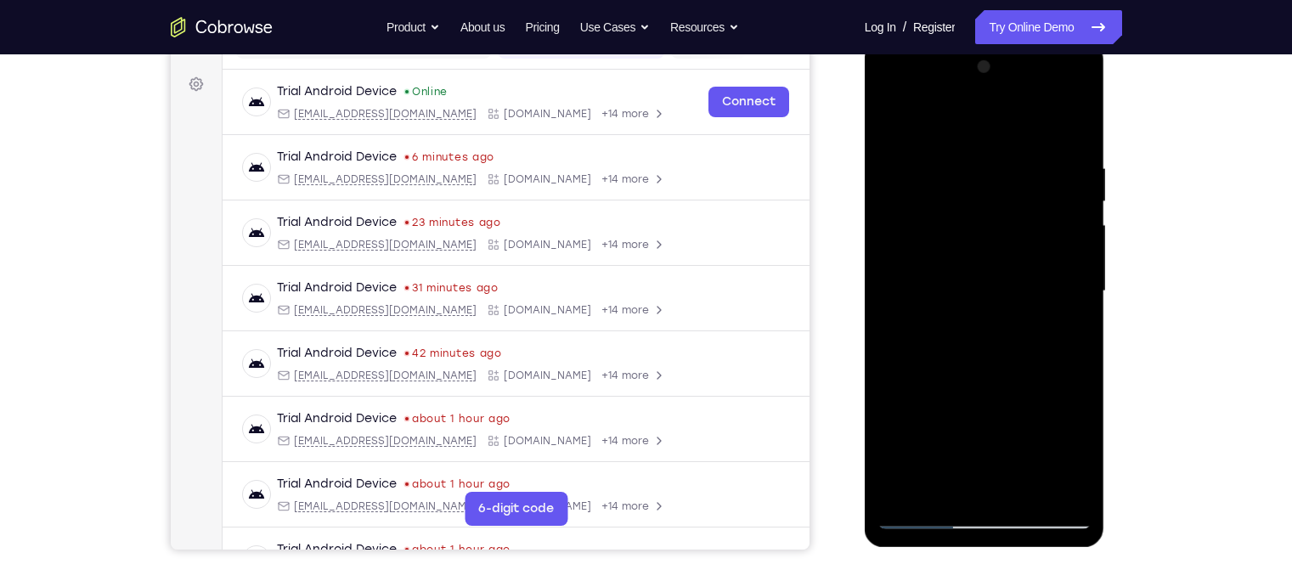
click at [1049, 139] on div at bounding box center [984, 291] width 214 height 476
click at [1010, 181] on div at bounding box center [984, 291] width 214 height 476
click at [988, 375] on div at bounding box center [984, 291] width 214 height 476
click at [916, 482] on div at bounding box center [984, 291] width 214 height 476
click at [971, 217] on div at bounding box center [984, 291] width 214 height 476
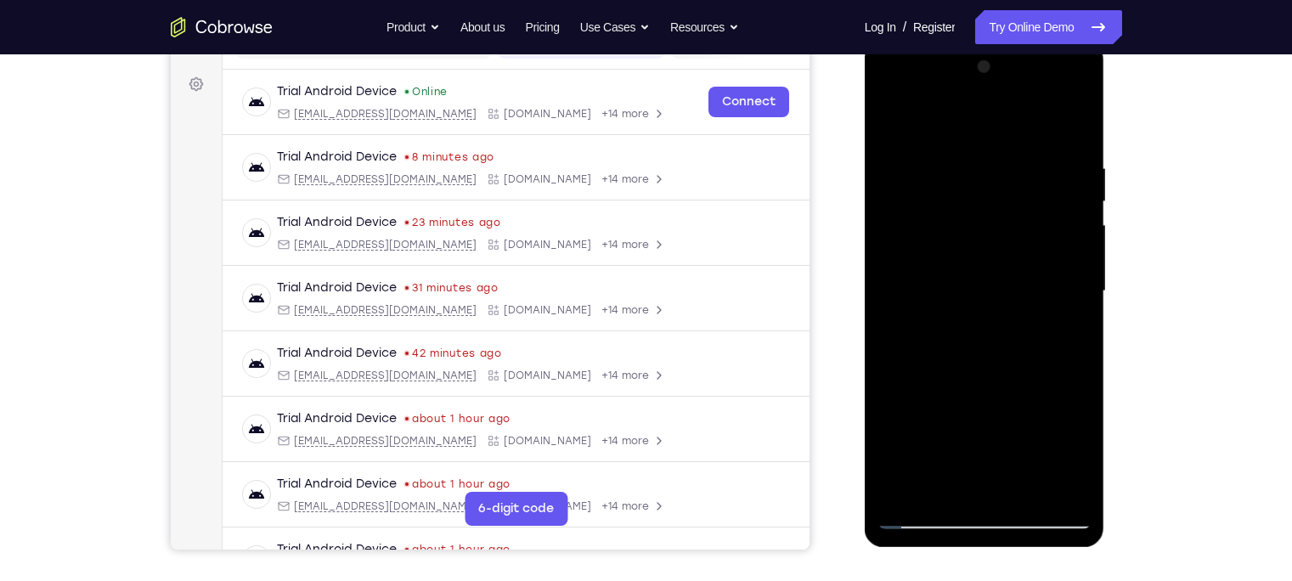
click at [987, 322] on div at bounding box center [984, 291] width 214 height 476
click at [938, 346] on div at bounding box center [984, 291] width 214 height 476
click at [981, 149] on div at bounding box center [984, 291] width 214 height 476
click at [949, 155] on div at bounding box center [984, 291] width 214 height 476
click at [905, 470] on div at bounding box center [984, 291] width 214 height 476
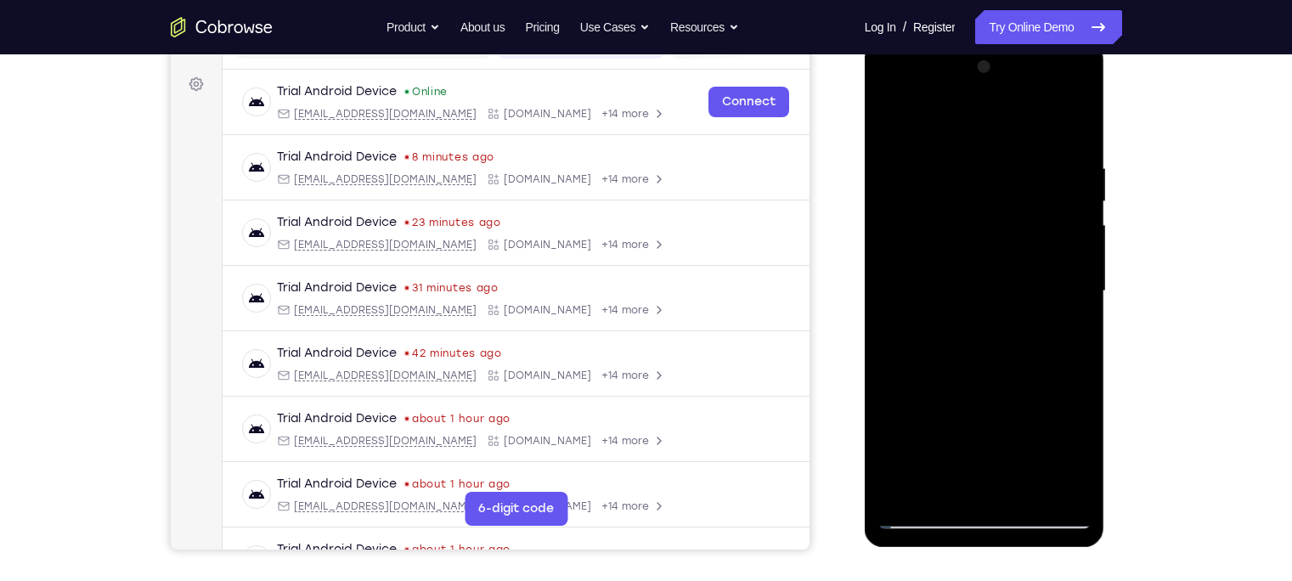
click at [900, 118] on div at bounding box center [984, 291] width 214 height 476
click at [898, 120] on div at bounding box center [984, 291] width 214 height 476
click at [1023, 183] on div at bounding box center [984, 291] width 214 height 476
drag, startPoint x: 993, startPoint y: 201, endPoint x: 1032, endPoint y: 228, distance: 47.6
click at [1032, 228] on div at bounding box center [984, 291] width 214 height 476
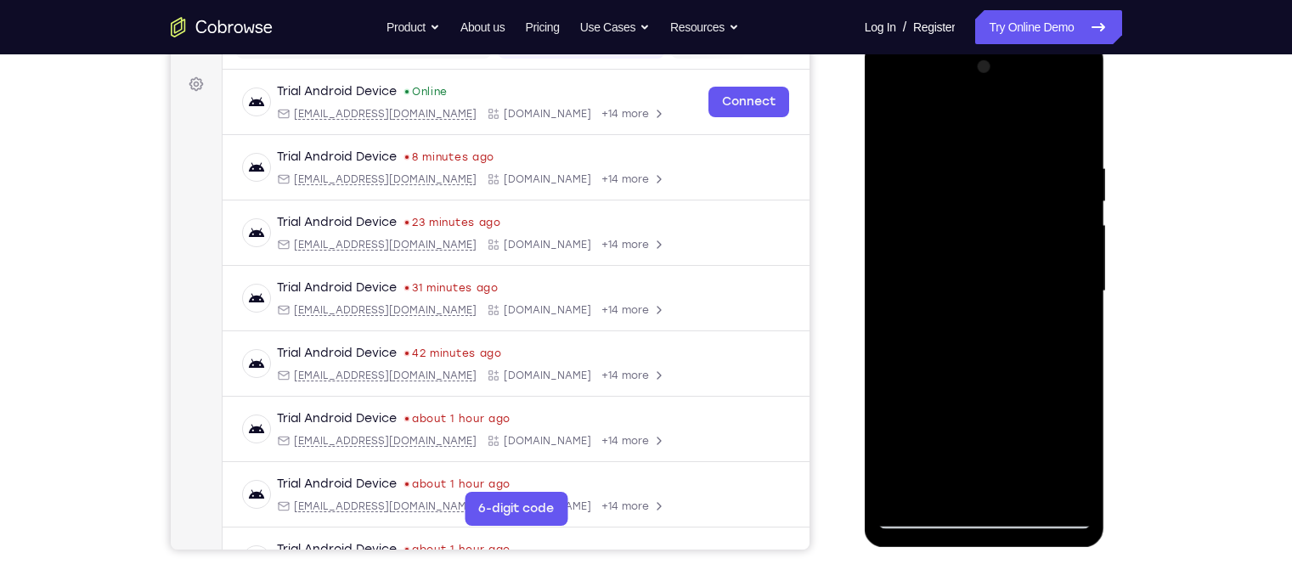
click at [948, 491] on div at bounding box center [984, 291] width 214 height 476
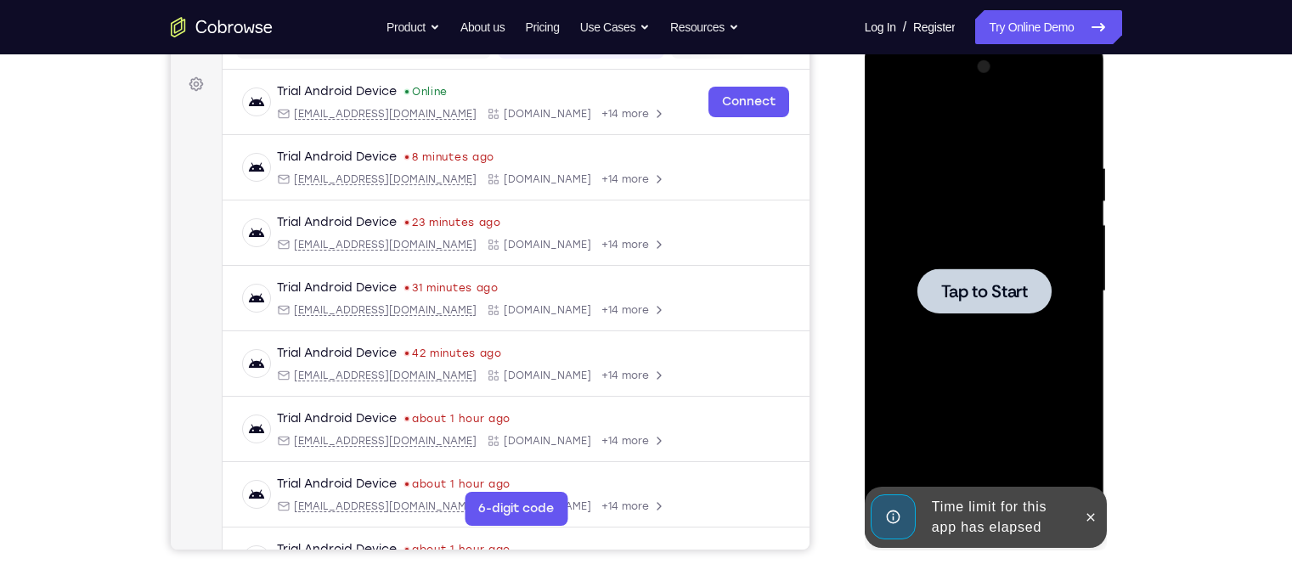
click at [992, 329] on div at bounding box center [984, 291] width 214 height 476
click at [1092, 510] on icon at bounding box center [1090, 517] width 14 height 14
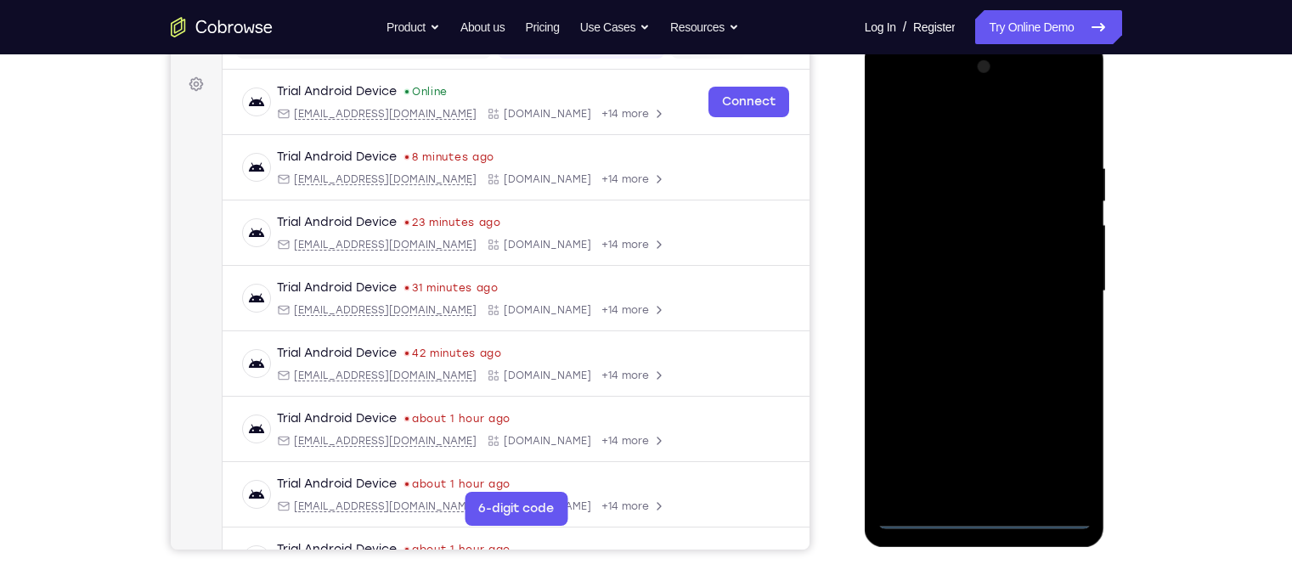
click at [984, 515] on div at bounding box center [984, 291] width 214 height 476
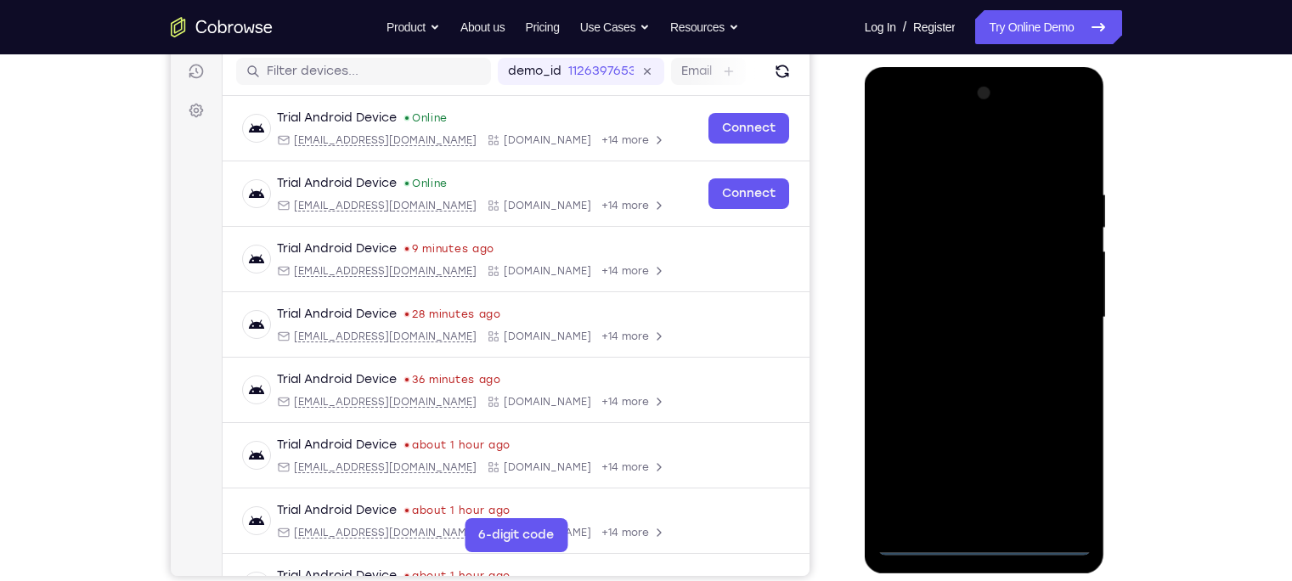
click at [1056, 464] on div at bounding box center [984, 318] width 214 height 476
click at [898, 127] on div at bounding box center [984, 318] width 214 height 476
click at [1060, 310] on div at bounding box center [984, 318] width 214 height 476
click at [964, 346] on div at bounding box center [984, 318] width 214 height 476
click at [999, 291] on div at bounding box center [984, 318] width 214 height 476
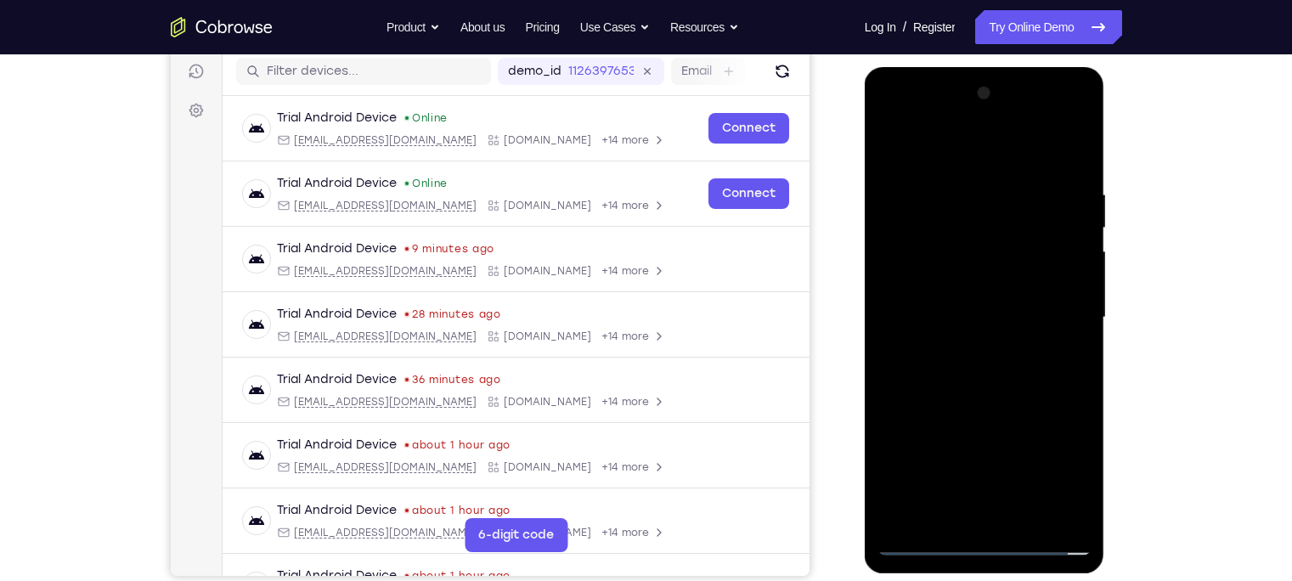
click at [982, 282] on div at bounding box center [984, 318] width 214 height 476
click at [971, 316] on div at bounding box center [984, 318] width 214 height 476
drag, startPoint x: 991, startPoint y: 322, endPoint x: 989, endPoint y: 413, distance: 90.9
click at [989, 413] on div at bounding box center [984, 318] width 214 height 476
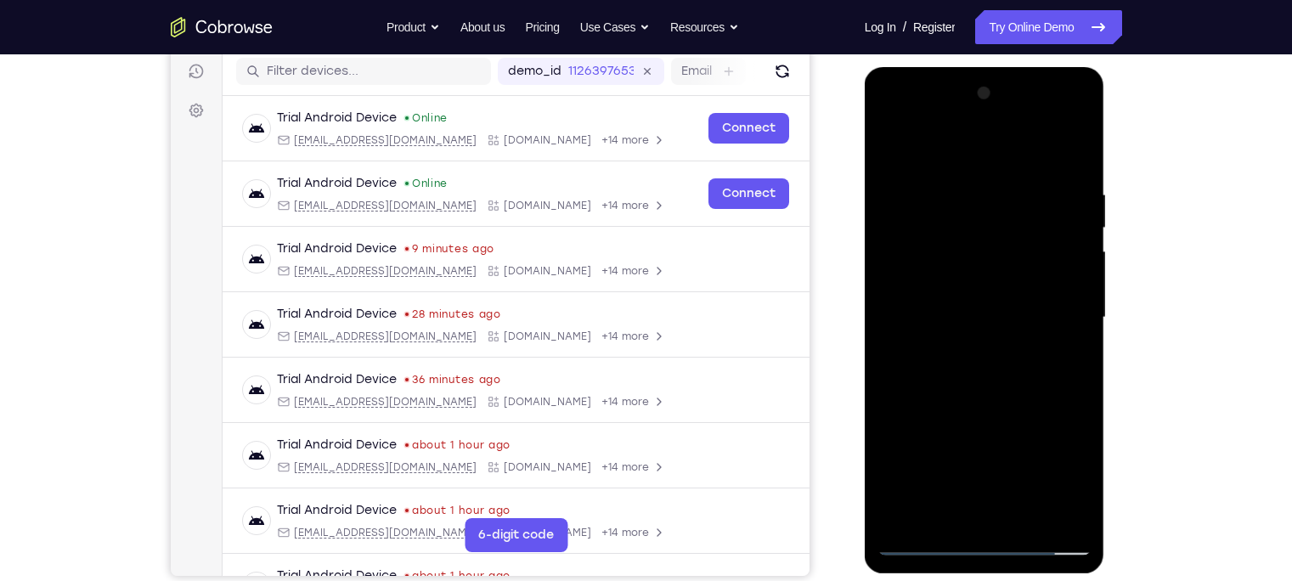
click at [989, 302] on div at bounding box center [984, 318] width 214 height 476
click at [982, 285] on div at bounding box center [984, 318] width 214 height 476
click at [963, 310] on div at bounding box center [984, 318] width 214 height 476
click at [971, 367] on div at bounding box center [984, 318] width 214 height 476
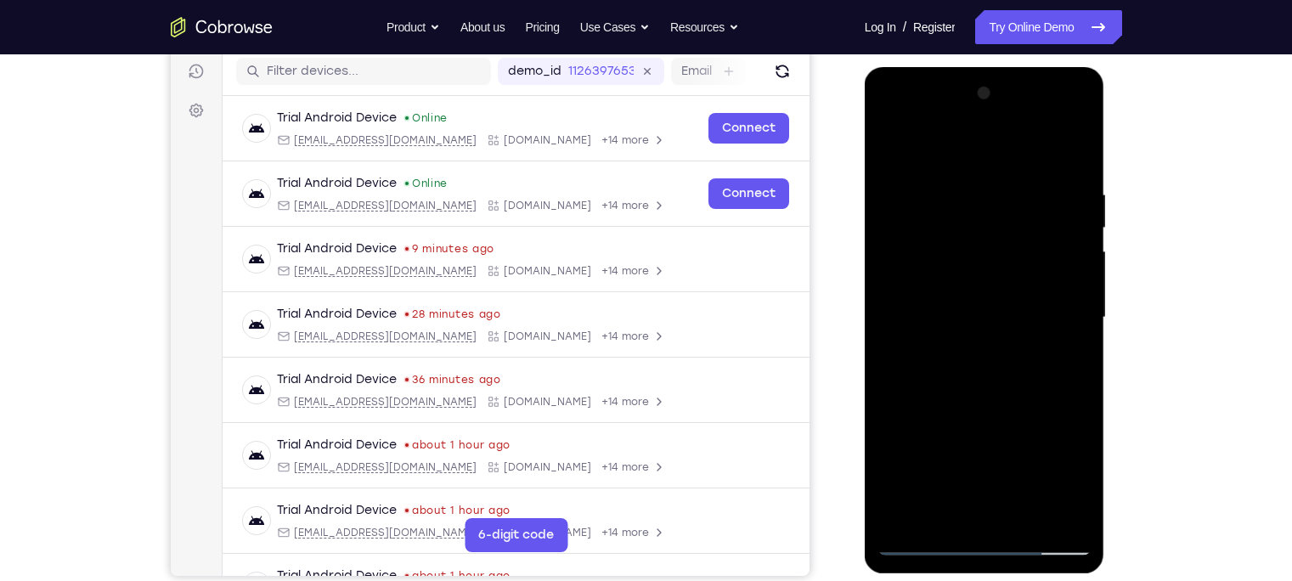
click at [1001, 360] on div at bounding box center [984, 318] width 214 height 476
drag, startPoint x: 980, startPoint y: 158, endPoint x: 986, endPoint y: 121, distance: 37.0
click at [986, 121] on div at bounding box center [984, 318] width 214 height 476
click at [980, 366] on div at bounding box center [984, 318] width 214 height 476
click at [1030, 399] on div at bounding box center [984, 318] width 214 height 476
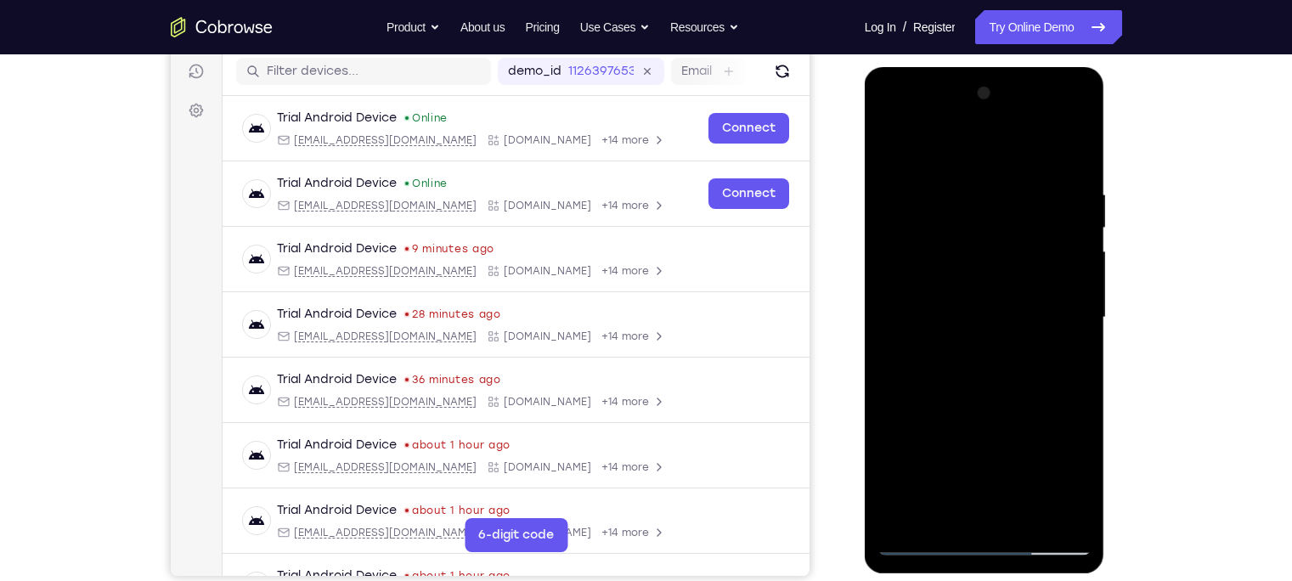
click at [1041, 381] on div at bounding box center [984, 318] width 214 height 476
click at [1027, 518] on div at bounding box center [984, 318] width 214 height 476
click at [961, 410] on div at bounding box center [984, 318] width 214 height 476
click at [980, 292] on div at bounding box center [984, 318] width 214 height 476
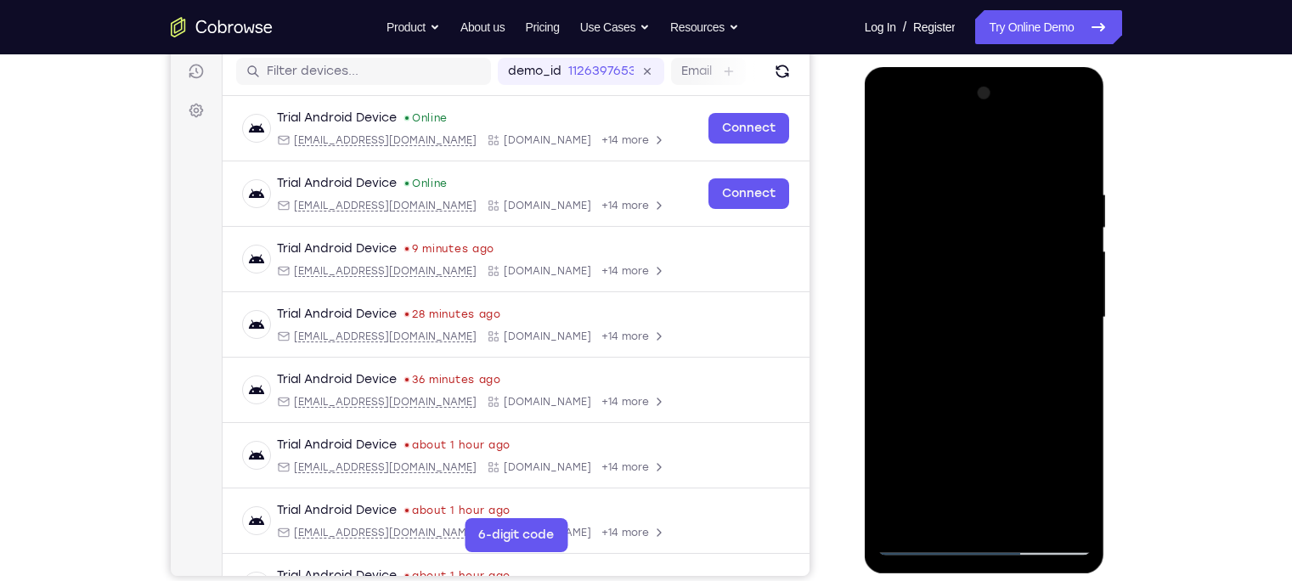
click at [917, 399] on div at bounding box center [984, 318] width 214 height 476
click at [911, 428] on div at bounding box center [984, 318] width 214 height 476
click at [915, 405] on div at bounding box center [984, 318] width 214 height 476
click at [999, 307] on div at bounding box center [984, 318] width 214 height 476
click at [947, 506] on div at bounding box center [984, 318] width 214 height 476
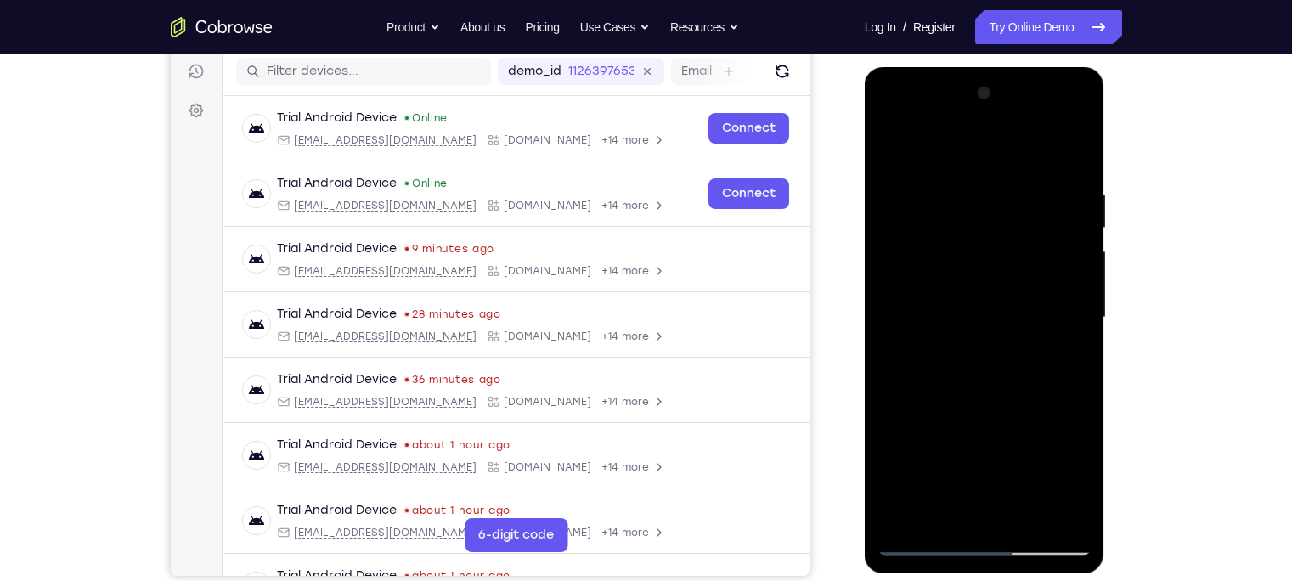
click at [965, 236] on div at bounding box center [984, 318] width 214 height 476
click at [972, 440] on div at bounding box center [984, 318] width 214 height 476
click at [937, 468] on div at bounding box center [984, 318] width 214 height 476
click at [897, 486] on div at bounding box center [984, 318] width 214 height 476
click at [927, 474] on div at bounding box center [984, 318] width 214 height 476
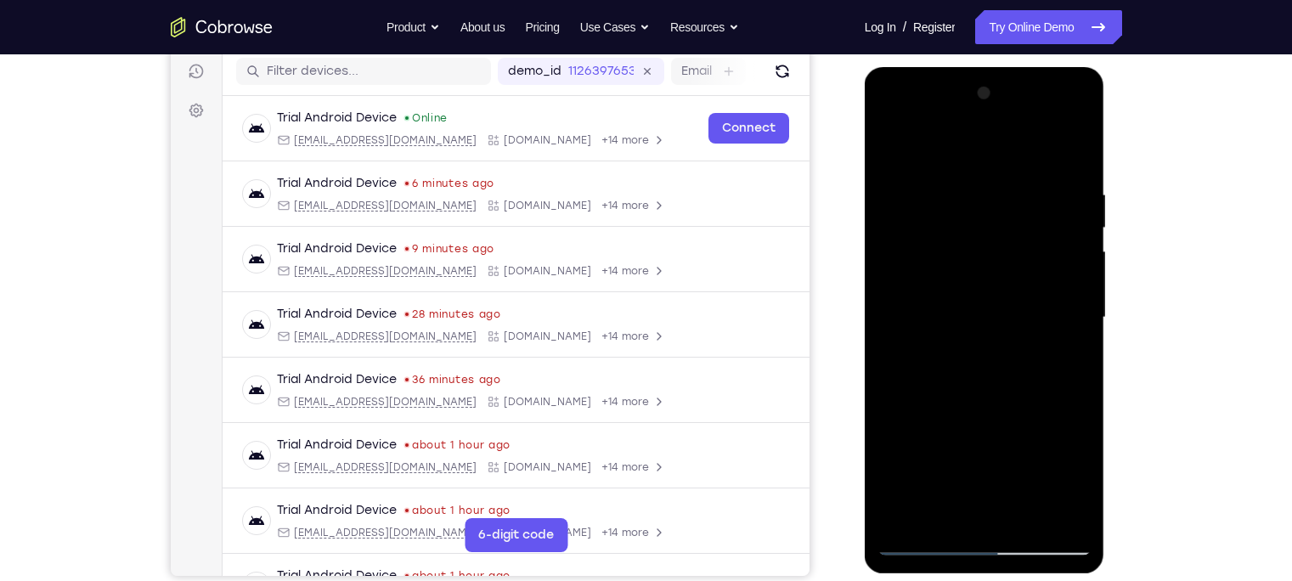
click at [903, 144] on div at bounding box center [984, 318] width 214 height 476
click at [899, 144] on div at bounding box center [984, 318] width 214 height 476
click at [1008, 200] on div at bounding box center [984, 318] width 214 height 476
click at [920, 511] on div at bounding box center [984, 318] width 214 height 476
click at [1013, 391] on div at bounding box center [984, 318] width 214 height 476
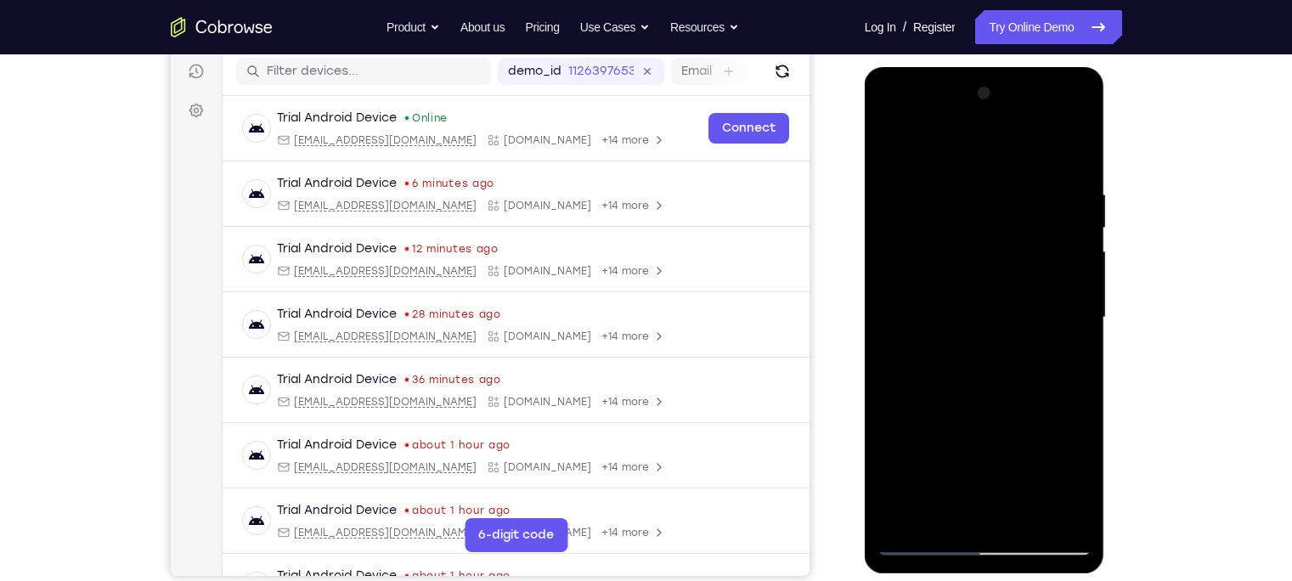
click at [940, 148] on div at bounding box center [984, 318] width 214 height 476
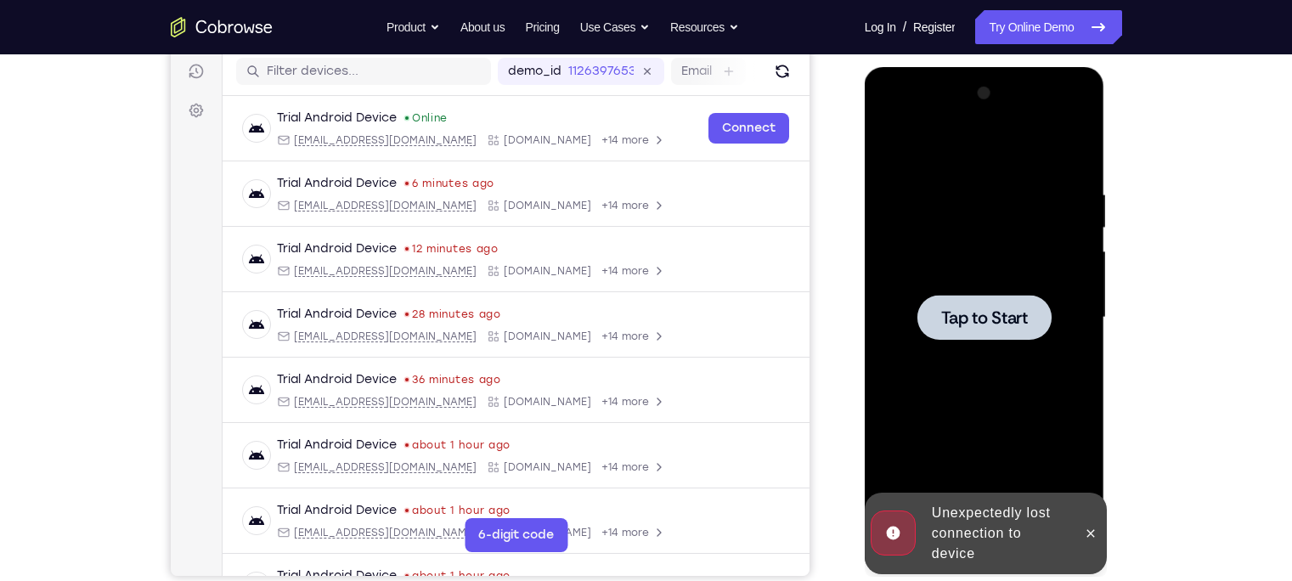
click at [974, 260] on div at bounding box center [984, 318] width 214 height 476
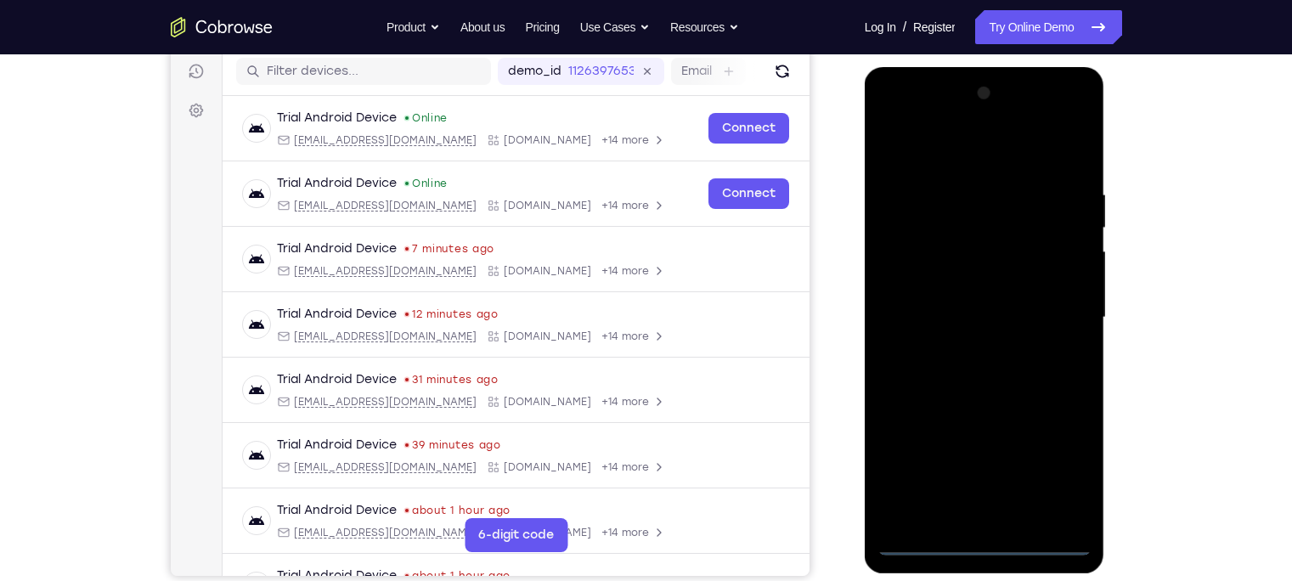
click at [979, 541] on div at bounding box center [984, 318] width 214 height 476
click at [1059, 471] on div at bounding box center [984, 318] width 214 height 476
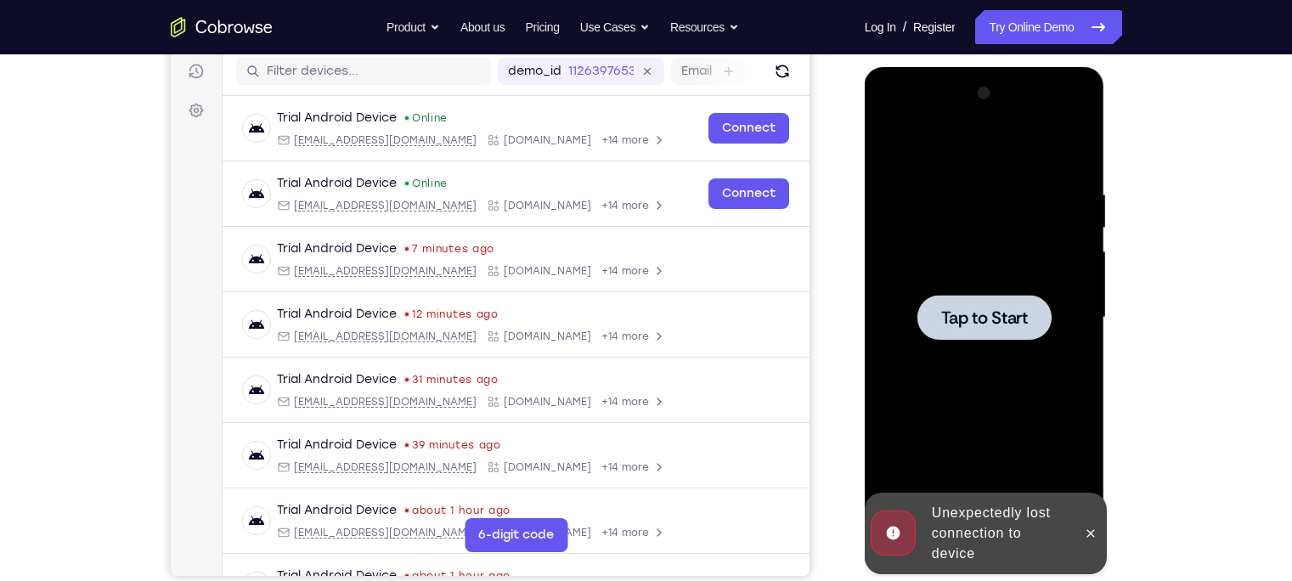
click at [976, 309] on span "Tap to Start" at bounding box center [984, 317] width 87 height 17
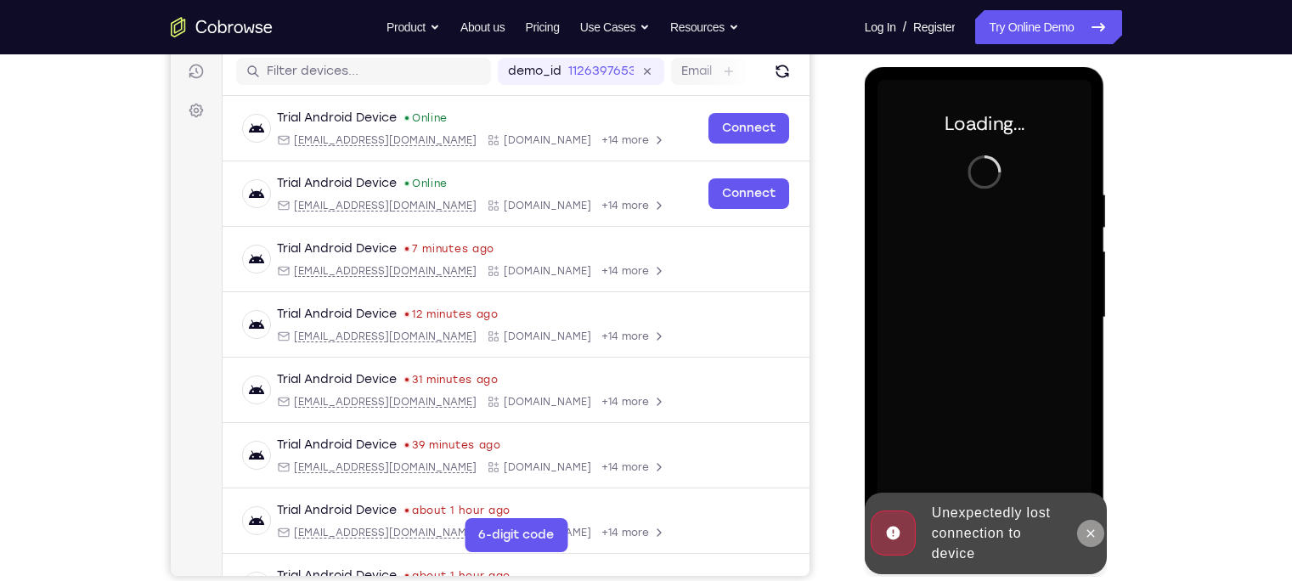
click at [1092, 529] on icon at bounding box center [1090, 533] width 14 height 14
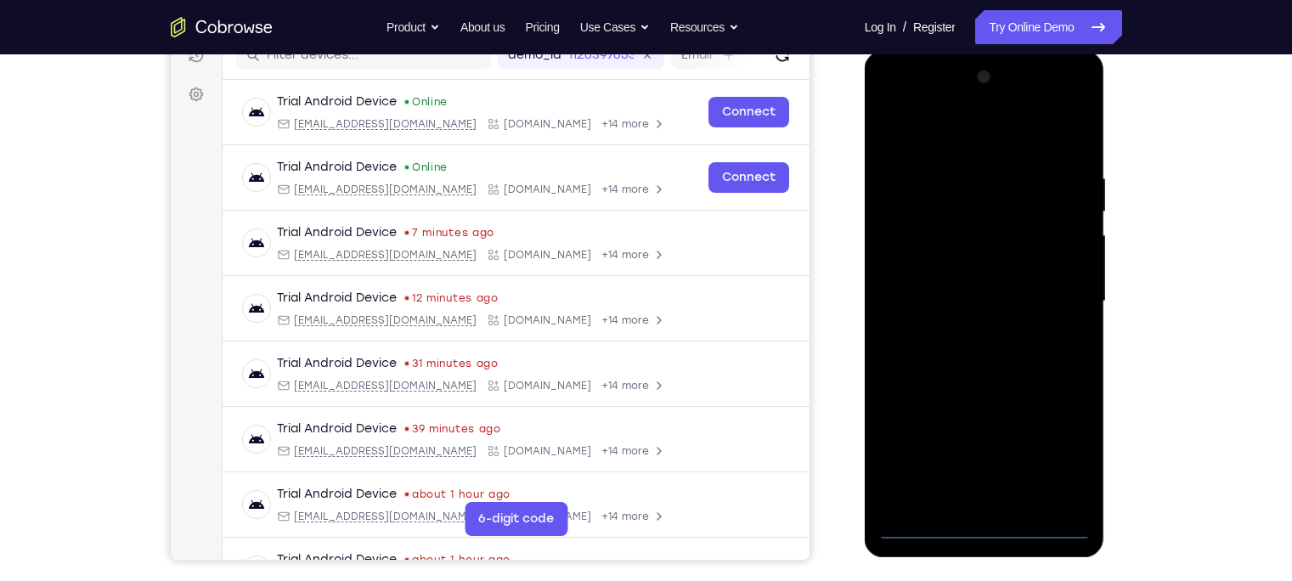
scroll to position [226, 0]
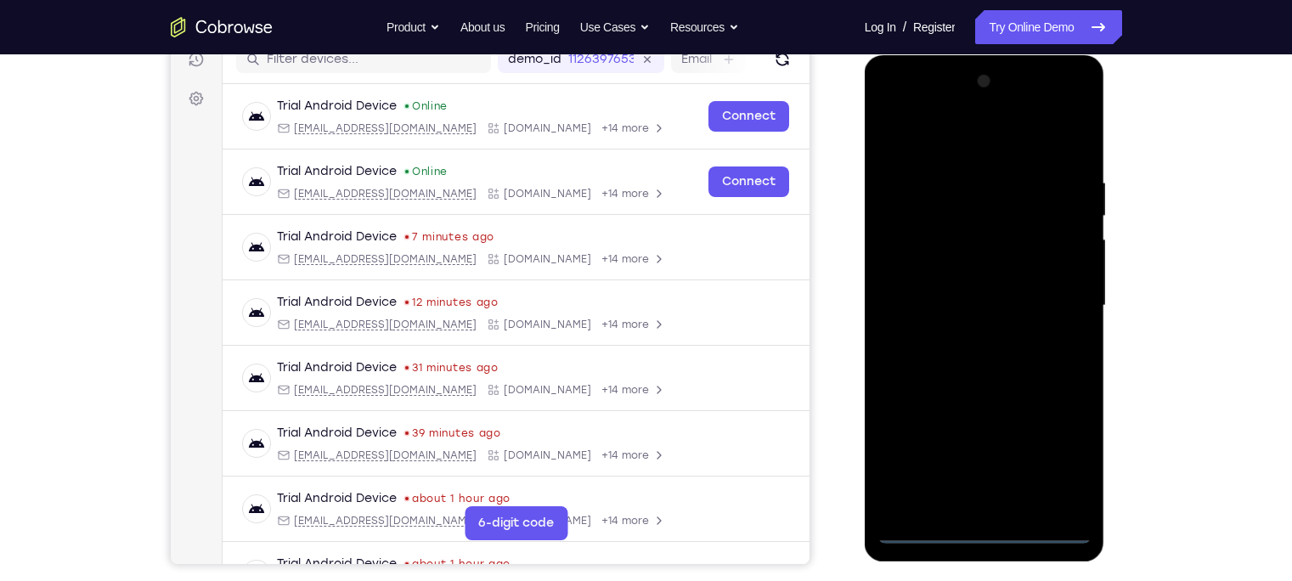
click at [978, 532] on div at bounding box center [984, 306] width 214 height 476
click at [1051, 465] on div at bounding box center [984, 306] width 214 height 476
click at [894, 106] on div at bounding box center [984, 306] width 214 height 476
click at [1062, 301] on div at bounding box center [984, 306] width 214 height 476
click at [972, 337] on div at bounding box center [984, 306] width 214 height 476
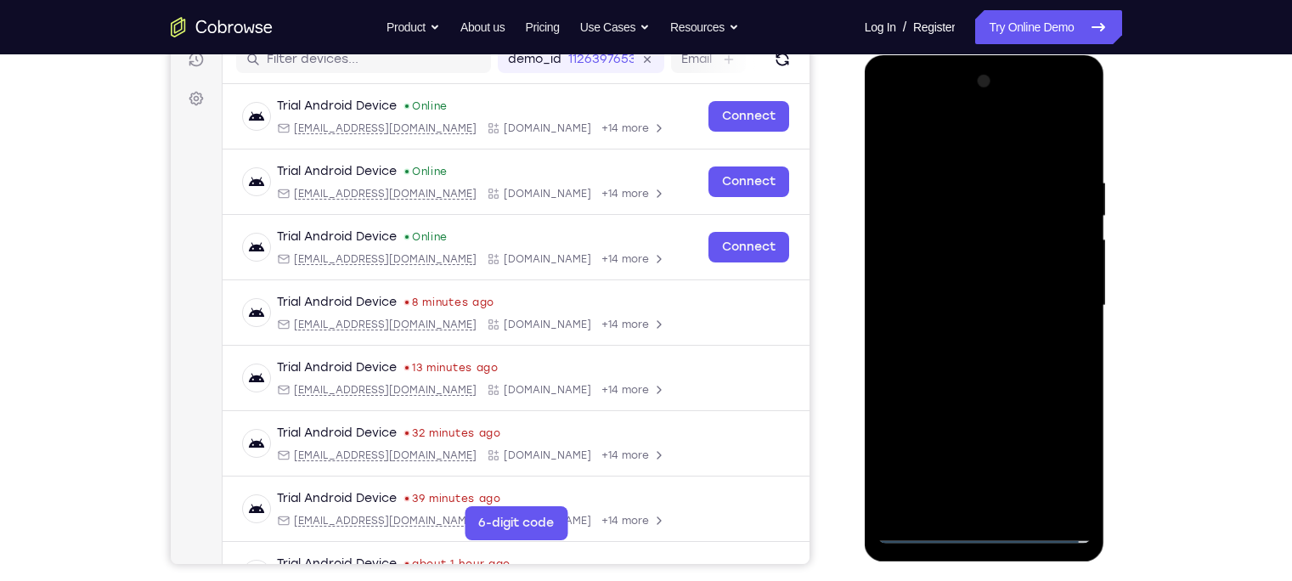
click at [959, 289] on div at bounding box center [984, 306] width 214 height 476
click at [959, 270] on div at bounding box center [984, 306] width 214 height 476
click at [992, 302] on div at bounding box center [984, 306] width 214 height 476
click at [971, 363] on div at bounding box center [984, 306] width 214 height 476
click at [984, 352] on div at bounding box center [984, 306] width 214 height 476
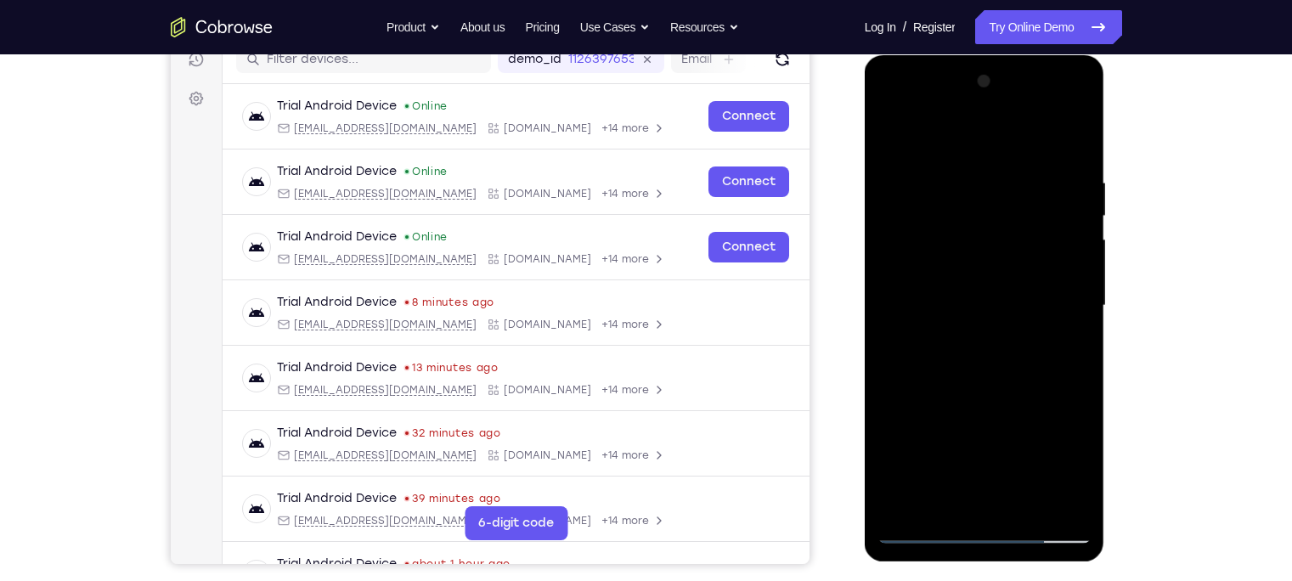
click at [1008, 383] on div at bounding box center [984, 306] width 214 height 476
click at [999, 365] on div at bounding box center [984, 306] width 214 height 476
click at [951, 505] on div at bounding box center [984, 306] width 214 height 476
click at [1011, 130] on div at bounding box center [984, 306] width 214 height 476
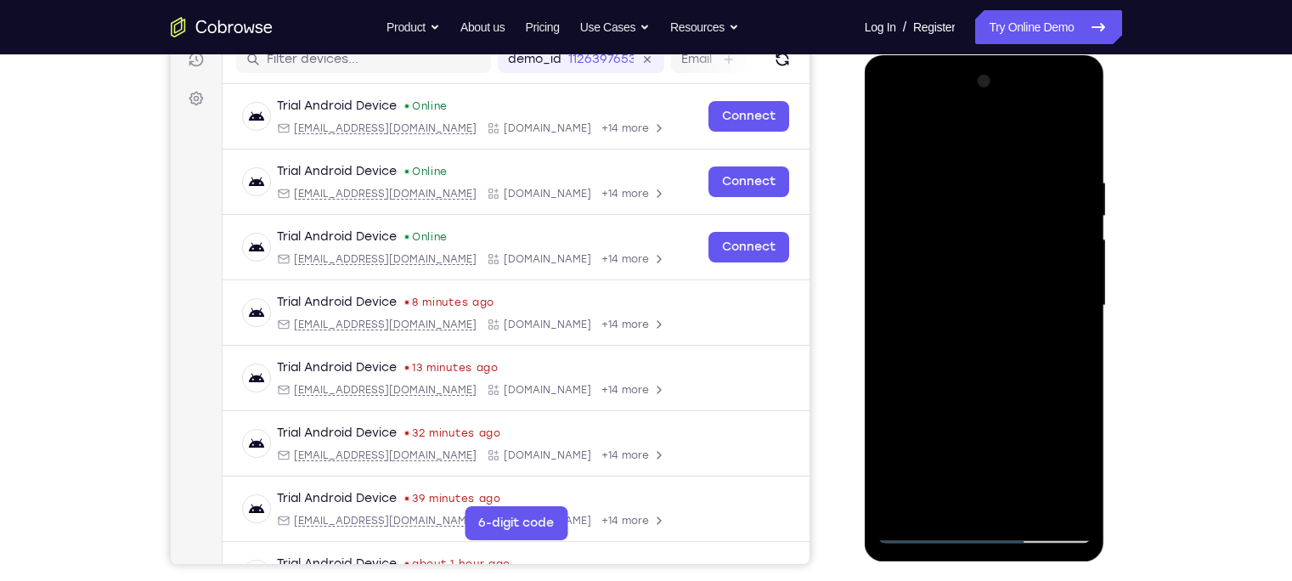
click at [937, 166] on div at bounding box center [984, 306] width 214 height 476
click at [971, 217] on div at bounding box center [984, 306] width 214 height 476
click at [974, 172] on div at bounding box center [984, 306] width 214 height 476
click at [1001, 413] on div at bounding box center [984, 306] width 214 height 476
click at [901, 141] on div at bounding box center [984, 306] width 214 height 476
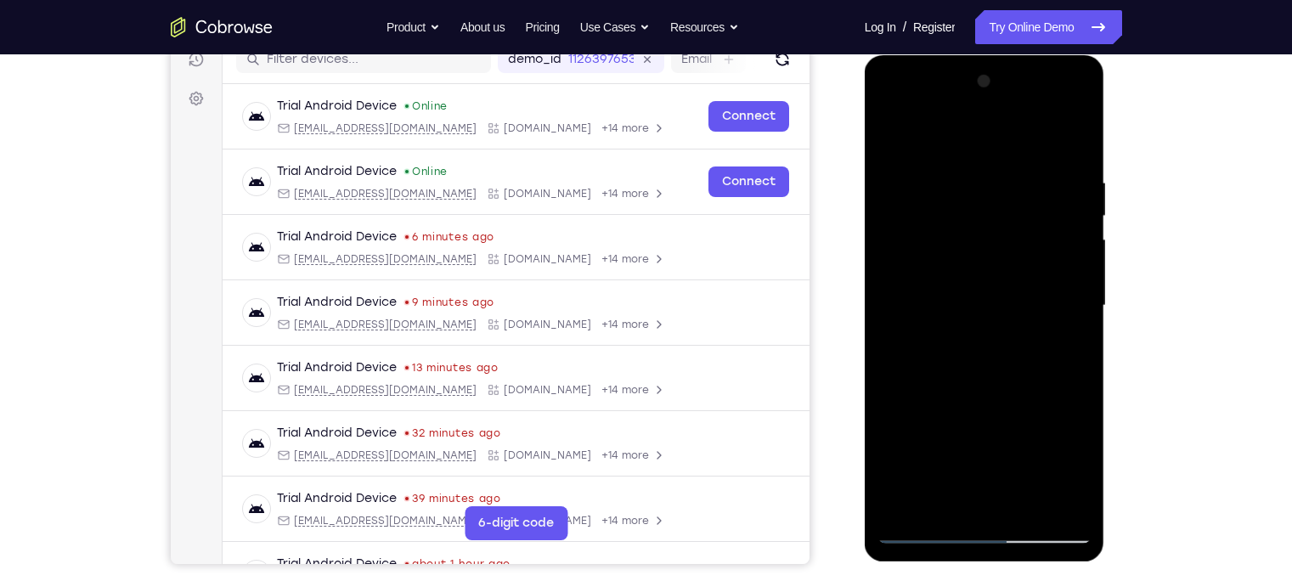
click at [1046, 128] on div at bounding box center [984, 306] width 214 height 476
click at [964, 215] on div at bounding box center [984, 306] width 214 height 476
click at [897, 136] on div at bounding box center [984, 306] width 214 height 476
click at [953, 220] on div at bounding box center [984, 306] width 214 height 476
click at [986, 340] on div at bounding box center [984, 306] width 214 height 476
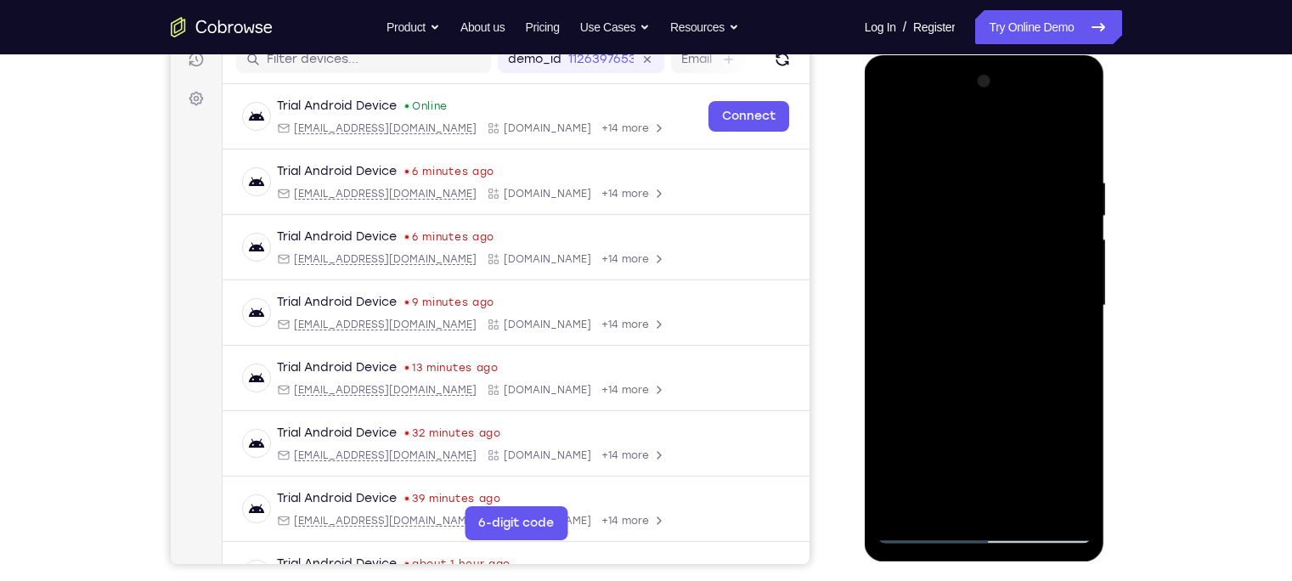
click at [981, 159] on div at bounding box center [984, 306] width 214 height 476
click at [895, 135] on div at bounding box center [984, 306] width 214 height 476
click at [1055, 357] on div at bounding box center [984, 306] width 214 height 476
click at [979, 160] on div at bounding box center [984, 306] width 214 height 476
click at [914, 533] on div at bounding box center [984, 306] width 214 height 476
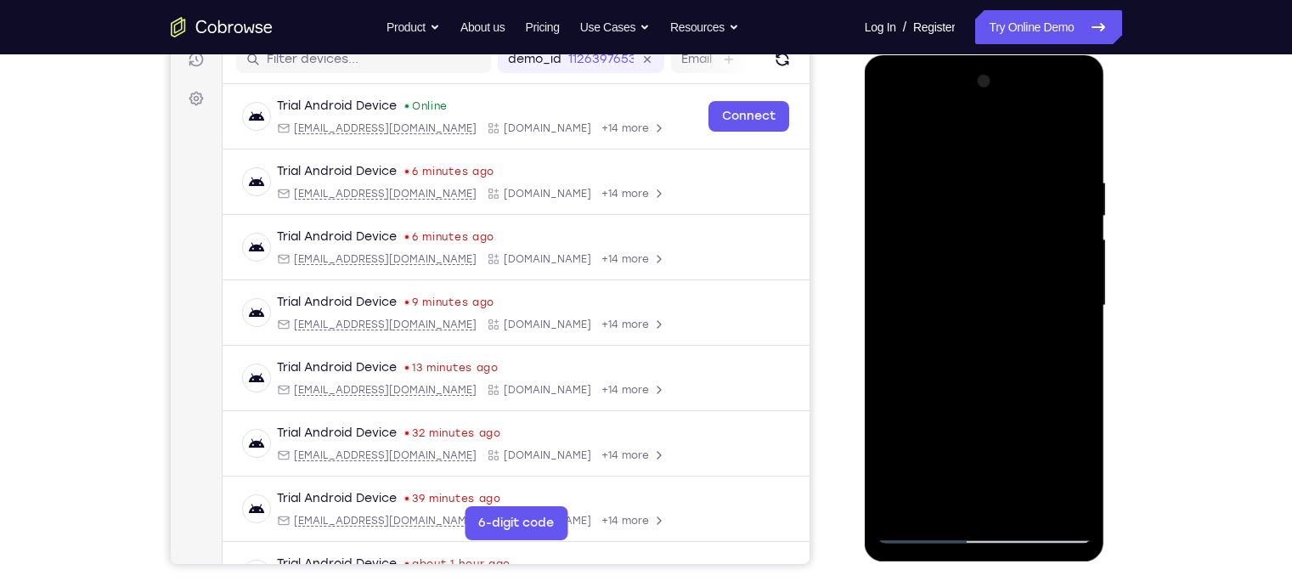
drag, startPoint x: 982, startPoint y: 450, endPoint x: 1010, endPoint y: 214, distance: 237.7
click at [1010, 214] on div at bounding box center [984, 306] width 214 height 476
click at [948, 442] on div at bounding box center [984, 306] width 214 height 476
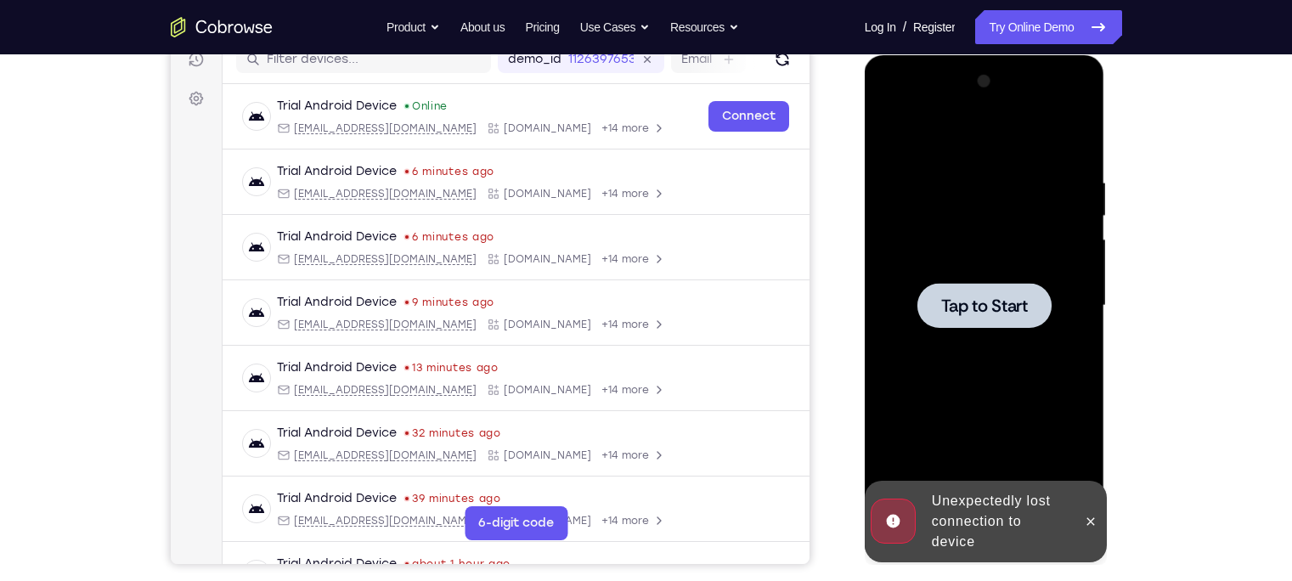
click at [1004, 313] on span "Tap to Start" at bounding box center [984, 305] width 87 height 17
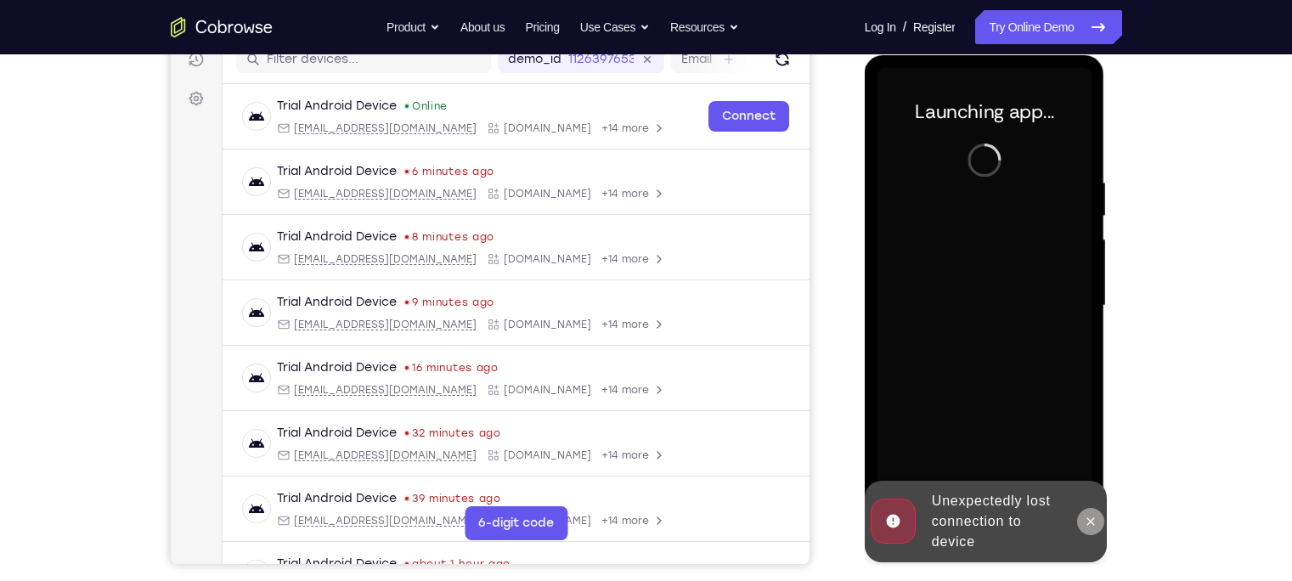
click at [1086, 522] on icon at bounding box center [1090, 522] width 14 height 14
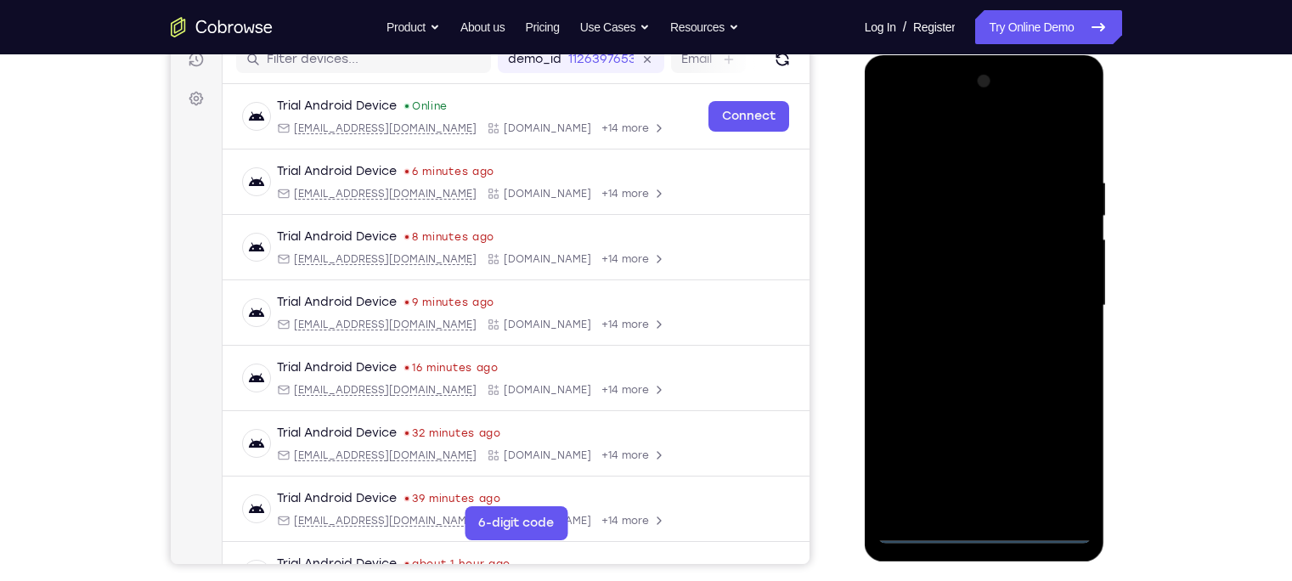
click at [988, 531] on div at bounding box center [984, 306] width 214 height 476
click at [1051, 444] on div at bounding box center [984, 306] width 214 height 476
click at [1010, 144] on div at bounding box center [984, 306] width 214 height 476
click at [1049, 294] on div at bounding box center [984, 306] width 214 height 476
click at [965, 339] on div at bounding box center [984, 306] width 214 height 476
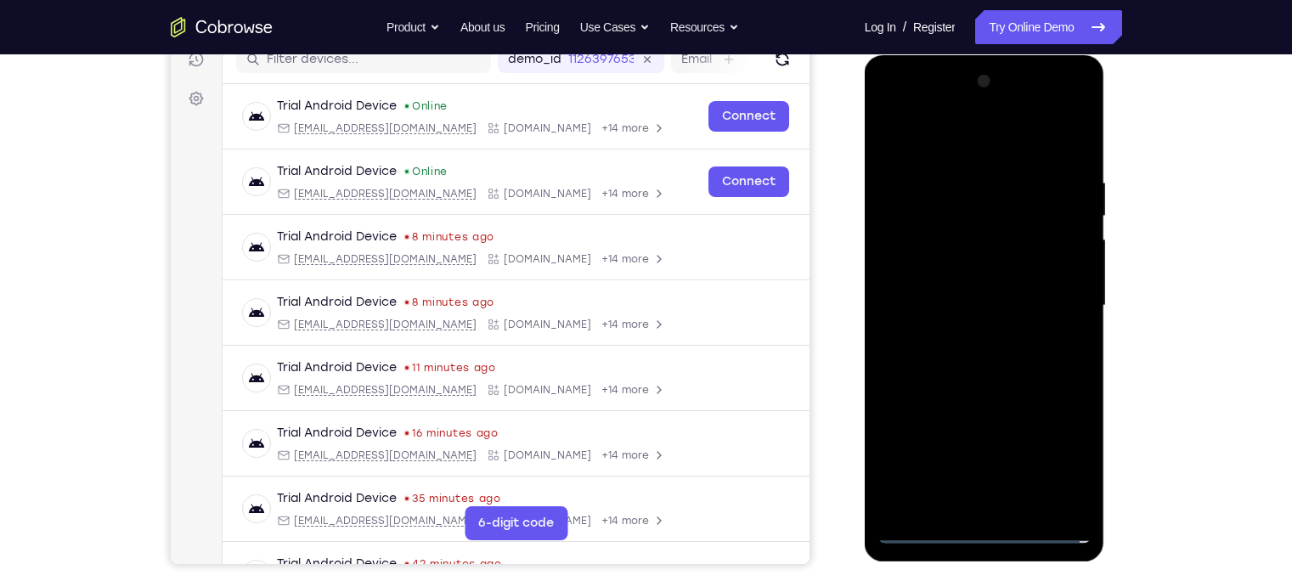
click at [982, 272] on div at bounding box center [984, 306] width 214 height 476
click at [977, 292] on div at bounding box center [984, 306] width 214 height 476
click at [1073, 308] on div at bounding box center [984, 306] width 214 height 476
click at [982, 262] on div at bounding box center [984, 306] width 214 height 476
click at [993, 267] on div at bounding box center [984, 306] width 214 height 476
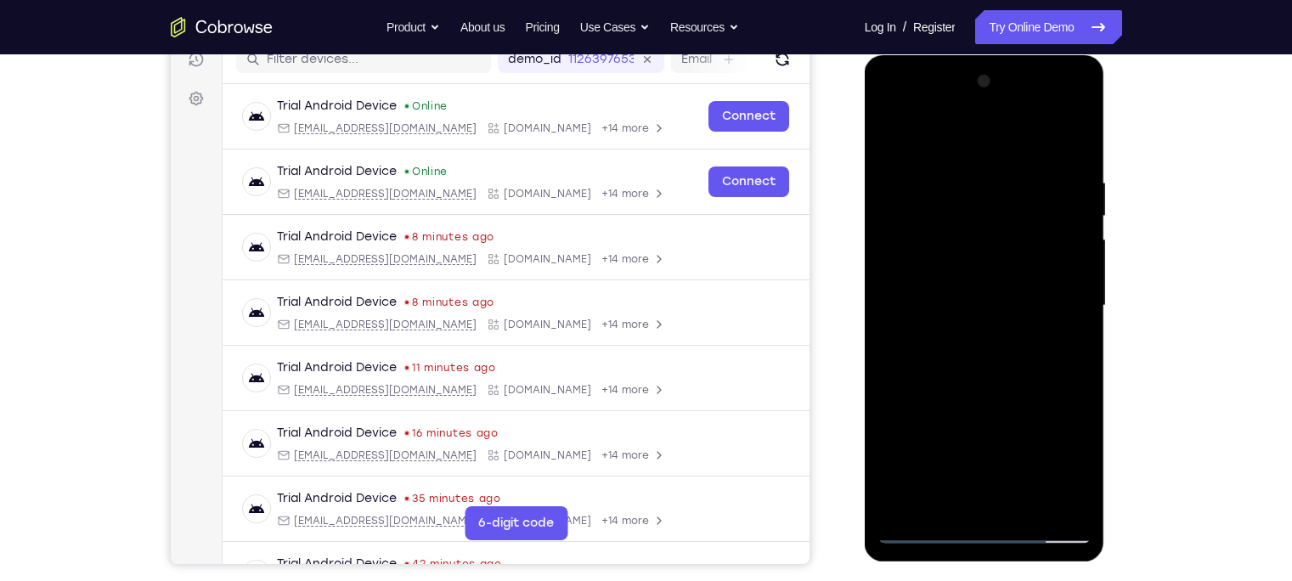
click at [947, 498] on div at bounding box center [984, 306] width 214 height 476
click at [1000, 141] on div at bounding box center [984, 306] width 214 height 476
click at [935, 226] on div at bounding box center [984, 306] width 214 height 476
drag, startPoint x: 1008, startPoint y: 218, endPoint x: 992, endPoint y: 340, distance: 123.3
click at [992, 340] on div at bounding box center [984, 306] width 214 height 476
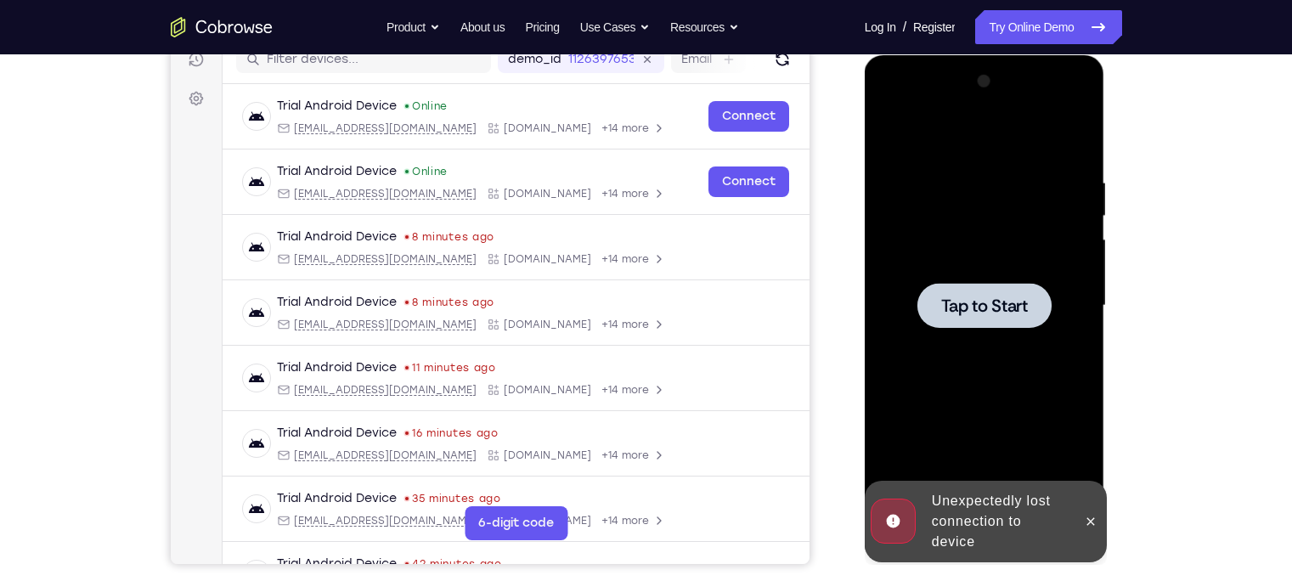
click at [1030, 257] on div at bounding box center [984, 306] width 214 height 476
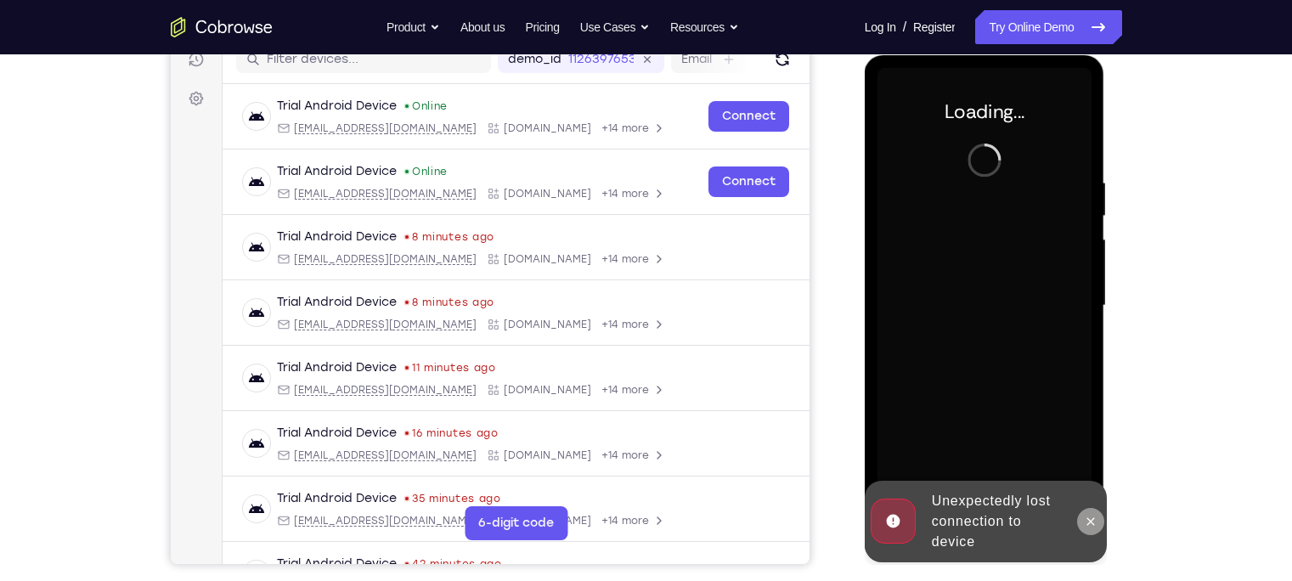
click at [1086, 515] on icon at bounding box center [1090, 522] width 14 height 14
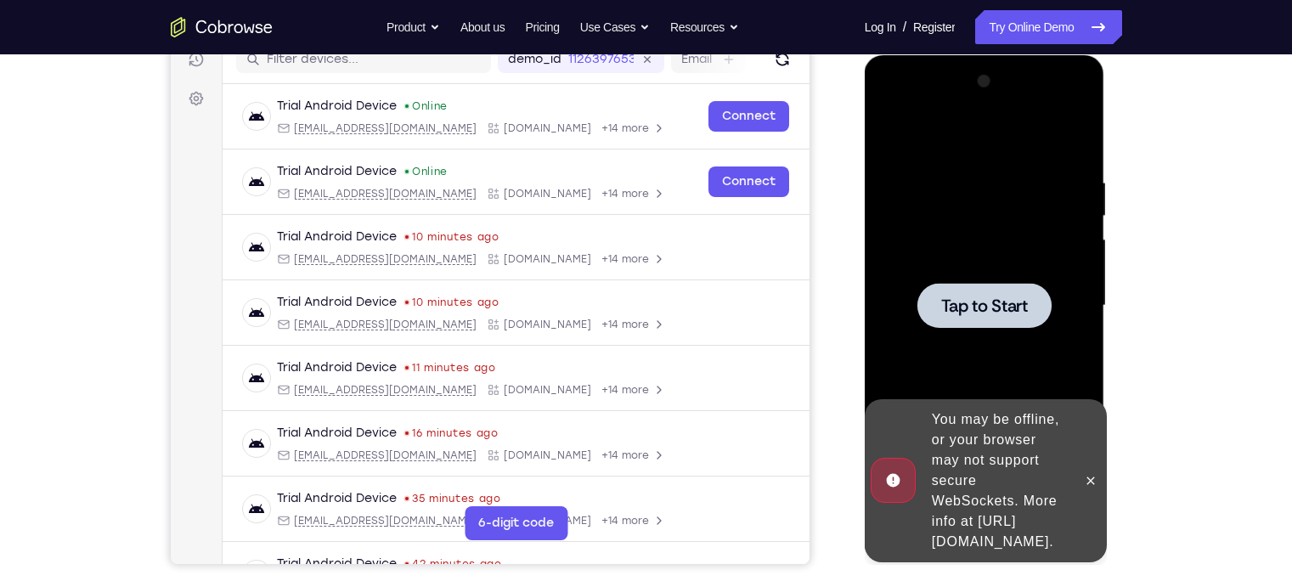
click at [964, 299] on span "Tap to Start" at bounding box center [984, 305] width 87 height 17
click at [1095, 474] on icon at bounding box center [1090, 481] width 14 height 14
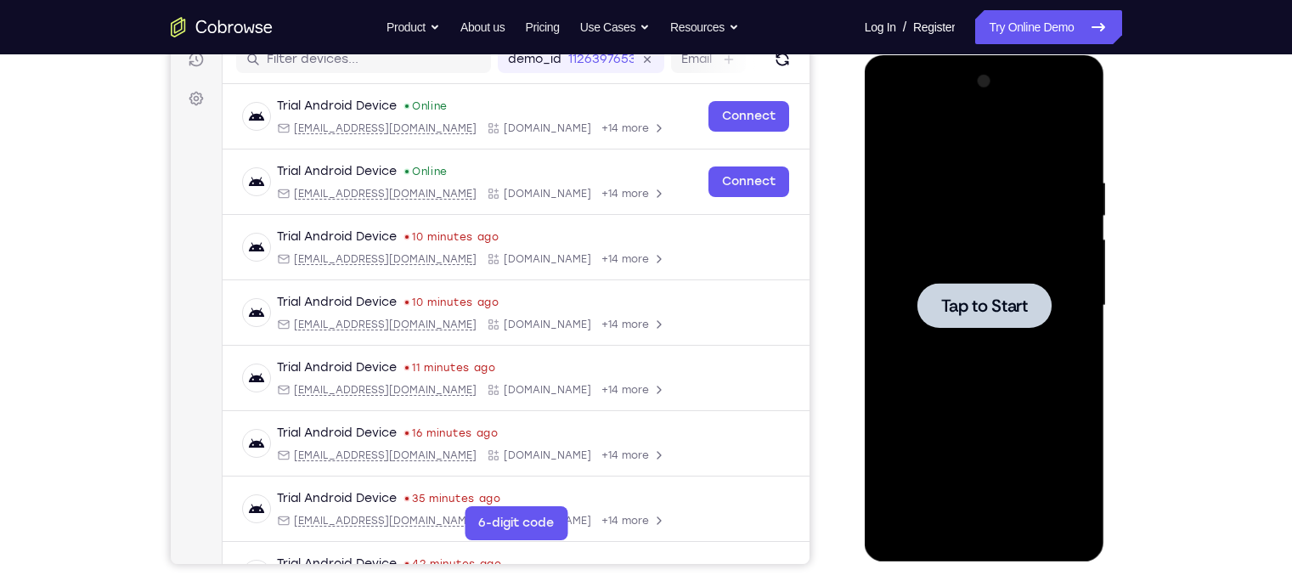
click at [953, 310] on span "Tap to Start" at bounding box center [984, 305] width 87 height 17
click at [965, 308] on span "Tap to Start" at bounding box center [984, 305] width 87 height 17
click at [972, 323] on div at bounding box center [984, 305] width 134 height 45
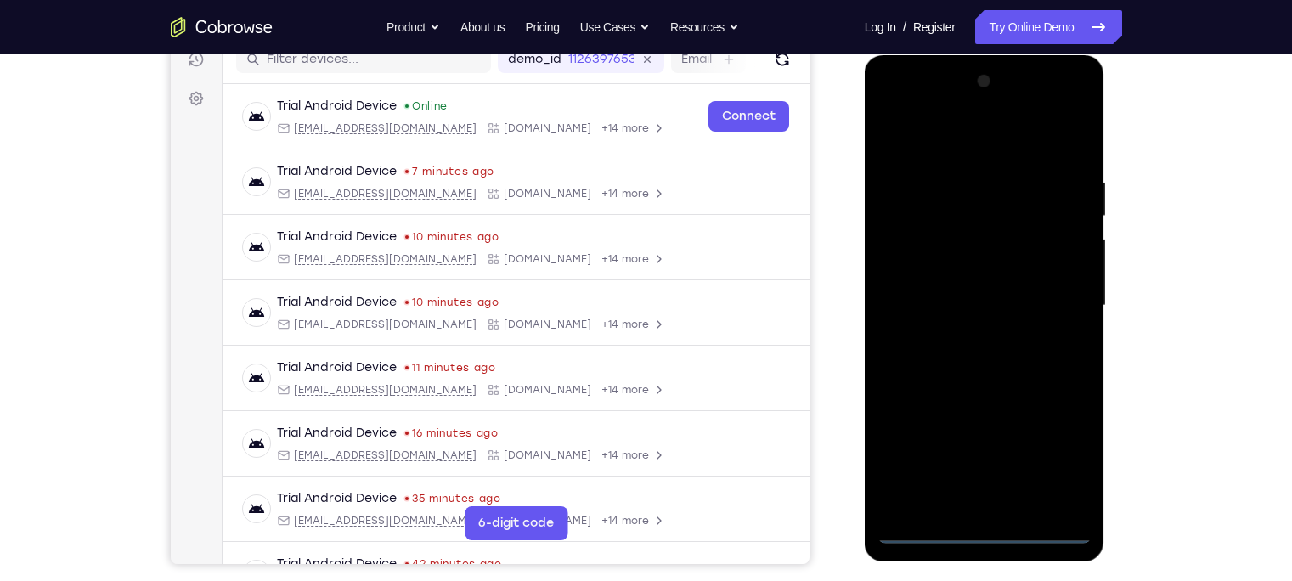
click at [979, 535] on div at bounding box center [984, 306] width 214 height 476
click at [1057, 464] on div at bounding box center [984, 306] width 214 height 476
click at [949, 145] on div at bounding box center [984, 306] width 214 height 476
click at [1059, 291] on div at bounding box center [984, 306] width 214 height 476
click at [972, 341] on div at bounding box center [984, 306] width 214 height 476
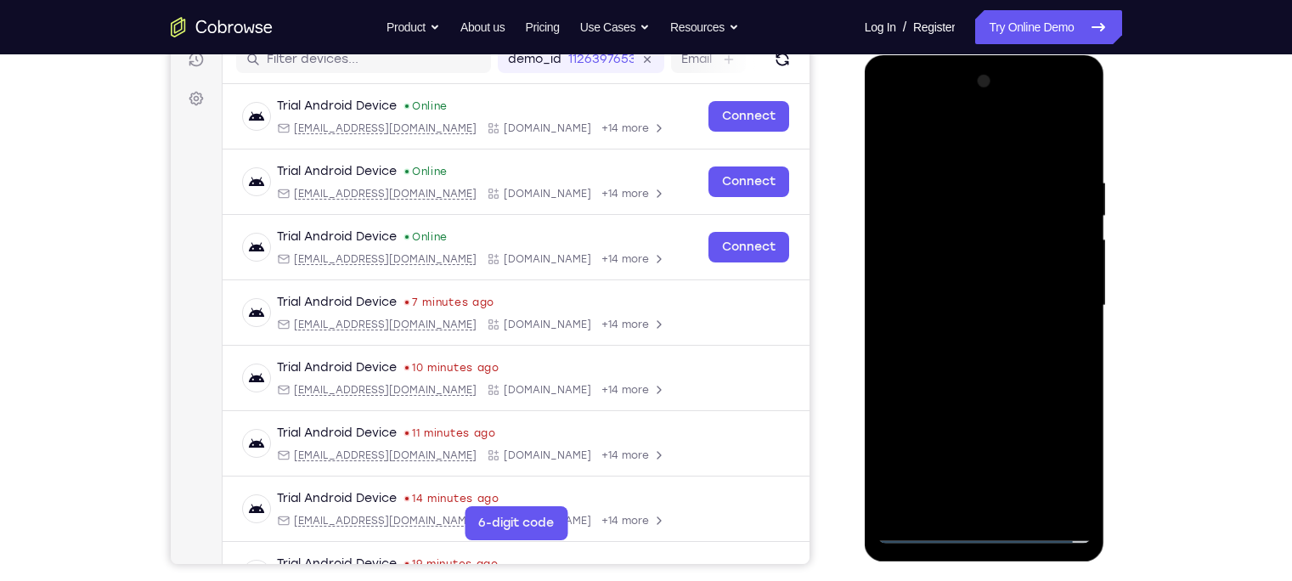
click at [988, 276] on div at bounding box center [984, 306] width 214 height 476
click at [983, 268] on div at bounding box center [984, 306] width 214 height 476
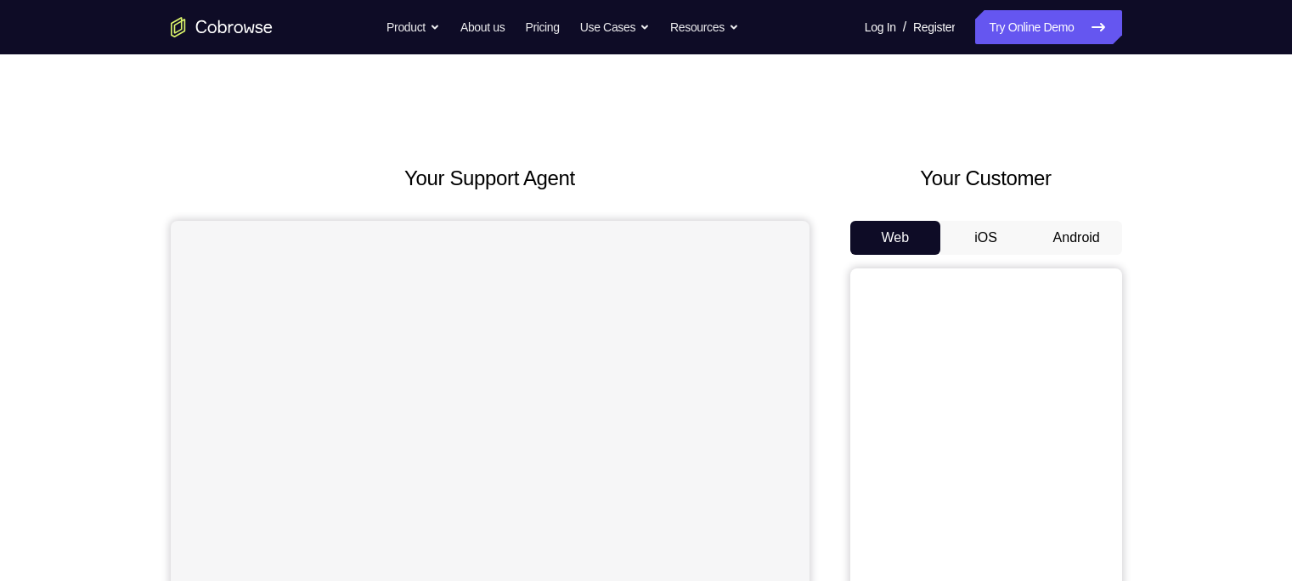
scroll to position [30, 0]
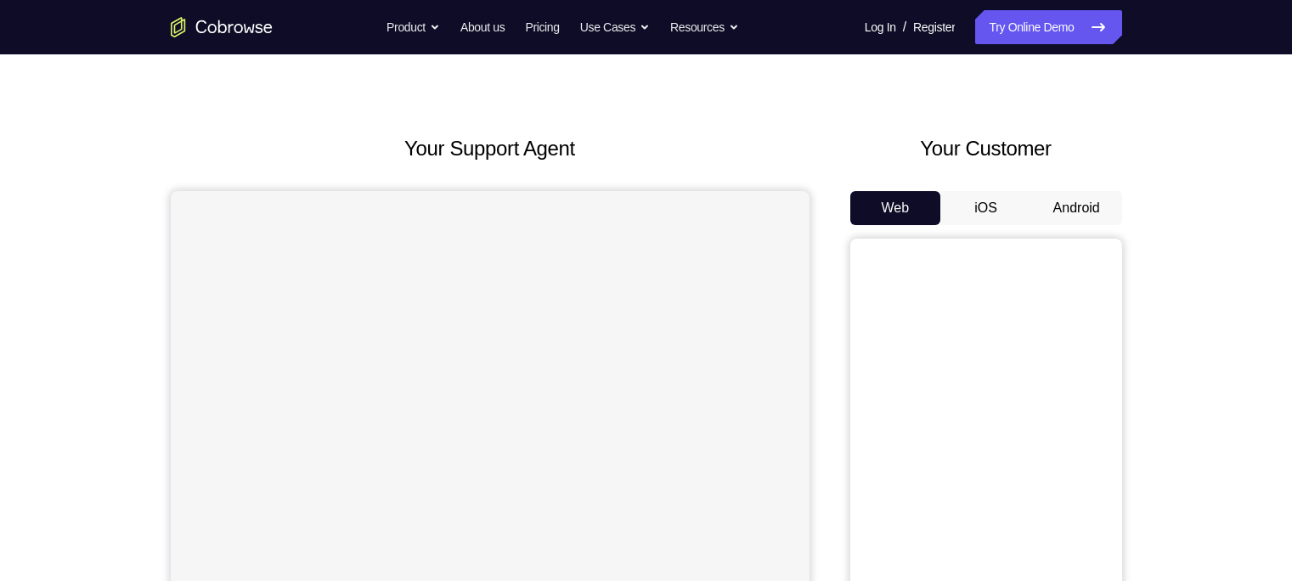
click at [1068, 196] on button "Android" at bounding box center [1076, 208] width 91 height 34
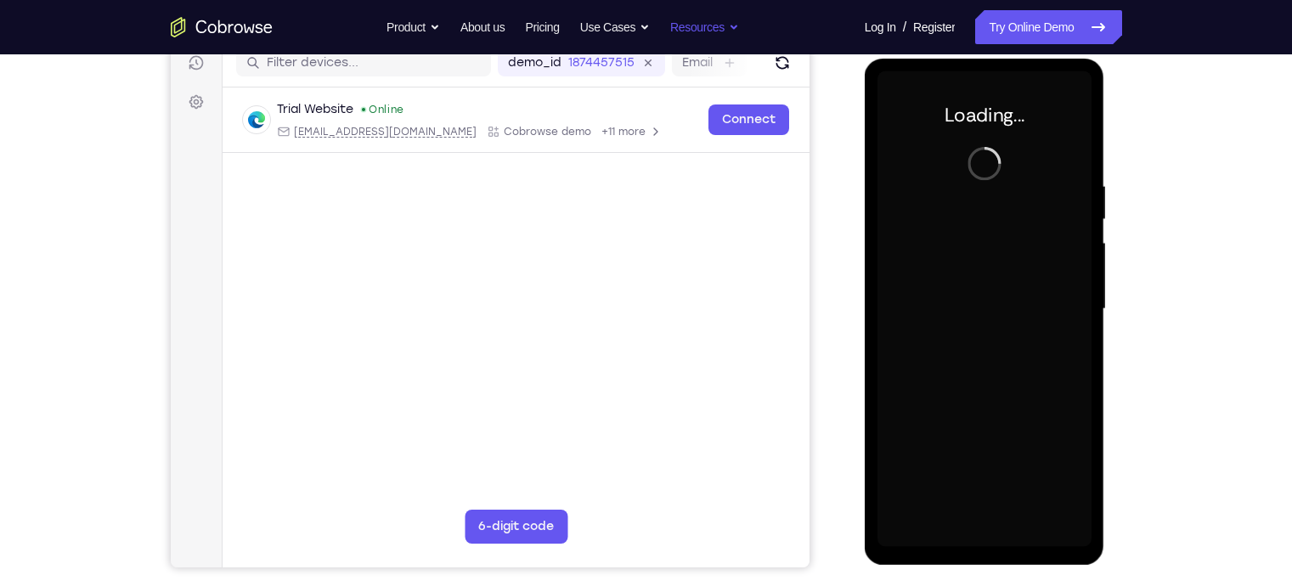
scroll to position [0, 0]
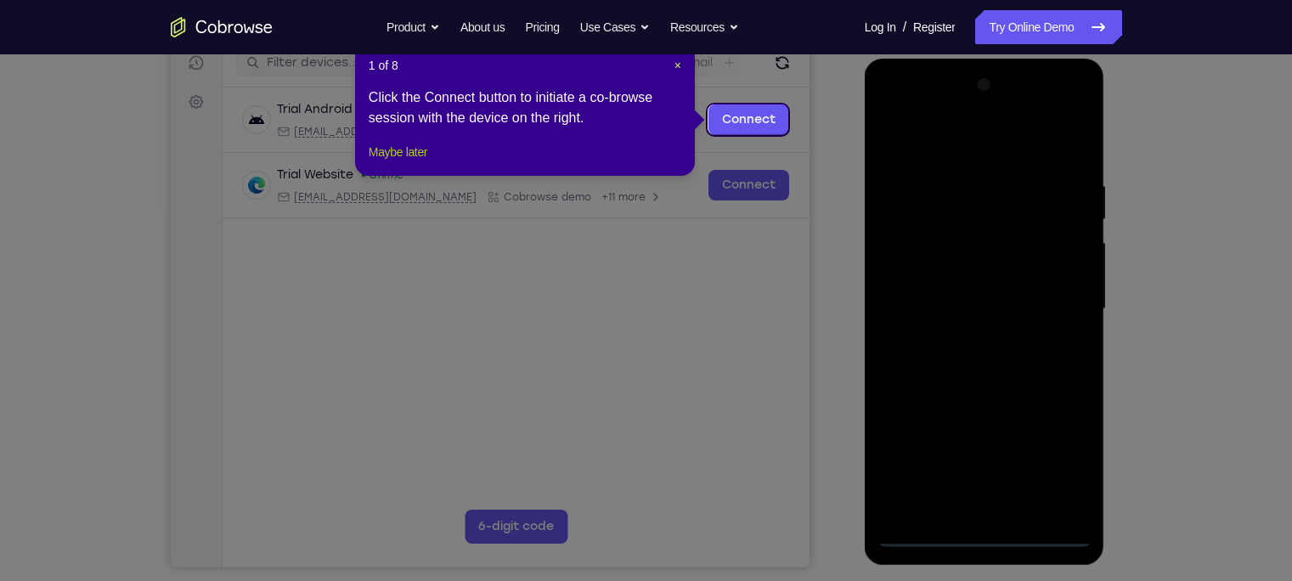
click at [412, 160] on button "Maybe later" at bounding box center [398, 152] width 59 height 20
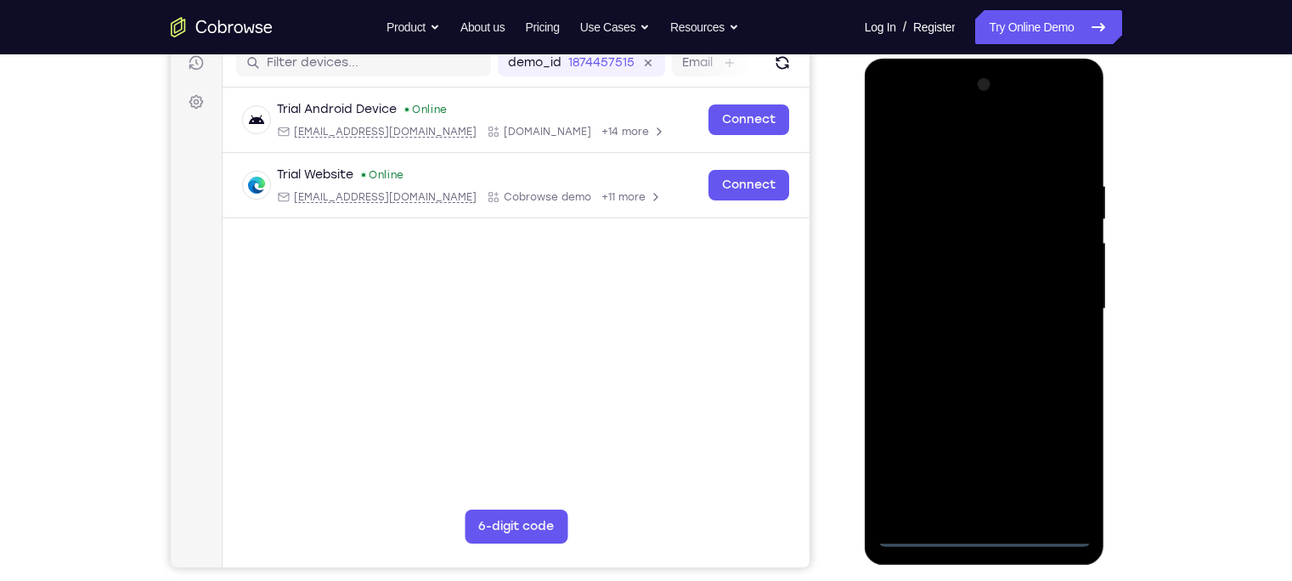
click at [983, 536] on div at bounding box center [984, 309] width 214 height 476
click at [1072, 459] on div at bounding box center [984, 309] width 214 height 476
click at [893, 111] on div at bounding box center [984, 309] width 214 height 476
click at [1060, 305] on div at bounding box center [984, 309] width 214 height 476
click at [970, 335] on div at bounding box center [984, 309] width 214 height 476
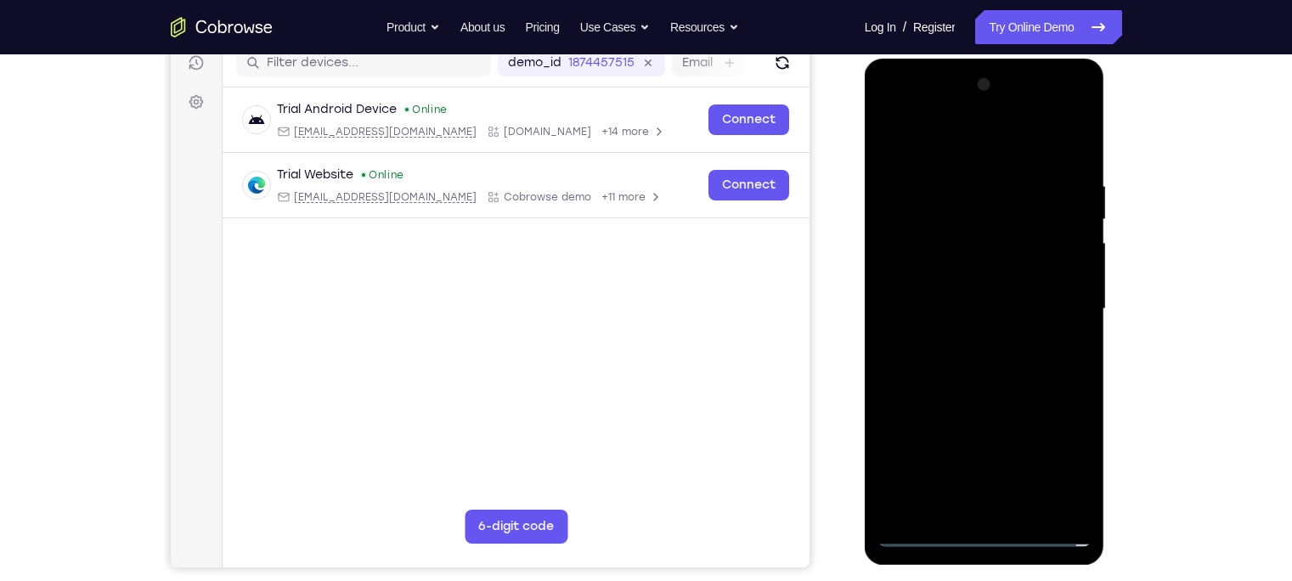
click at [970, 279] on div at bounding box center [984, 309] width 214 height 476
click at [959, 303] on div at bounding box center [984, 309] width 214 height 476
click at [1002, 360] on div at bounding box center [984, 309] width 214 height 476
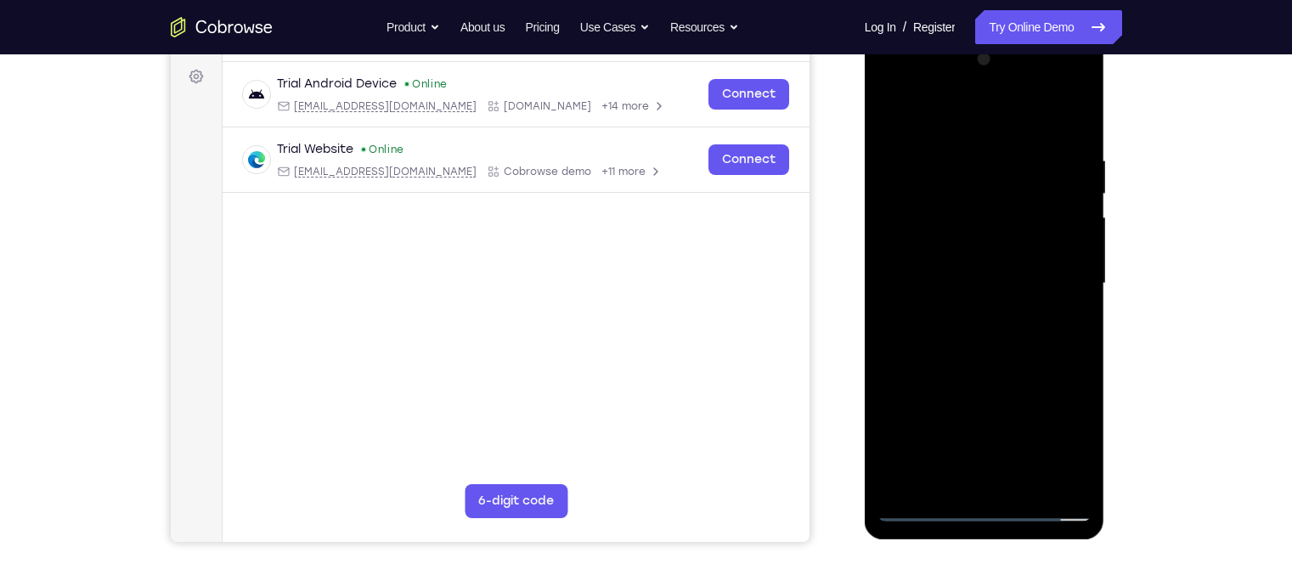
scroll to position [242, 0]
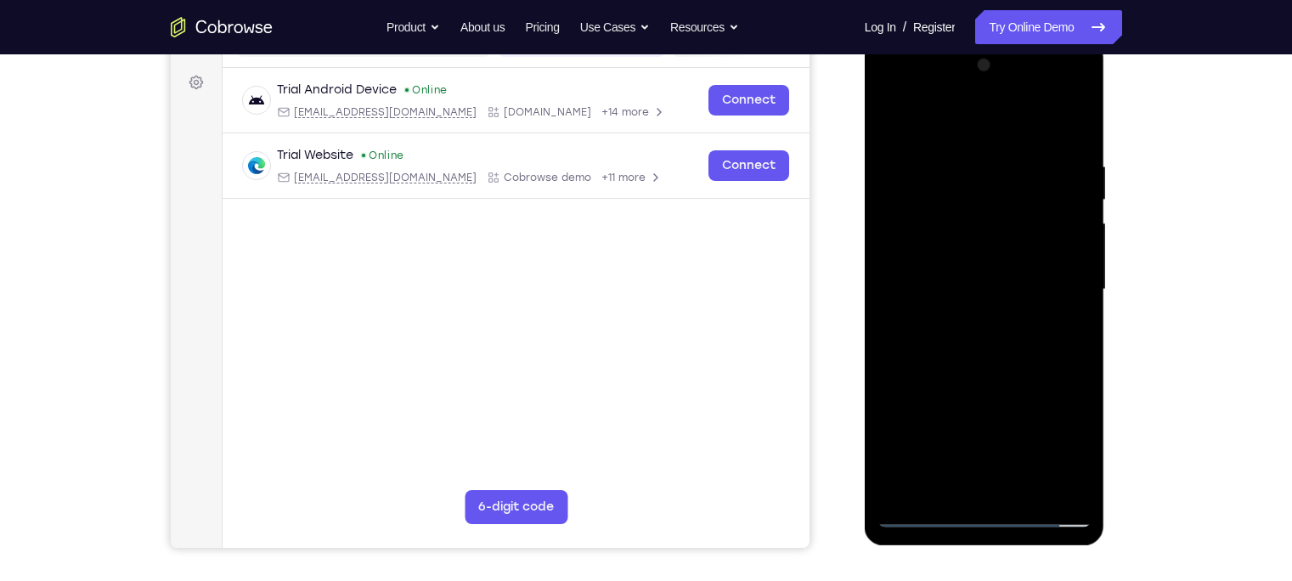
click at [993, 345] on div at bounding box center [984, 290] width 214 height 476
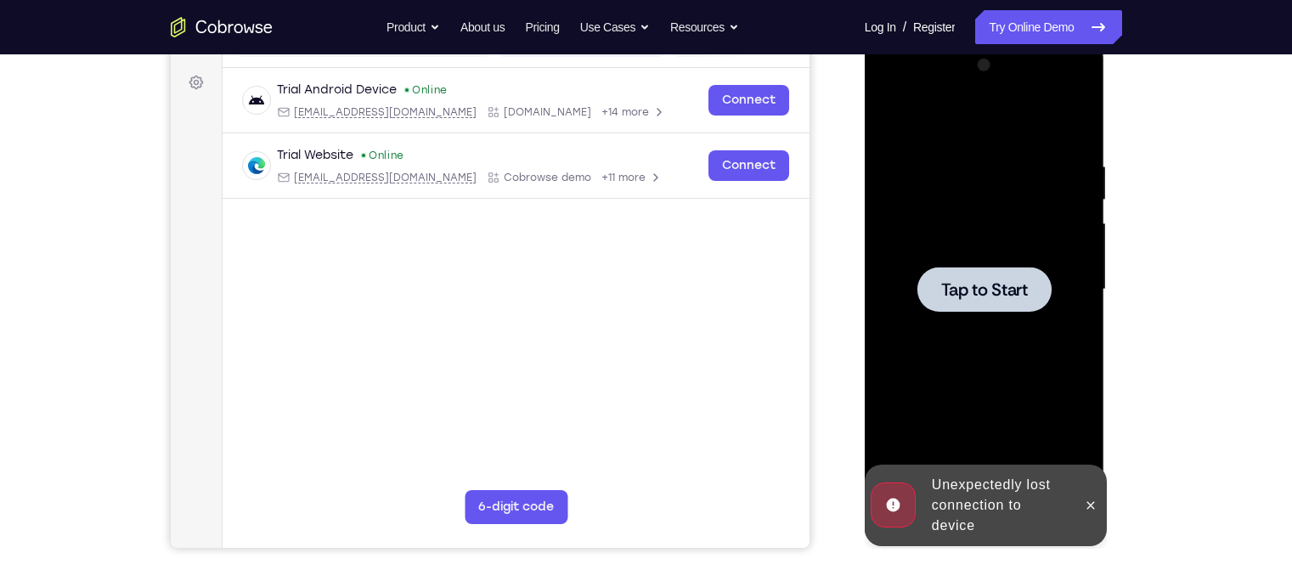
click at [1013, 295] on span "Tap to Start" at bounding box center [984, 289] width 87 height 17
